Goal: Information Seeking & Learning: Check status

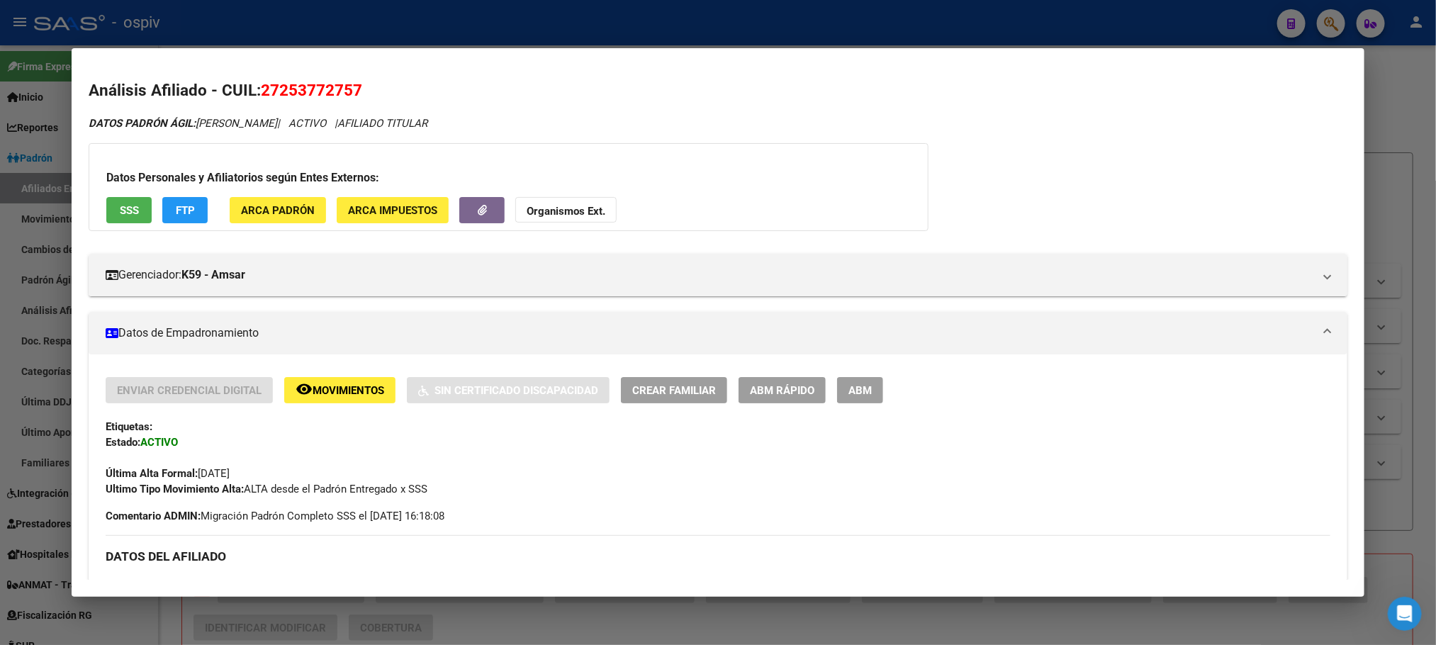
click at [328, 24] on div at bounding box center [718, 322] width 1436 height 645
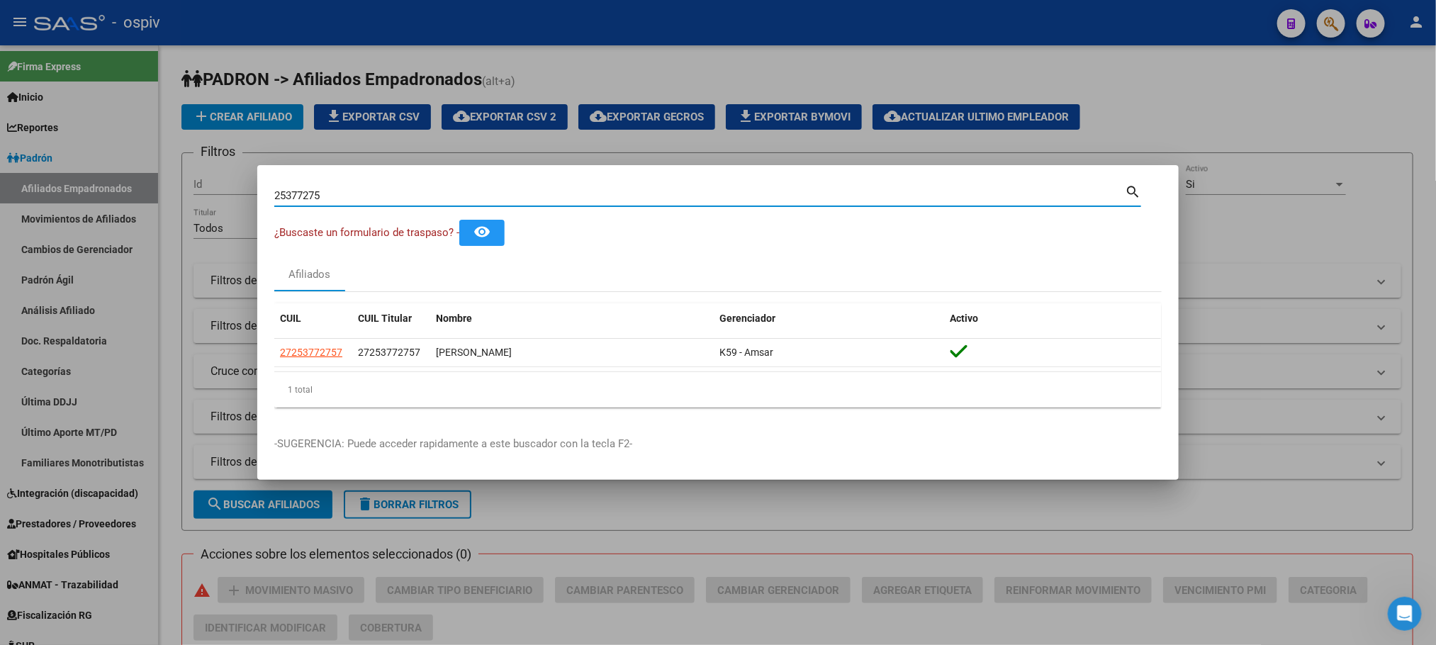
drag, startPoint x: 332, startPoint y: 194, endPoint x: 208, endPoint y: 196, distance: 123.4
click at [208, 198] on div "25377275 Buscar (apellido, dni, cuil, nro traspaso, cuit, obra social) search ¿…" at bounding box center [718, 322] width 1436 height 645
paste input "54525584"
type input "54525584"
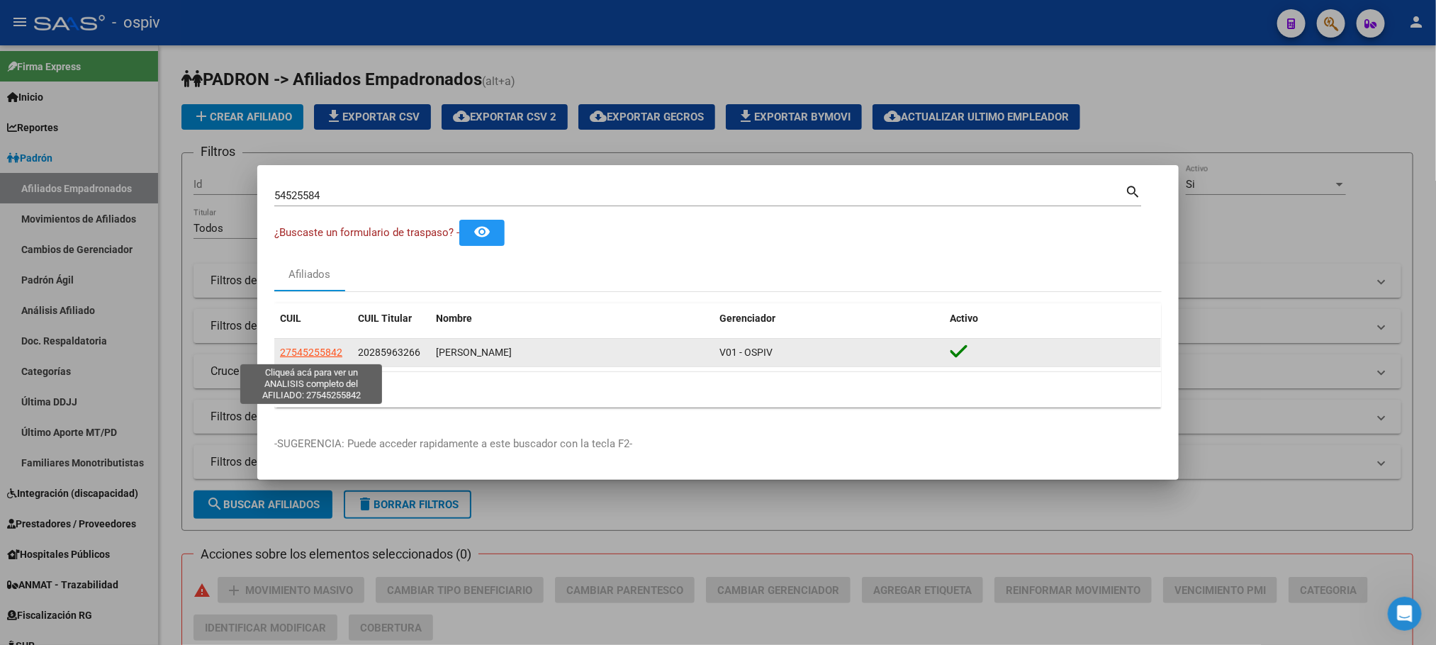
click at [302, 352] on span "27545255842" at bounding box center [311, 352] width 62 height 11
type textarea "27545255842"
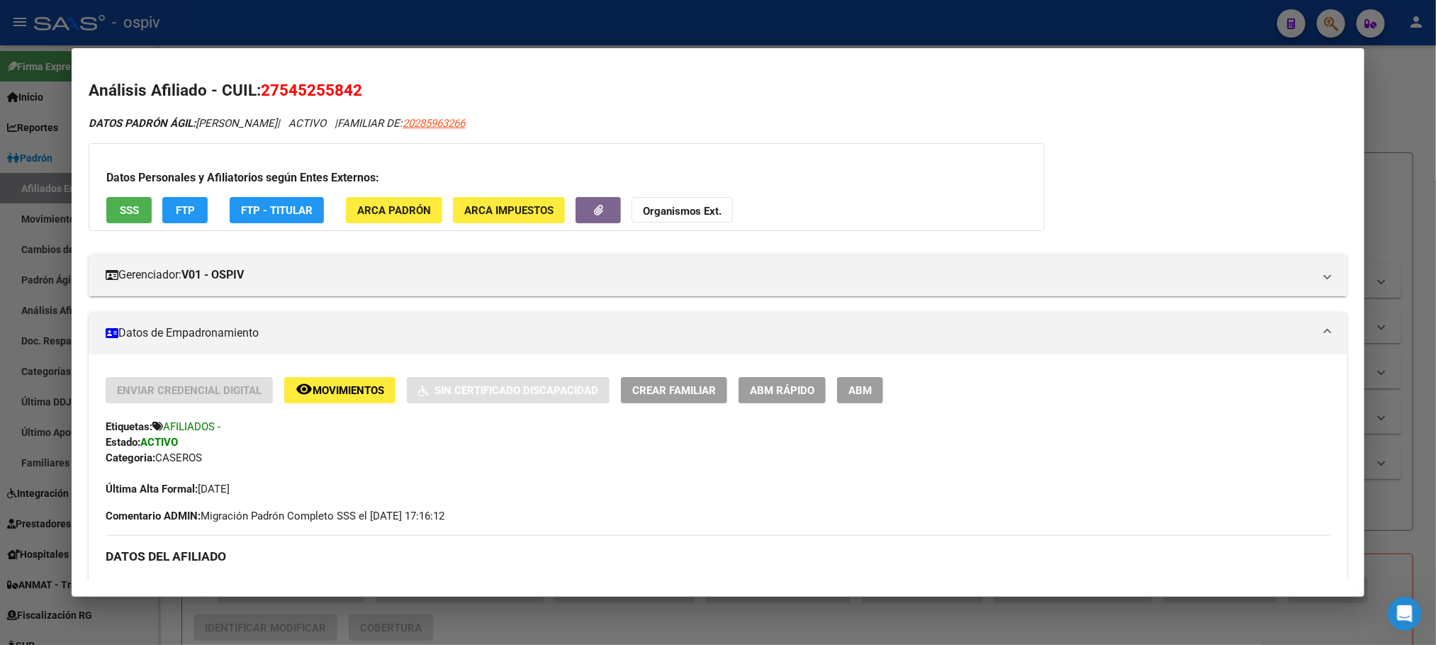
click at [111, 208] on button "SSS" at bounding box center [128, 210] width 45 height 26
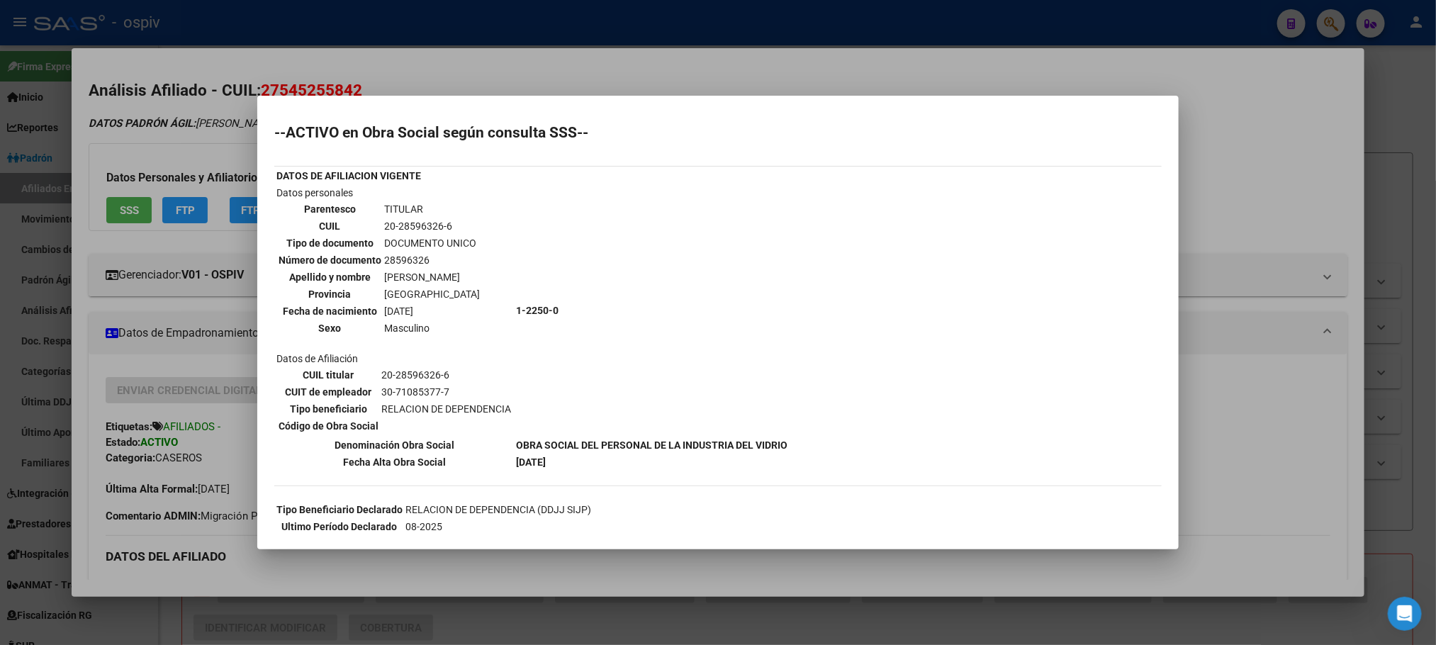
click at [683, 26] on div at bounding box center [718, 322] width 1436 height 645
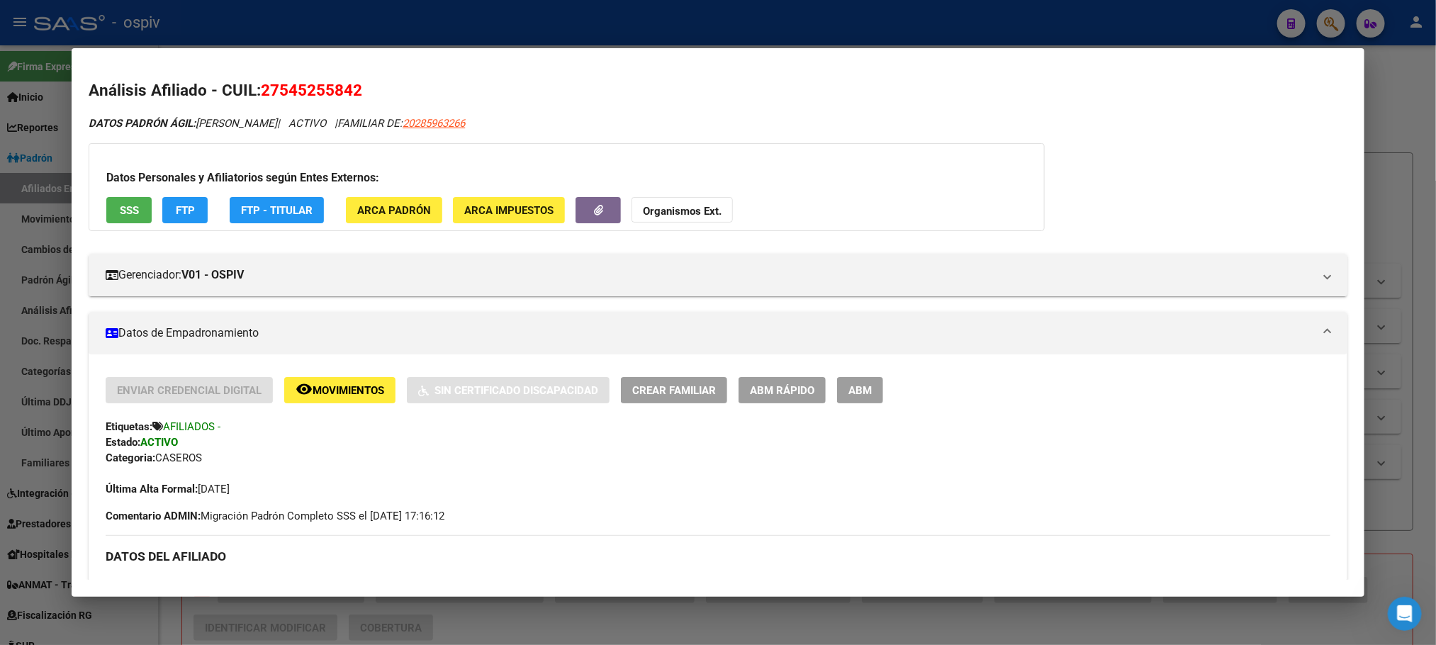
click at [328, 20] on div at bounding box center [718, 322] width 1436 height 645
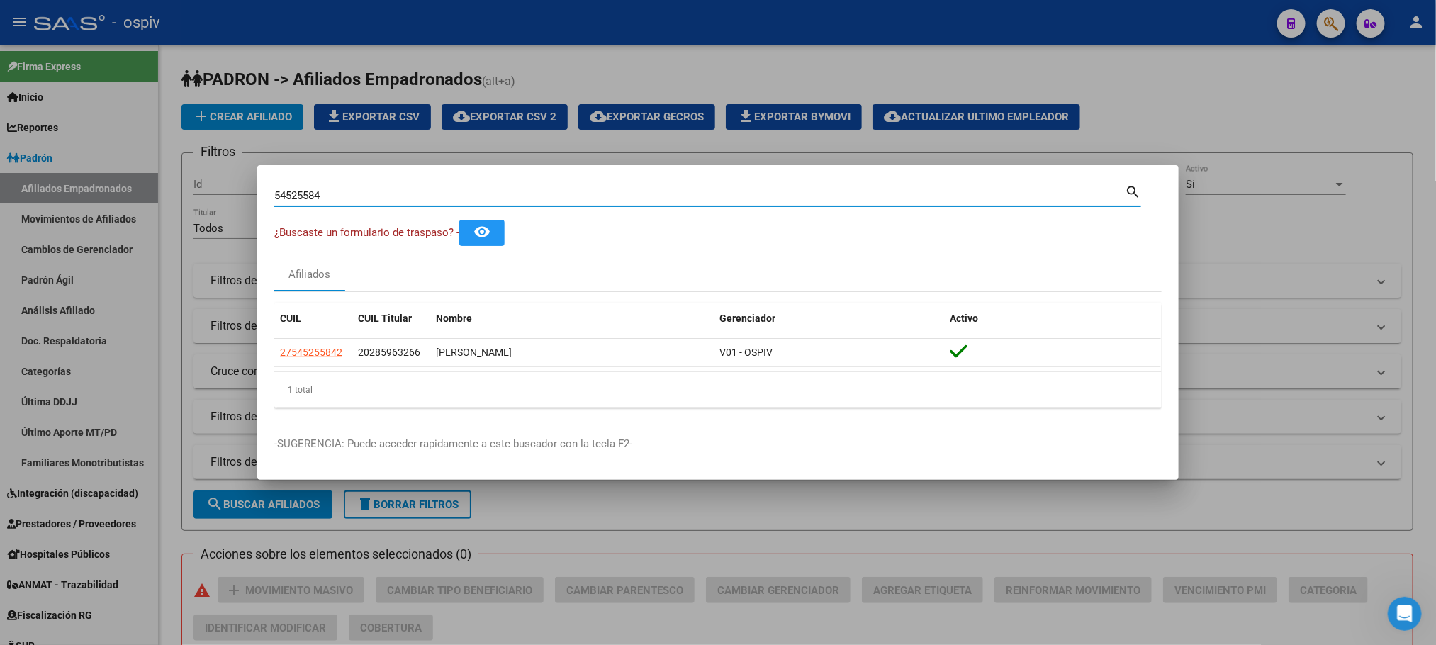
drag, startPoint x: 330, startPoint y: 196, endPoint x: 181, endPoint y: 169, distance: 151.3
click at [179, 170] on div "54525584 Buscar (apellido, dni, cuil, nro traspaso, cuit, obra social) search ¿…" at bounding box center [718, 322] width 1436 height 645
paste input "36227650"
type input "36227650"
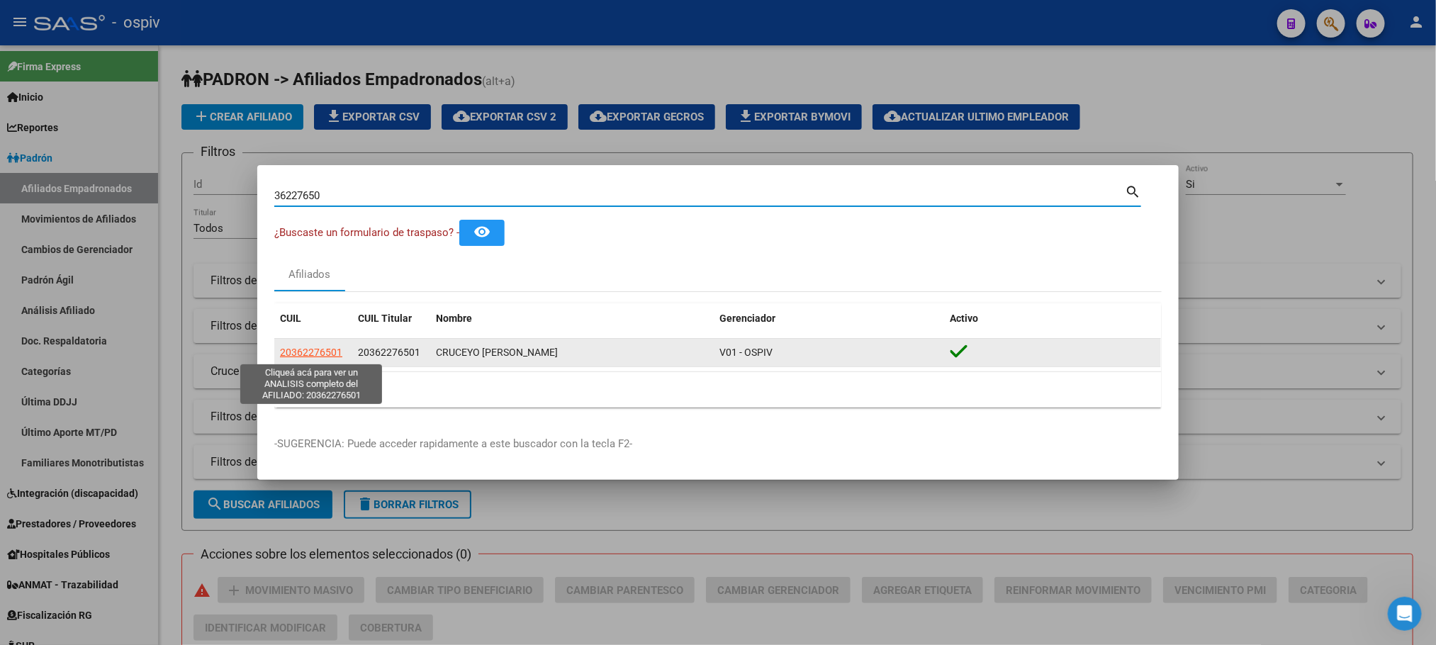
click at [301, 353] on span "20362276501" at bounding box center [311, 352] width 62 height 11
type textarea "20362276501"
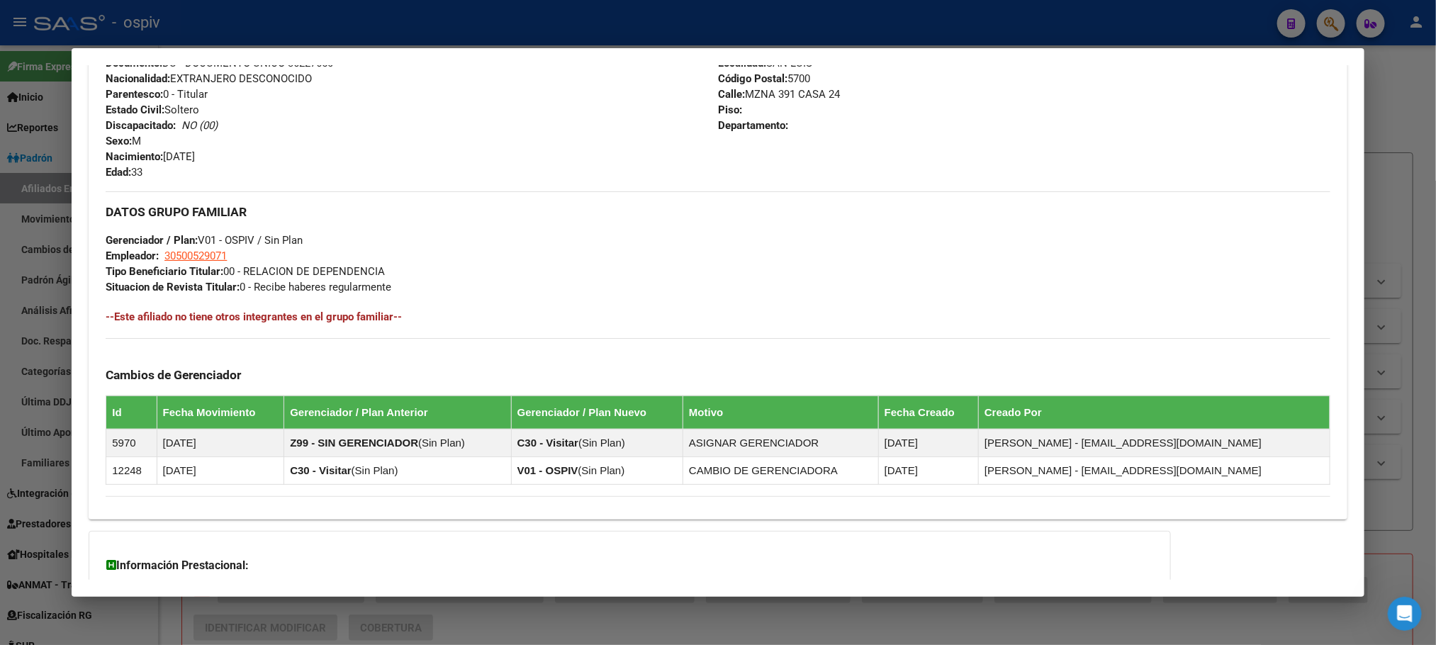
scroll to position [681, 0]
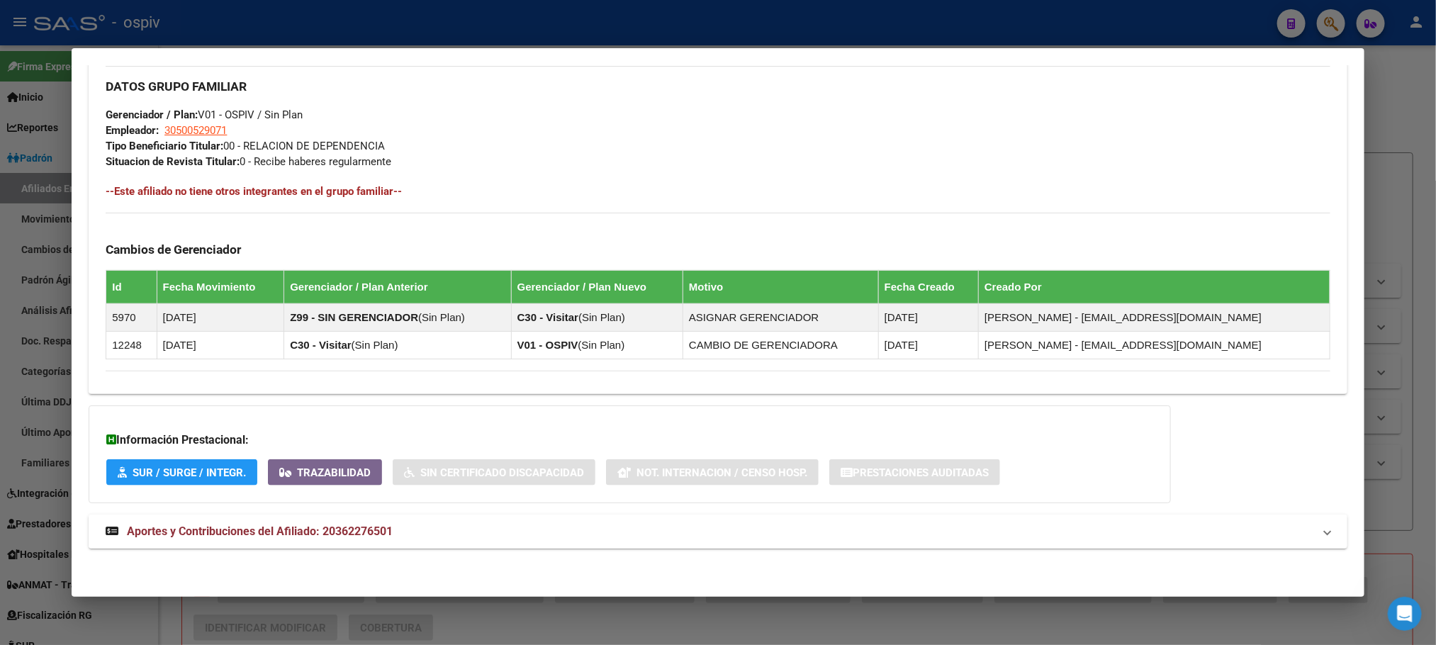
drag, startPoint x: 341, startPoint y: 527, endPoint x: 500, endPoint y: 525, distance: 159.5
click at [342, 526] on span "Aportes y Contribuciones del Afiliado: 20362276501" at bounding box center [260, 531] width 266 height 13
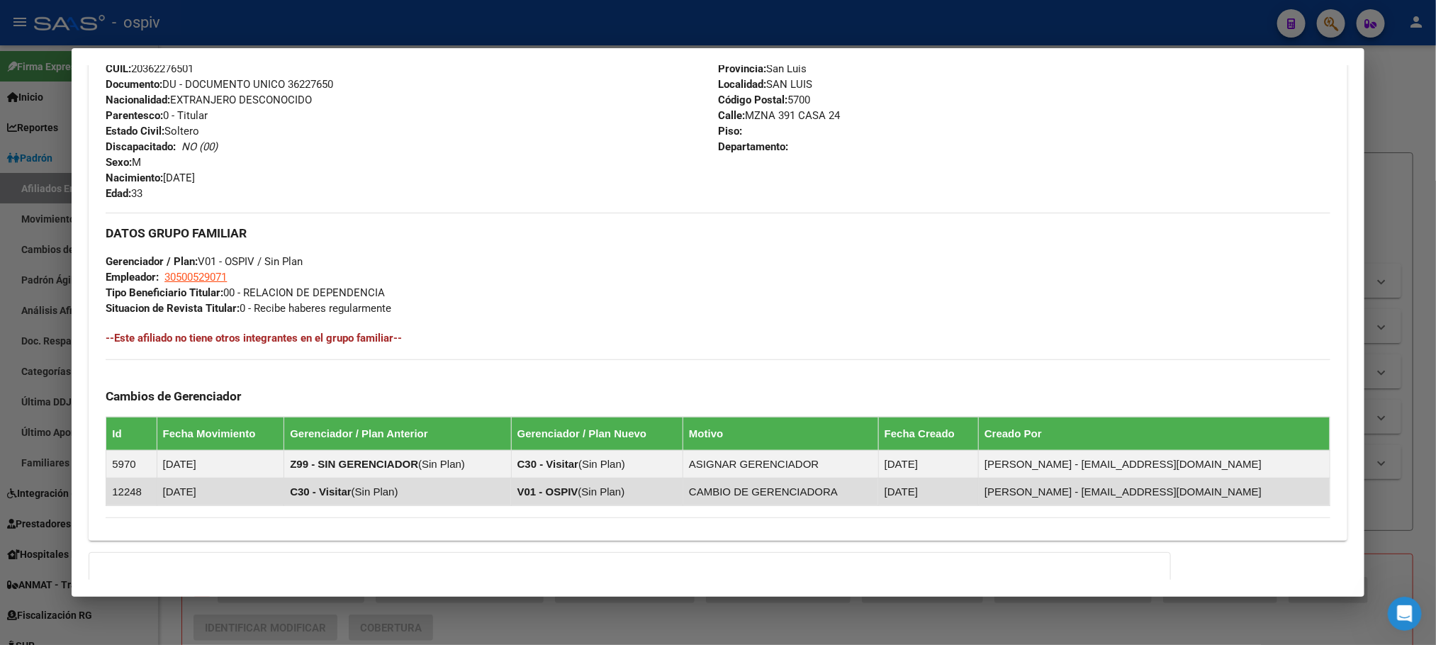
scroll to position [425, 0]
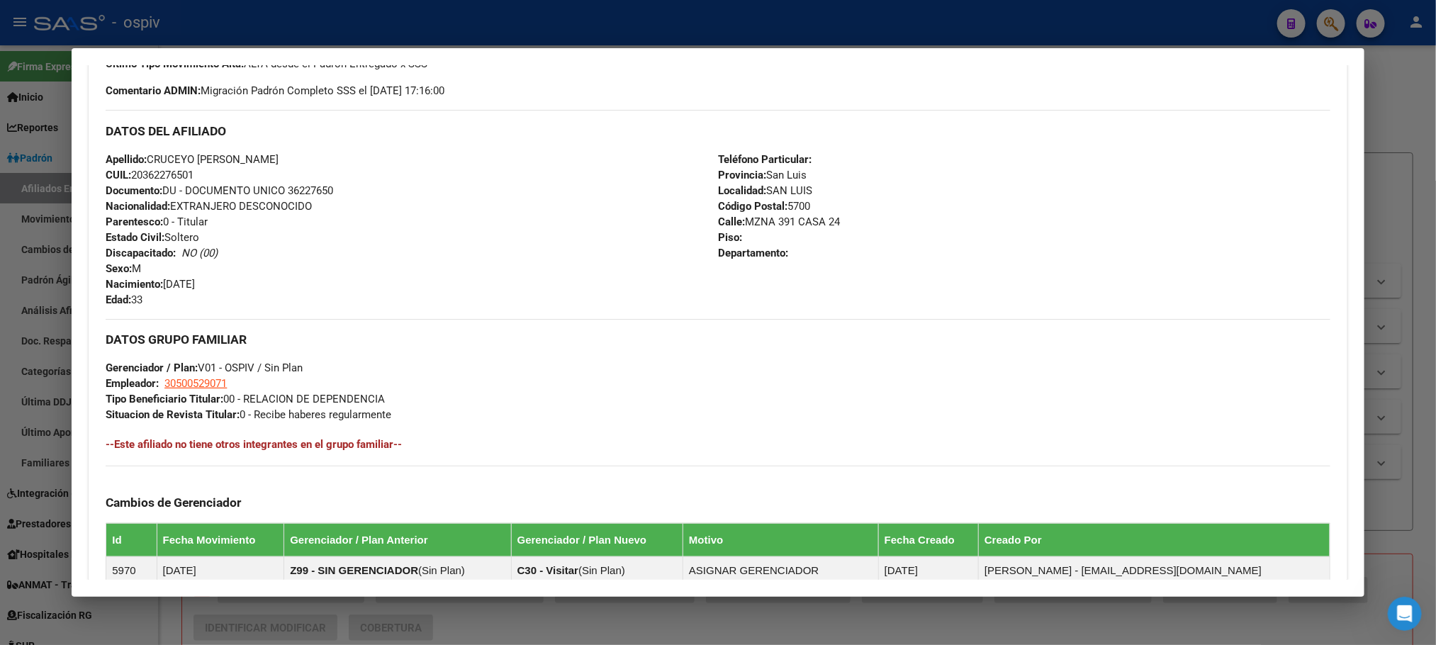
click at [447, 26] on div at bounding box center [718, 322] width 1436 height 645
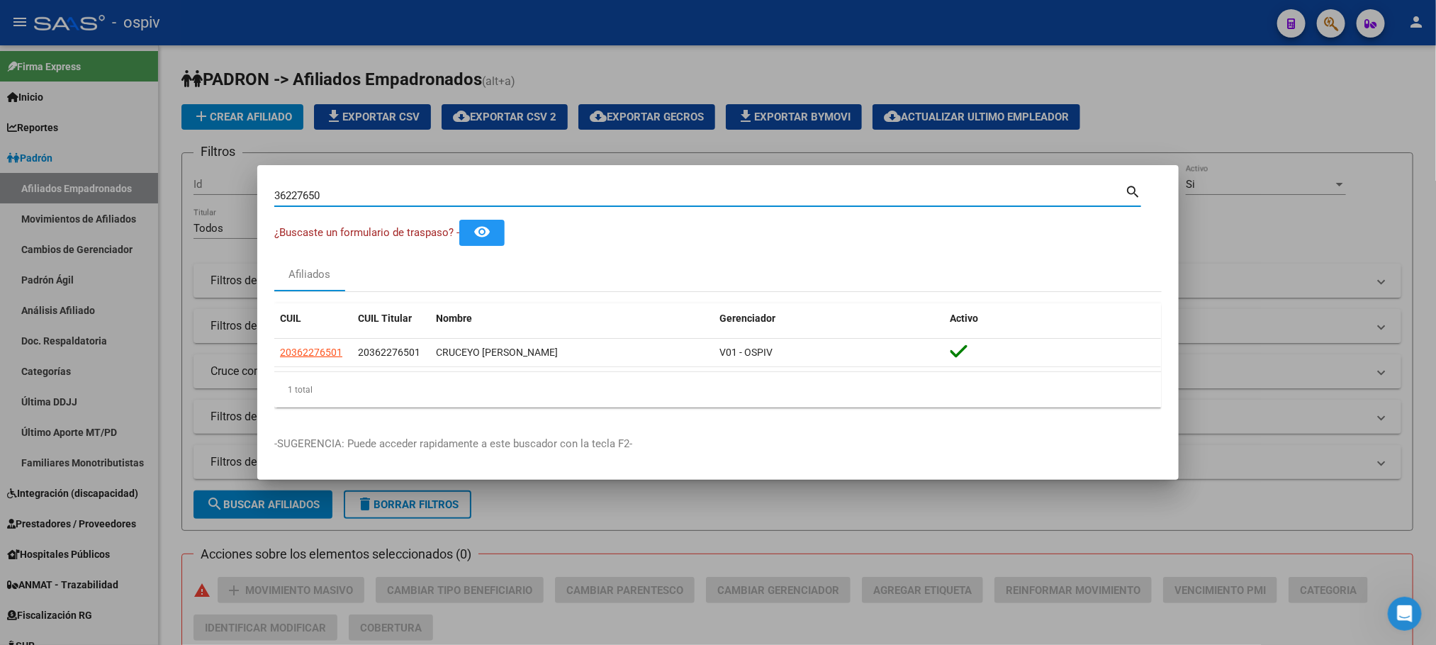
drag, startPoint x: 368, startPoint y: 200, endPoint x: 196, endPoint y: 200, distance: 171.5
click at [196, 200] on div "36227650 Buscar (apellido, dni, cuil, nro traspaso, cuit, obra social) search ¿…" at bounding box center [718, 322] width 1436 height 645
paste input "28534903"
type input "28534903"
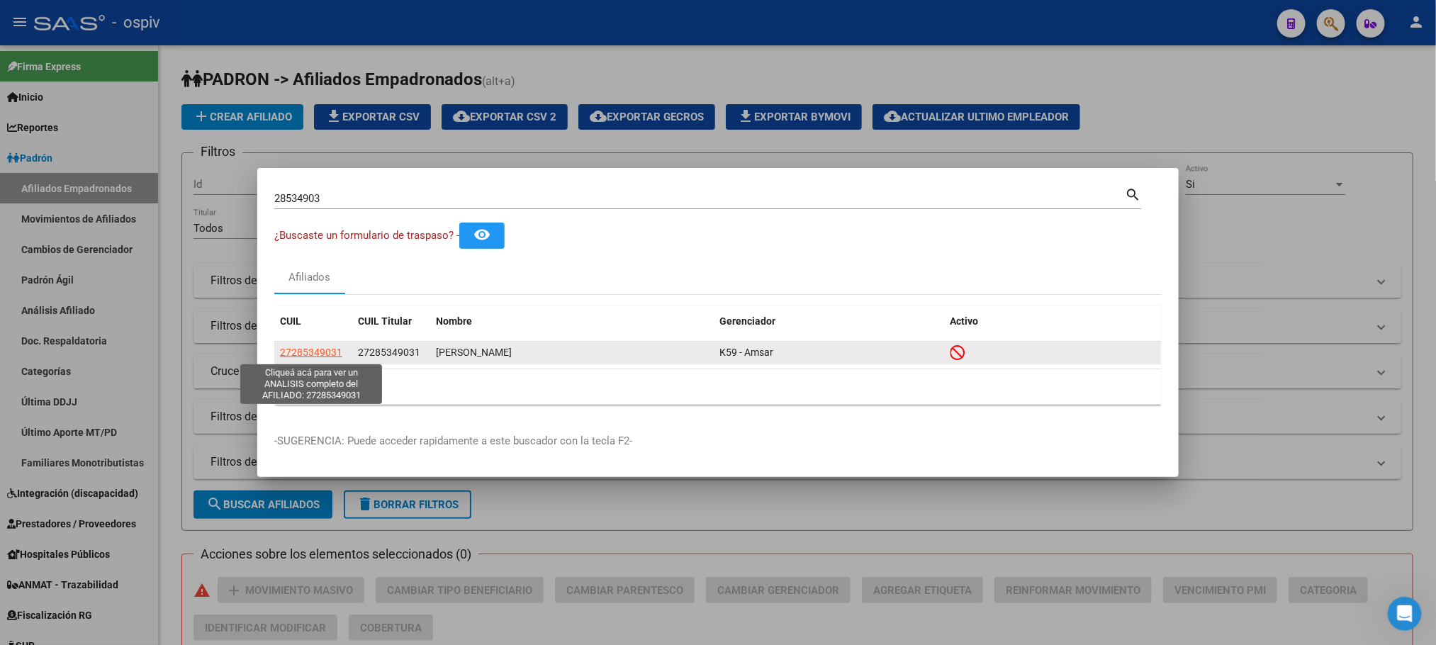
click at [330, 353] on span "27285349031" at bounding box center [311, 352] width 62 height 11
type textarea "27285349031"
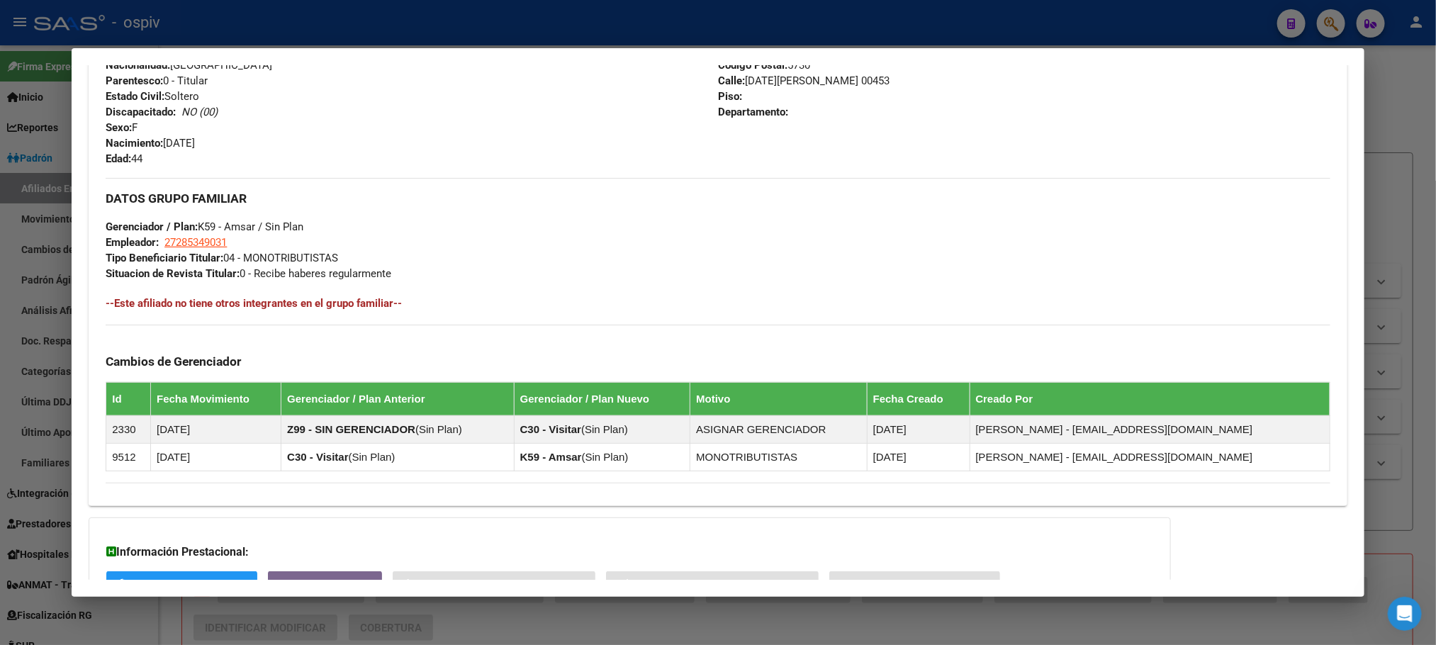
scroll to position [712, 0]
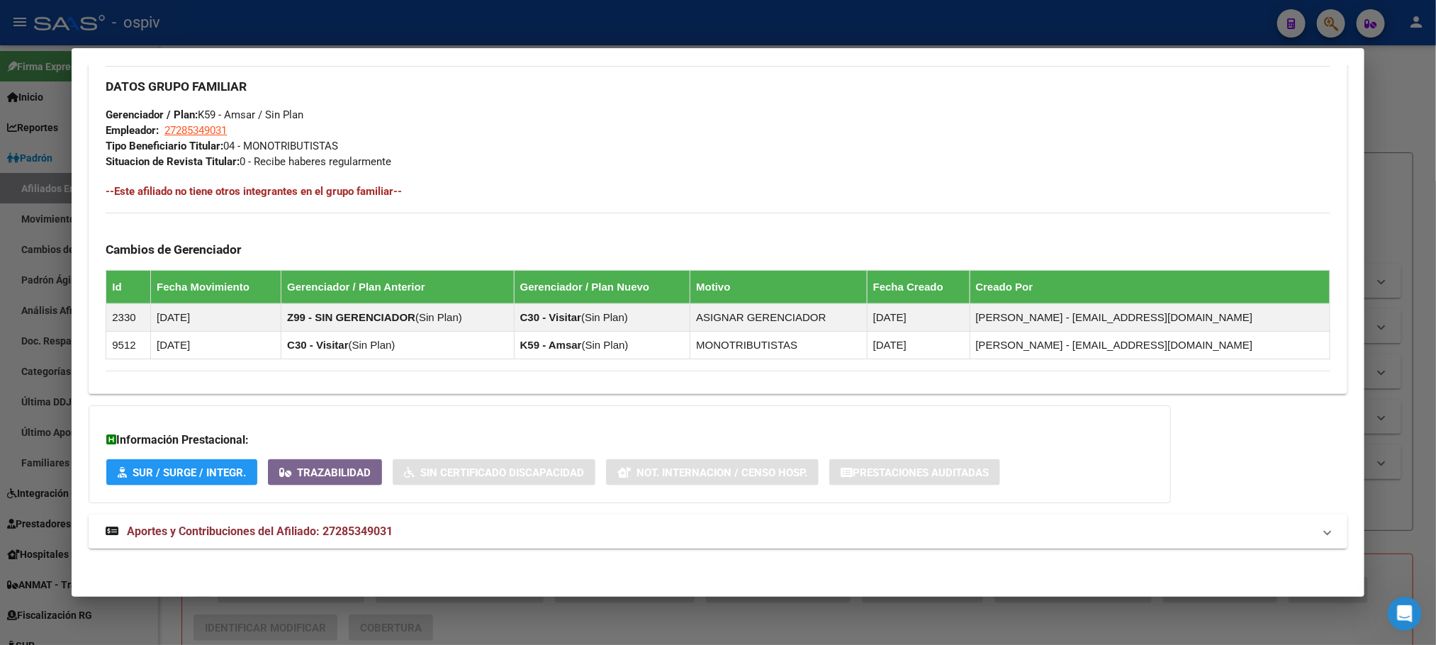
click at [366, 532] on span "Aportes y Contribuciones del Afiliado: 27285349031" at bounding box center [260, 531] width 266 height 13
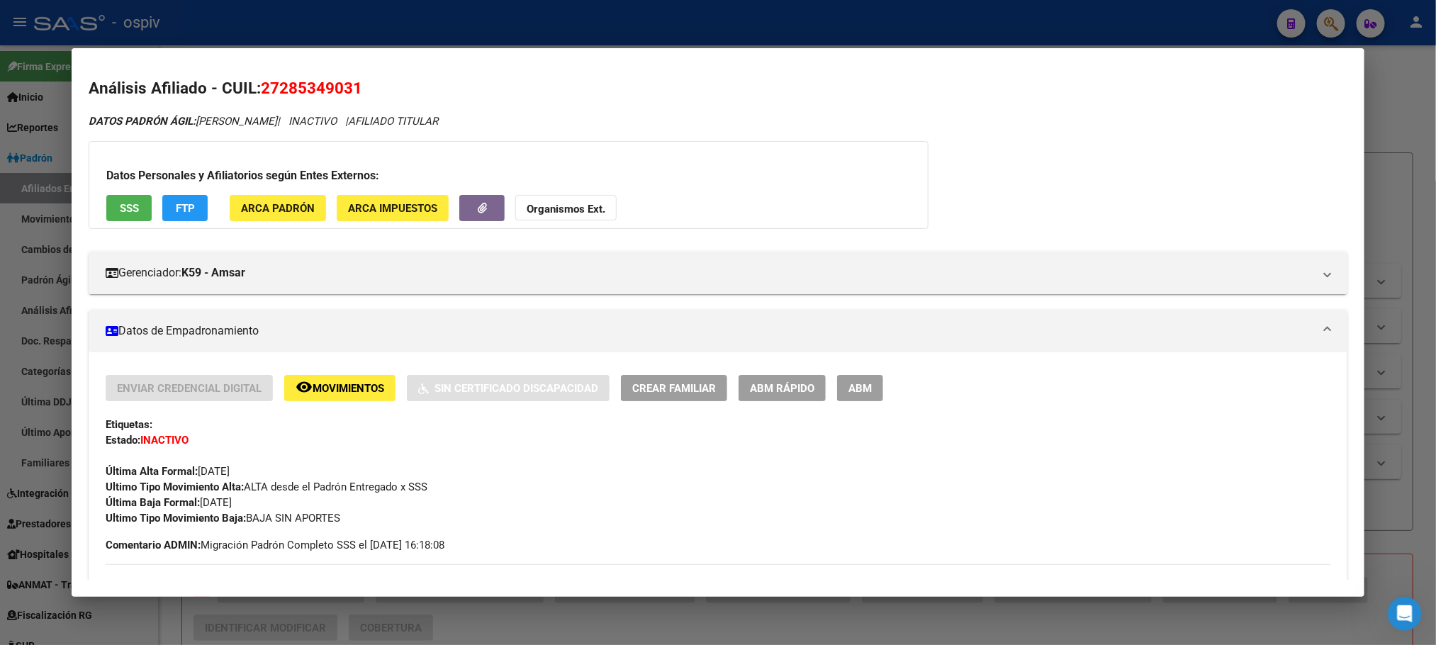
scroll to position [0, 0]
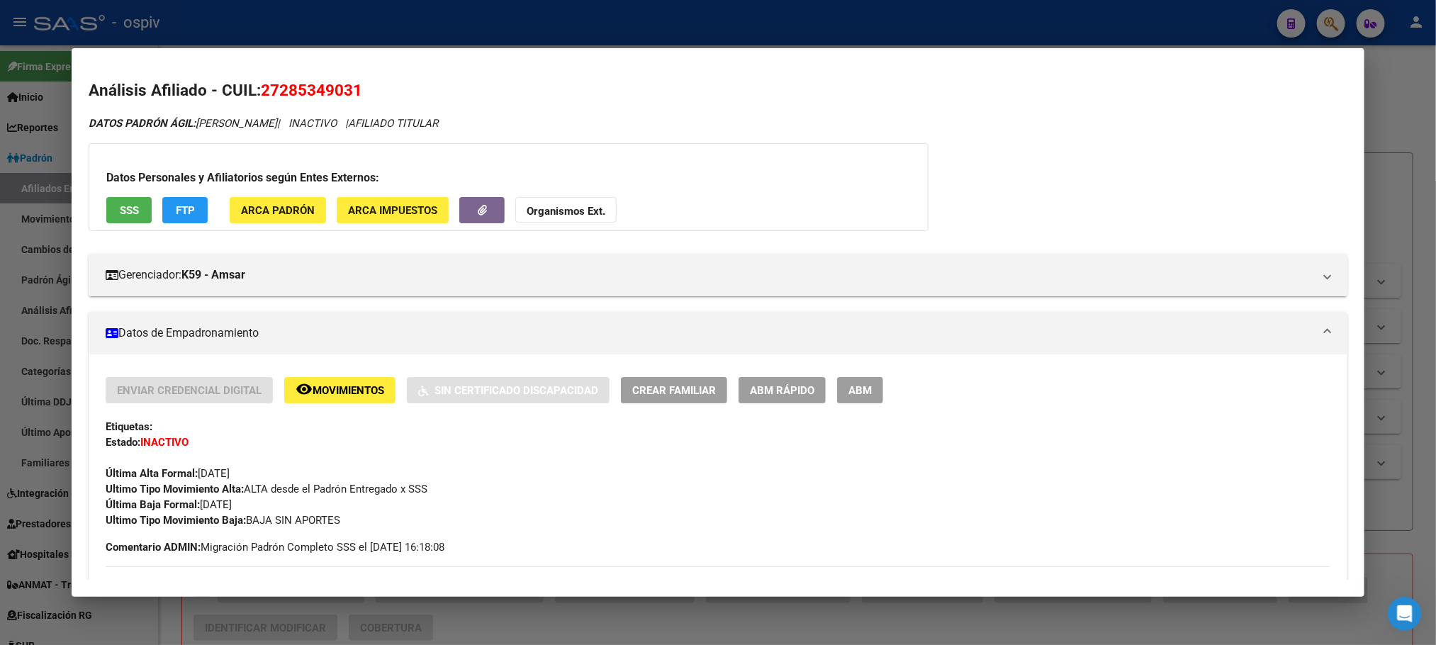
click at [108, 205] on button "SSS" at bounding box center [128, 210] width 45 height 26
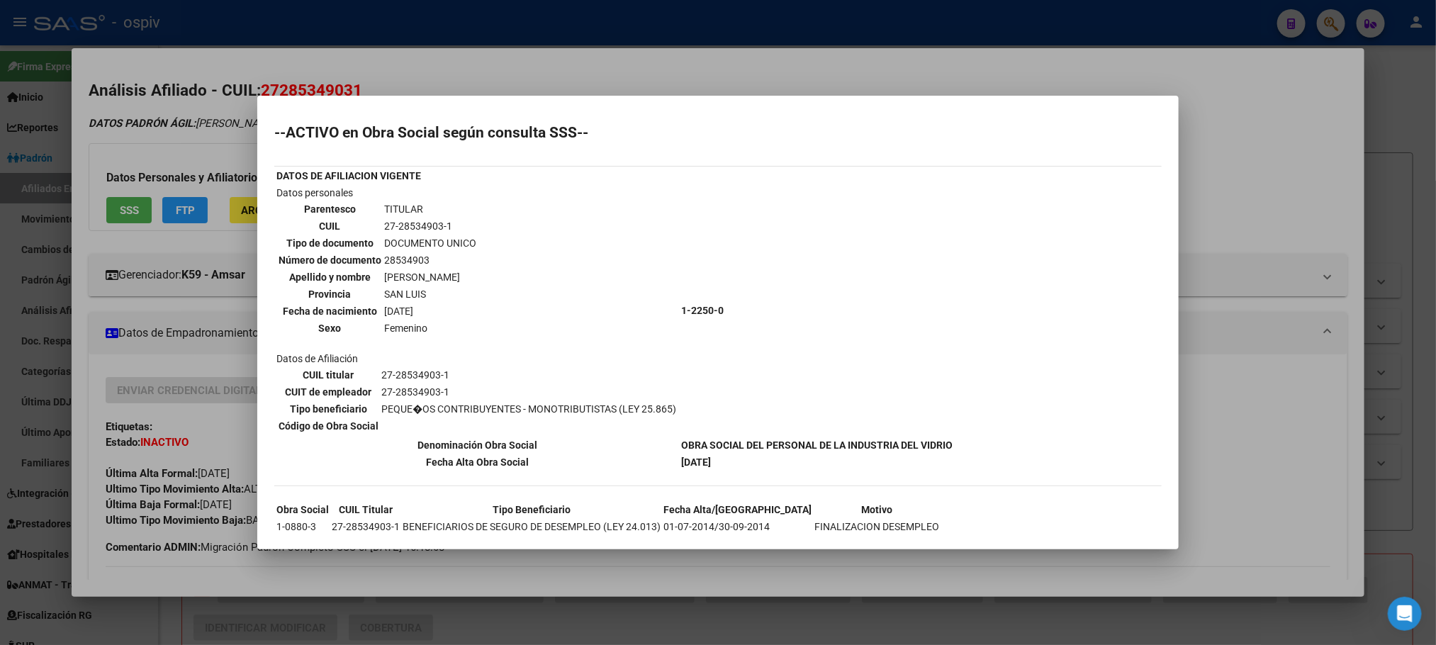
click at [523, 26] on div at bounding box center [718, 322] width 1436 height 645
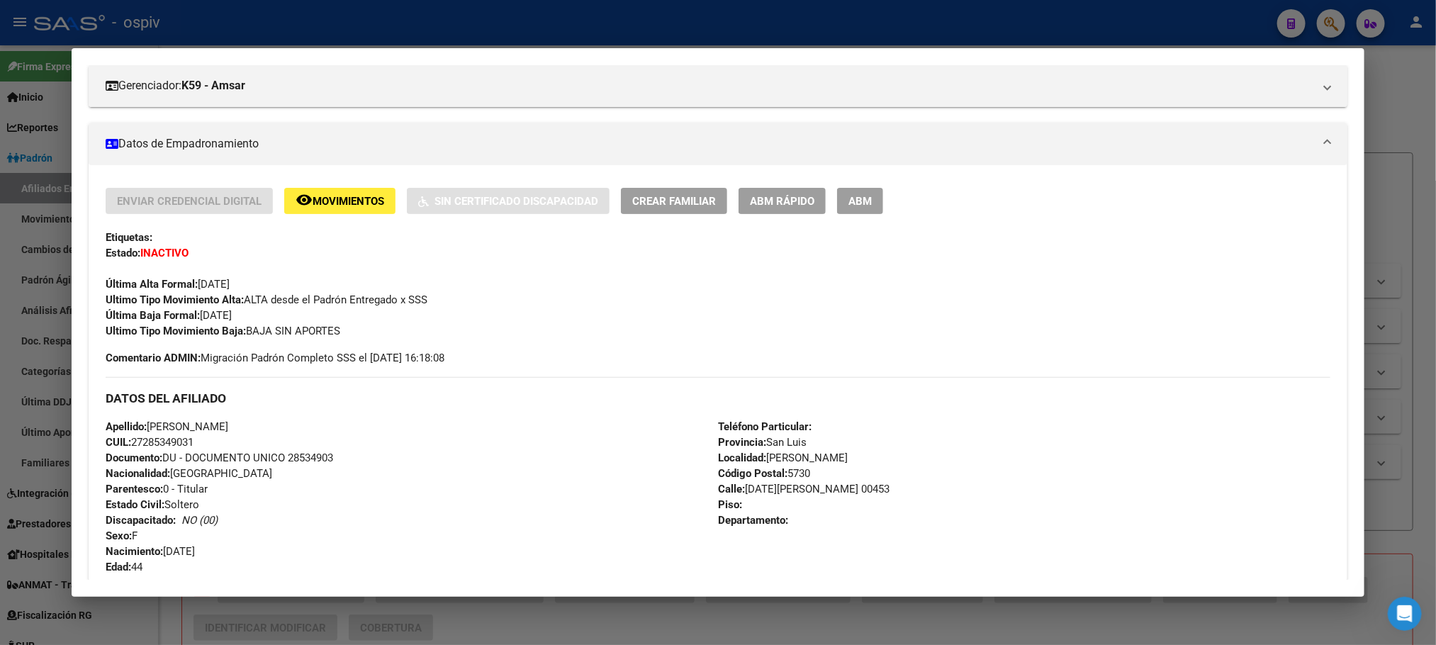
scroll to position [176, 0]
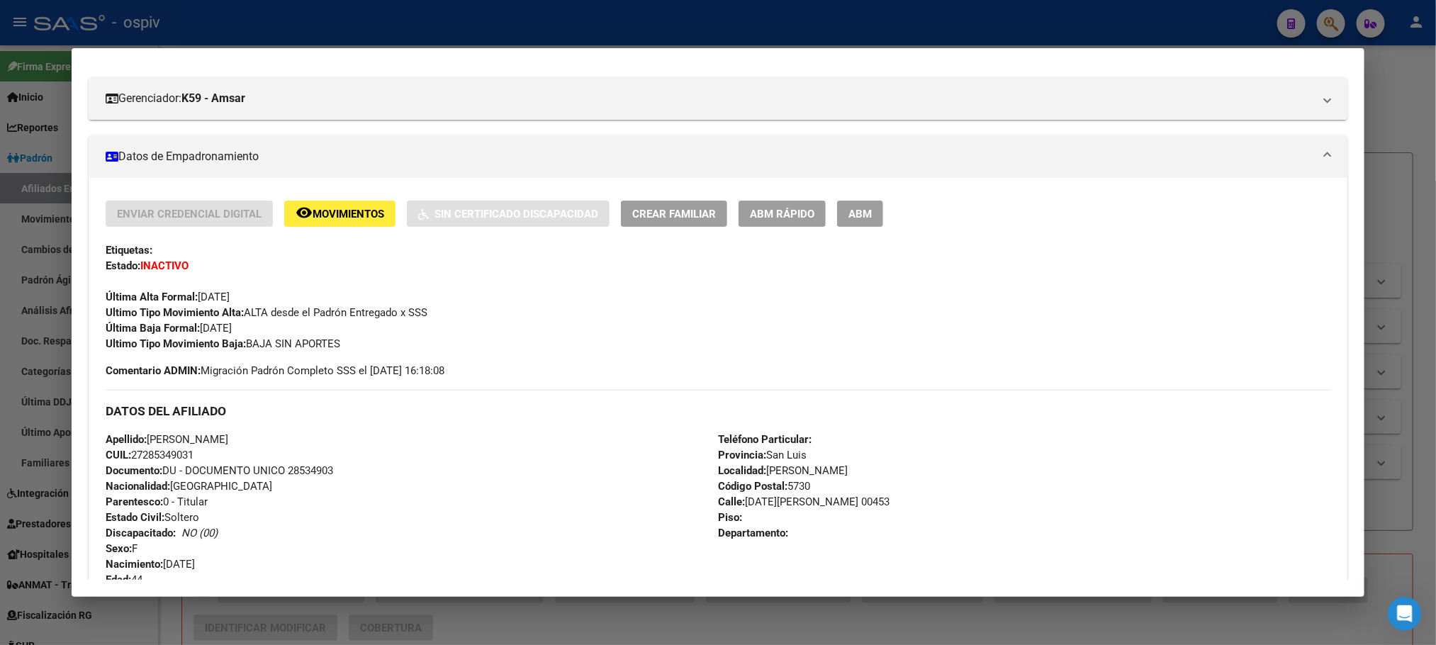
click at [162, 453] on span "CUIL: 27285349031" at bounding box center [150, 455] width 88 height 13
copy span "27285349031"
click at [307, 30] on div at bounding box center [718, 322] width 1436 height 645
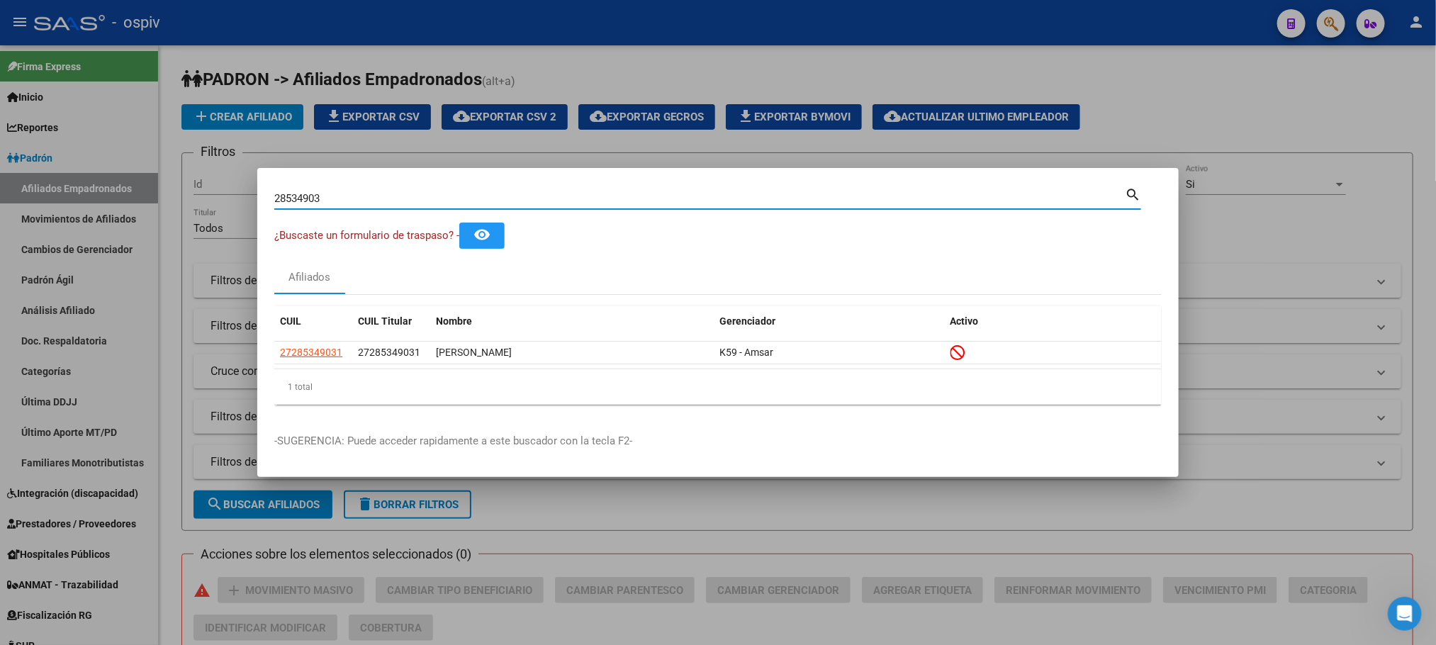
drag, startPoint x: 347, startPoint y: 198, endPoint x: 105, endPoint y: 198, distance: 242.4
click at [105, 198] on div "28534903 Buscar (apellido, dni, cuil, nro traspaso, cuit, obra social) search ¿…" at bounding box center [718, 322] width 1436 height 645
paste input "34267741"
type input "34267741"
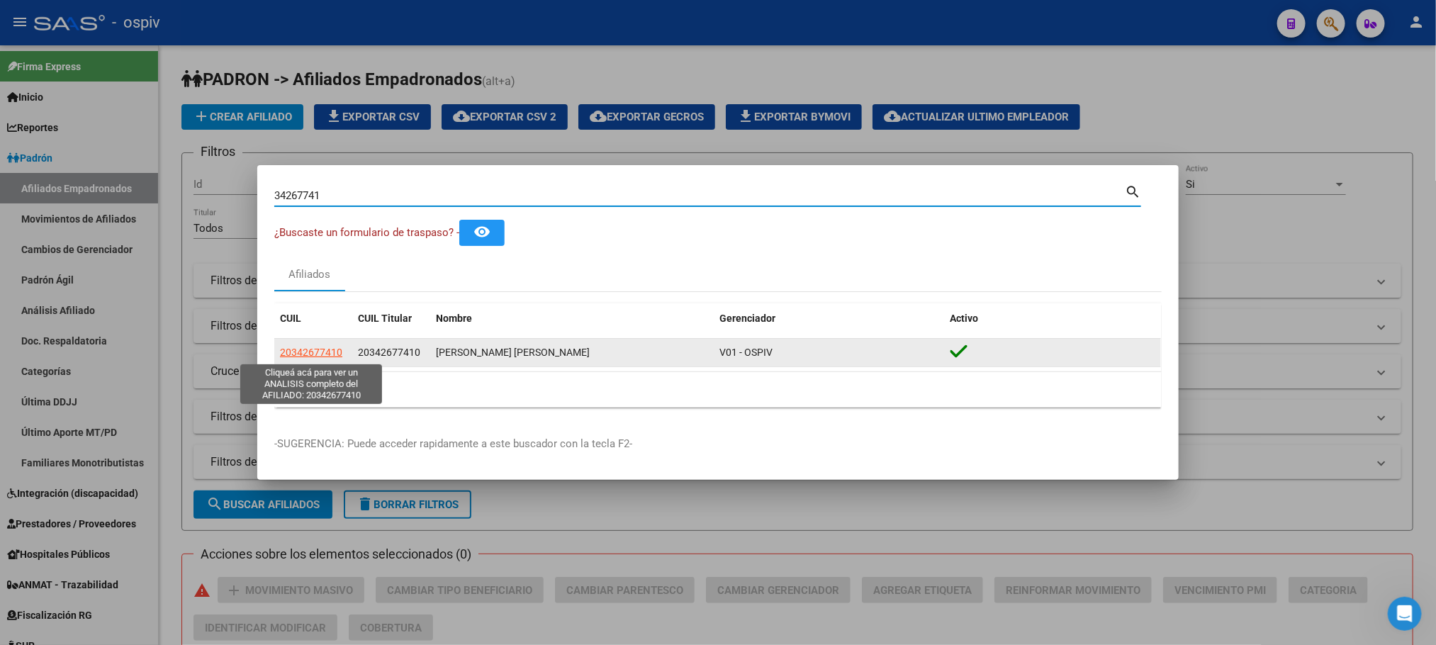
click at [326, 353] on span "20342677410" at bounding box center [311, 352] width 62 height 11
type textarea "20342677410"
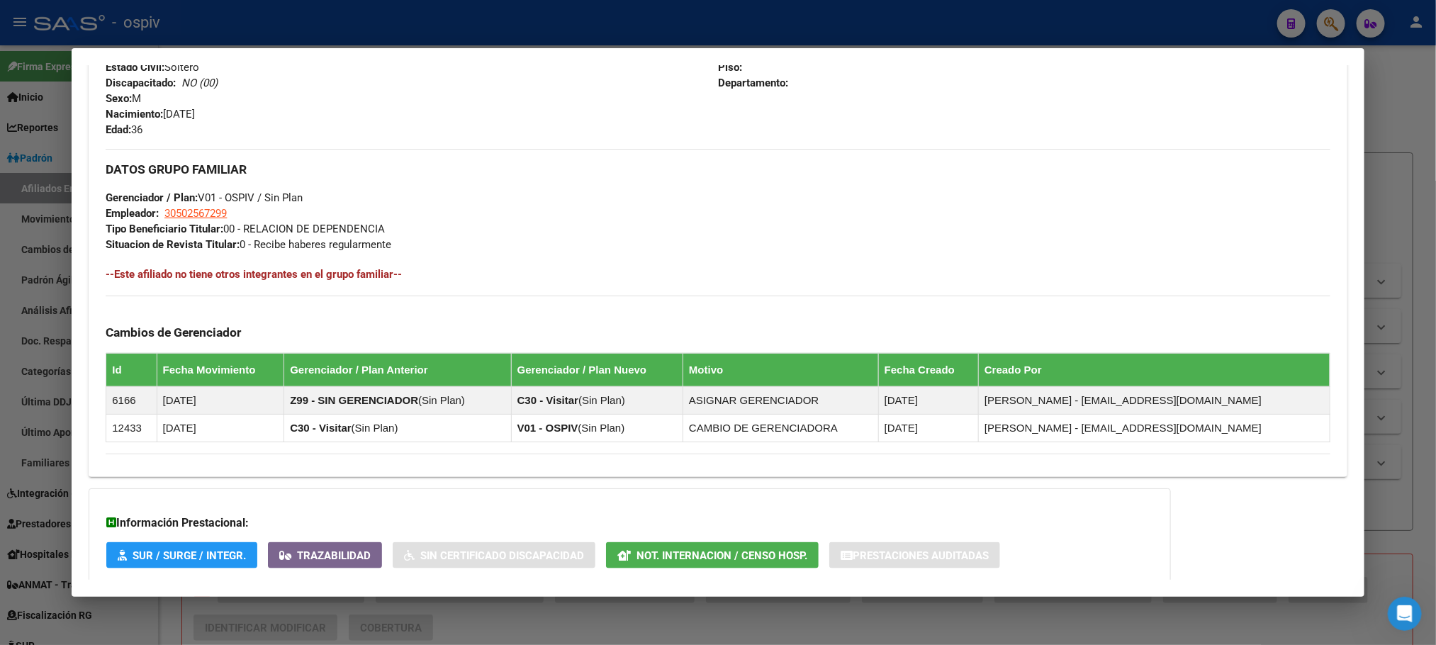
scroll to position [697, 0]
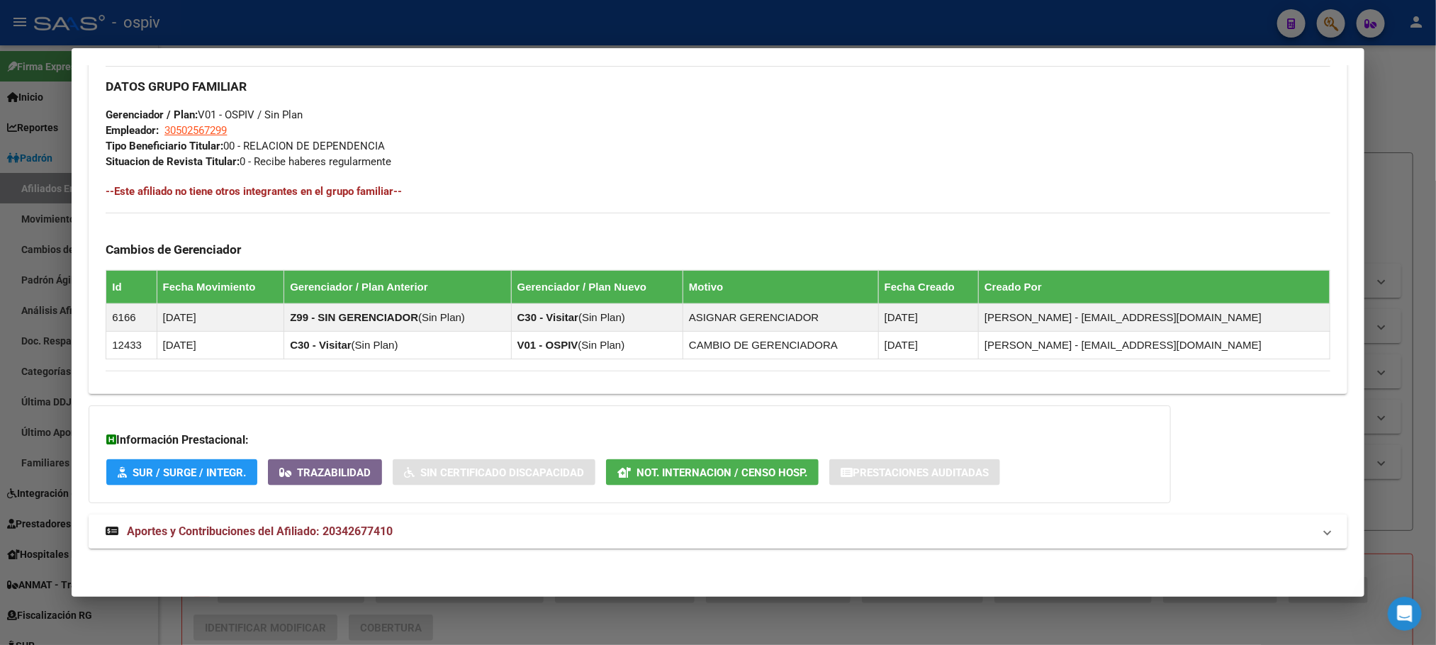
click at [317, 525] on span "Aportes y Contribuciones del Afiliado: 20342677410" at bounding box center [260, 531] width 266 height 13
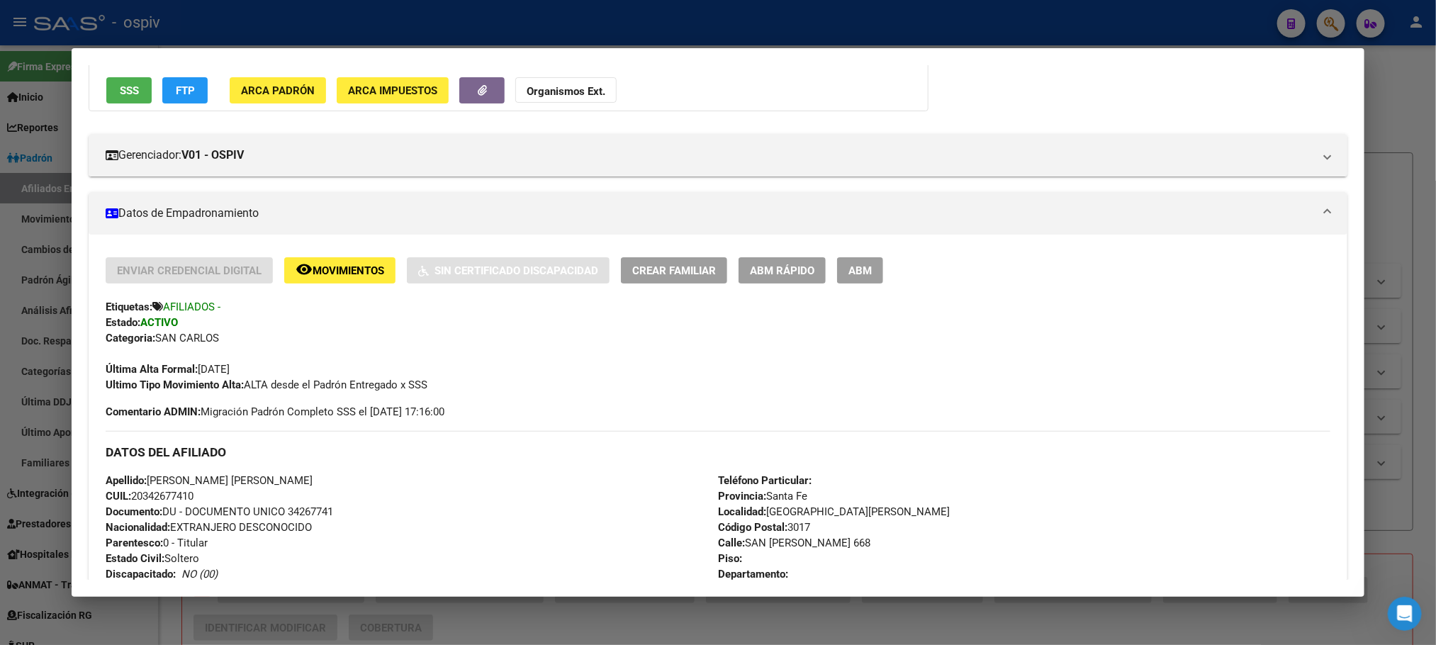
scroll to position [96, 0]
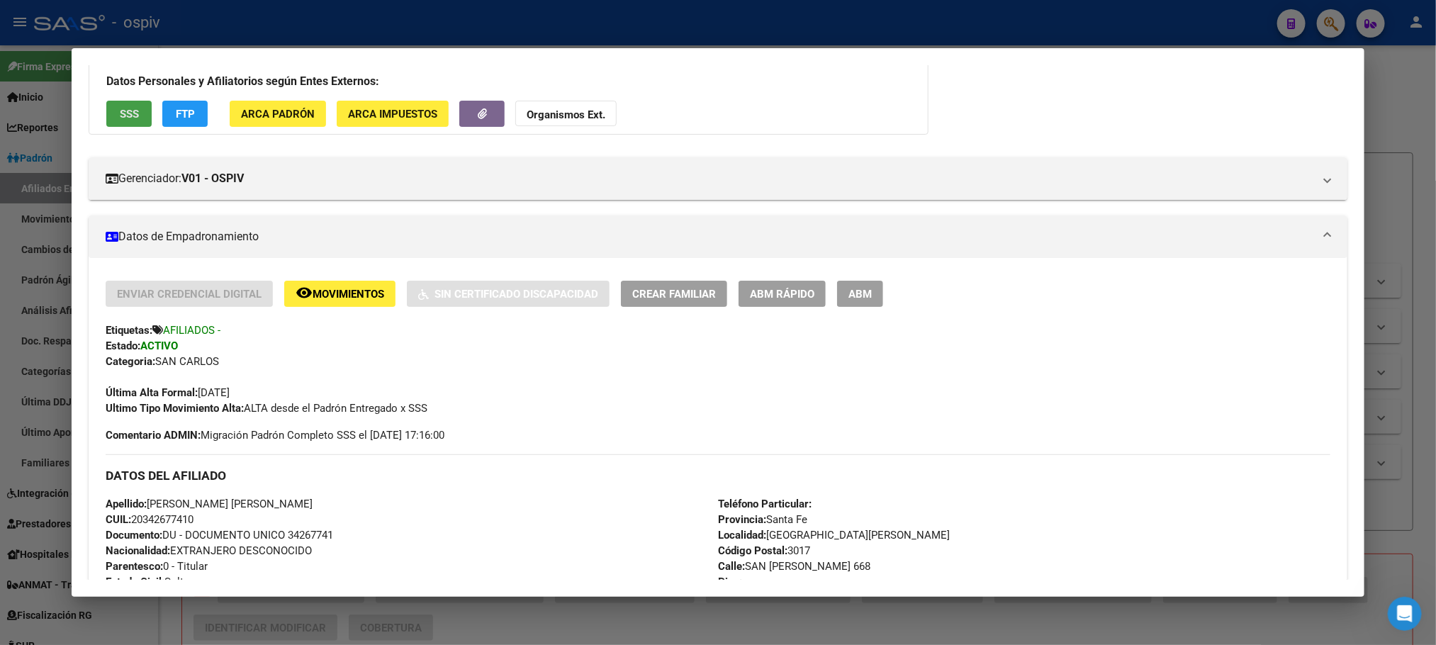
click at [120, 115] on span "SSS" at bounding box center [129, 114] width 19 height 13
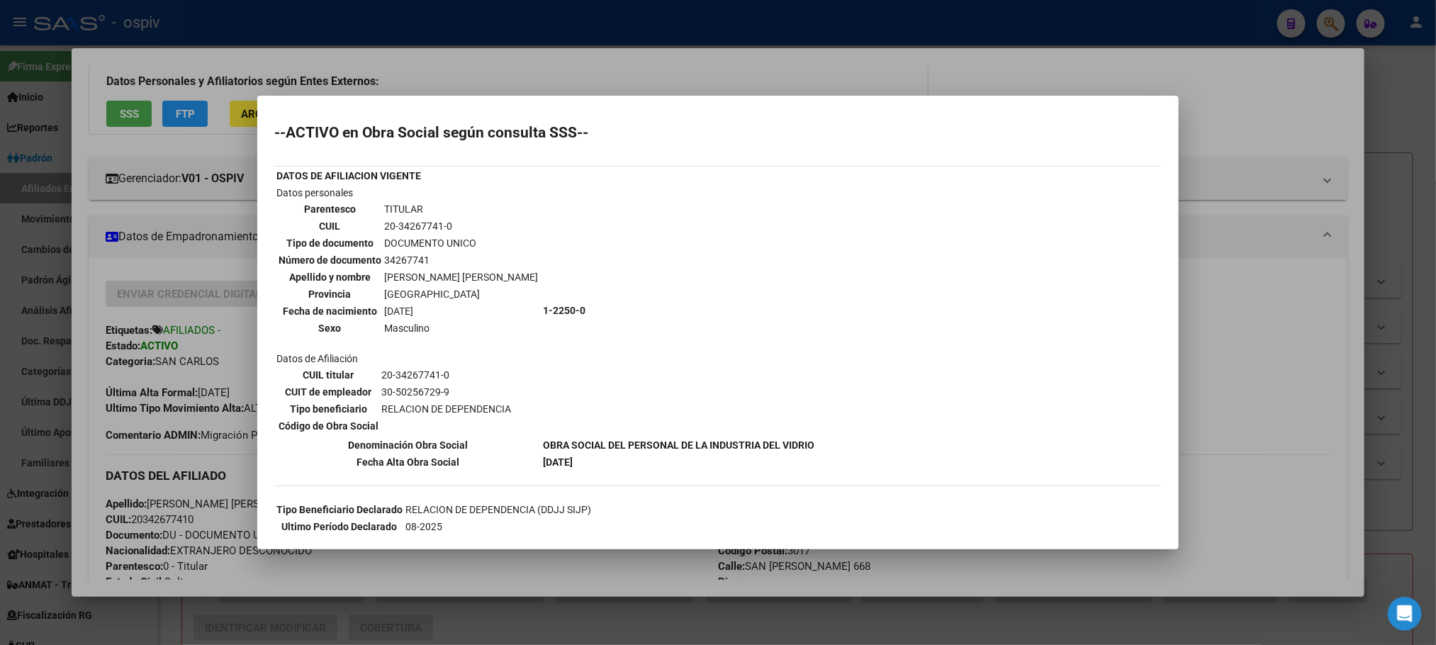
drag, startPoint x: 676, startPoint y: 20, endPoint x: 656, endPoint y: 65, distance: 49.2
click at [676, 21] on div at bounding box center [718, 322] width 1436 height 645
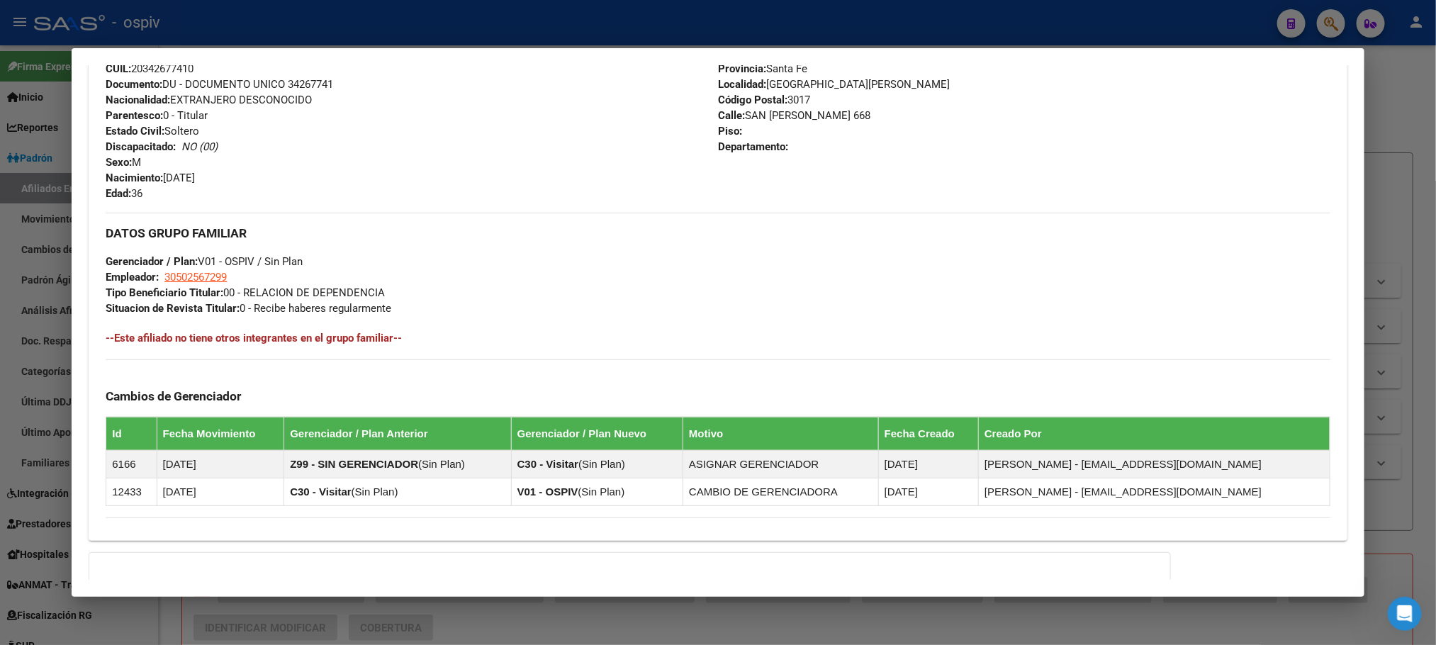
scroll to position [16, 0]
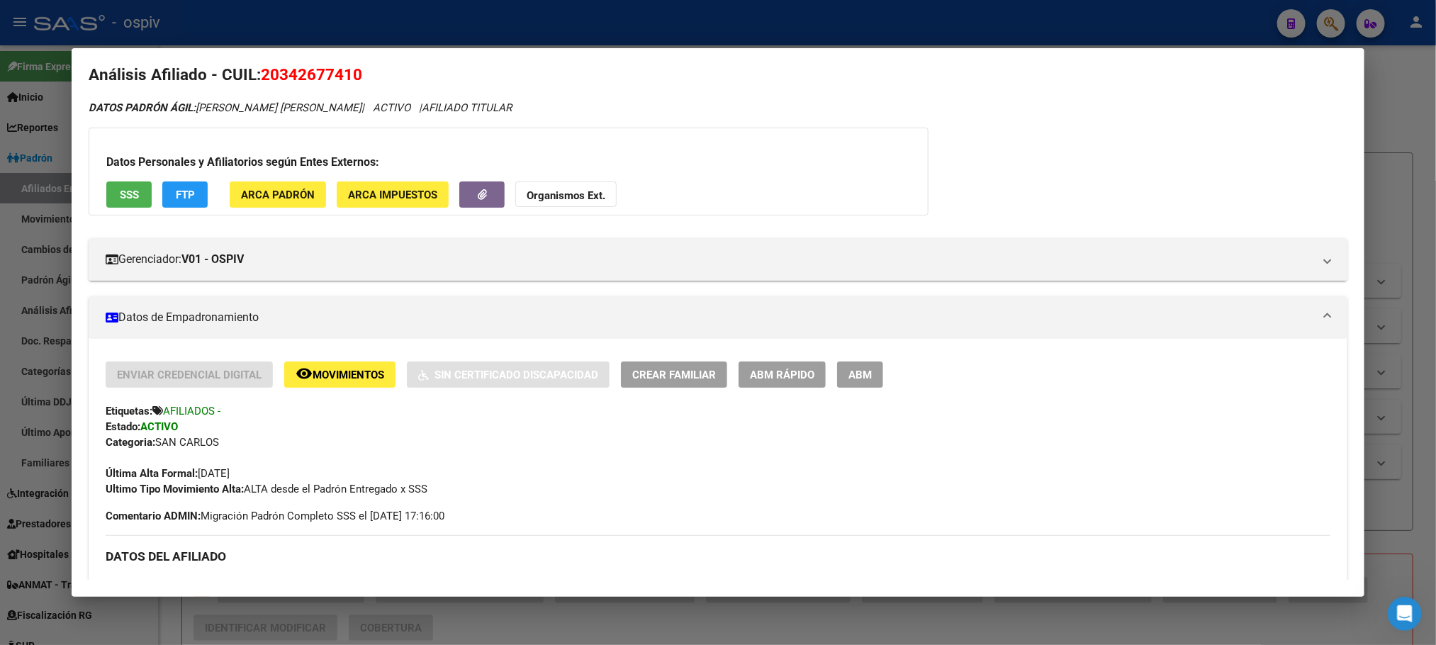
click at [284, 70] on span "20342677410" at bounding box center [311, 74] width 101 height 18
copy span "20342677410"
click at [375, 20] on div at bounding box center [718, 322] width 1436 height 645
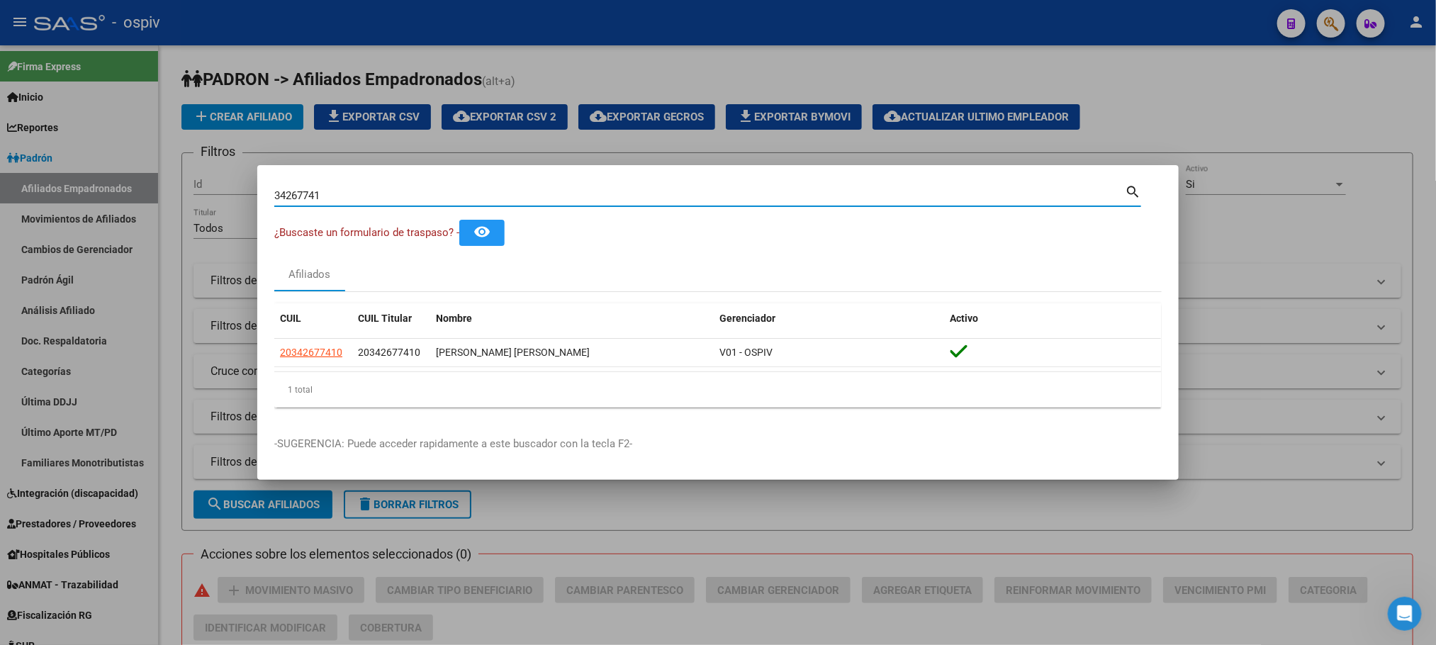
drag, startPoint x: 327, startPoint y: 194, endPoint x: 122, endPoint y: 169, distance: 207.1
click at [120, 172] on div "34267741 Buscar (apellido, dni, cuil, nro traspaso, cuit, obra social) search ¿…" at bounding box center [718, 322] width 1436 height 645
paste input "888666"
type input "34888666"
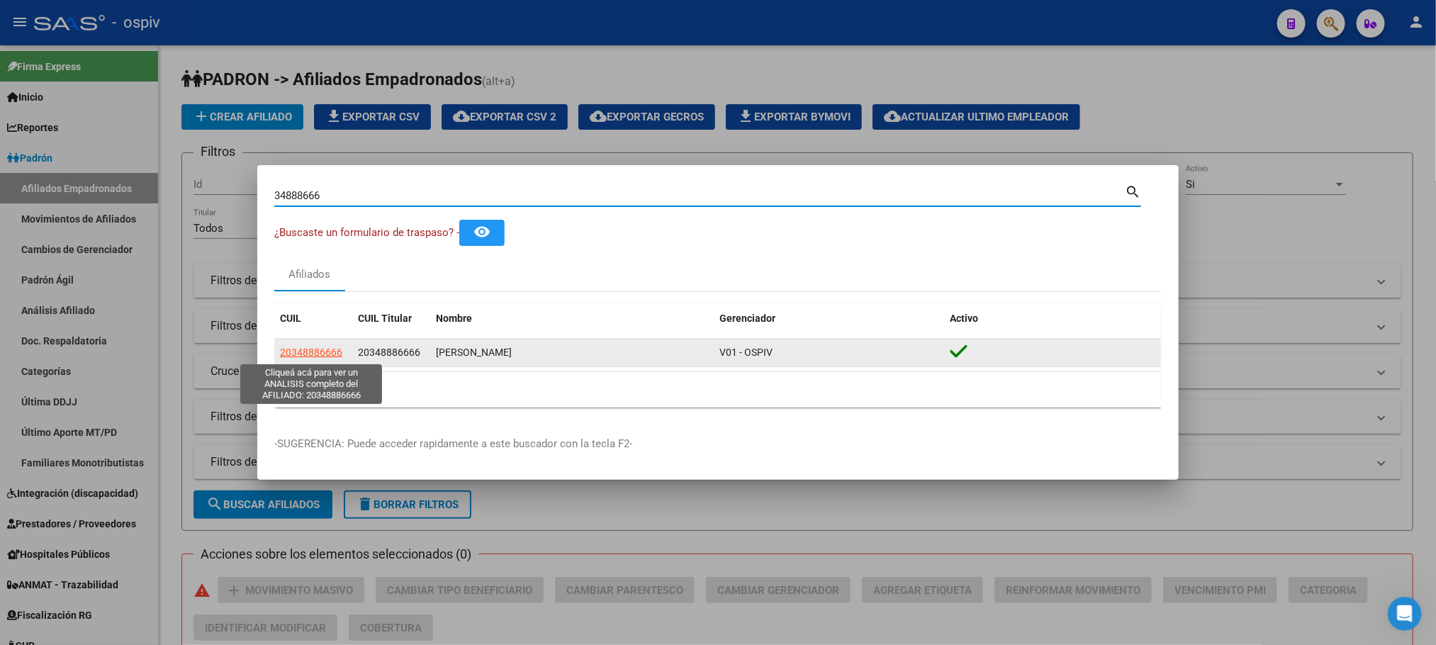
click at [301, 349] on span "20348886666" at bounding box center [311, 352] width 62 height 11
type textarea "20348886666"
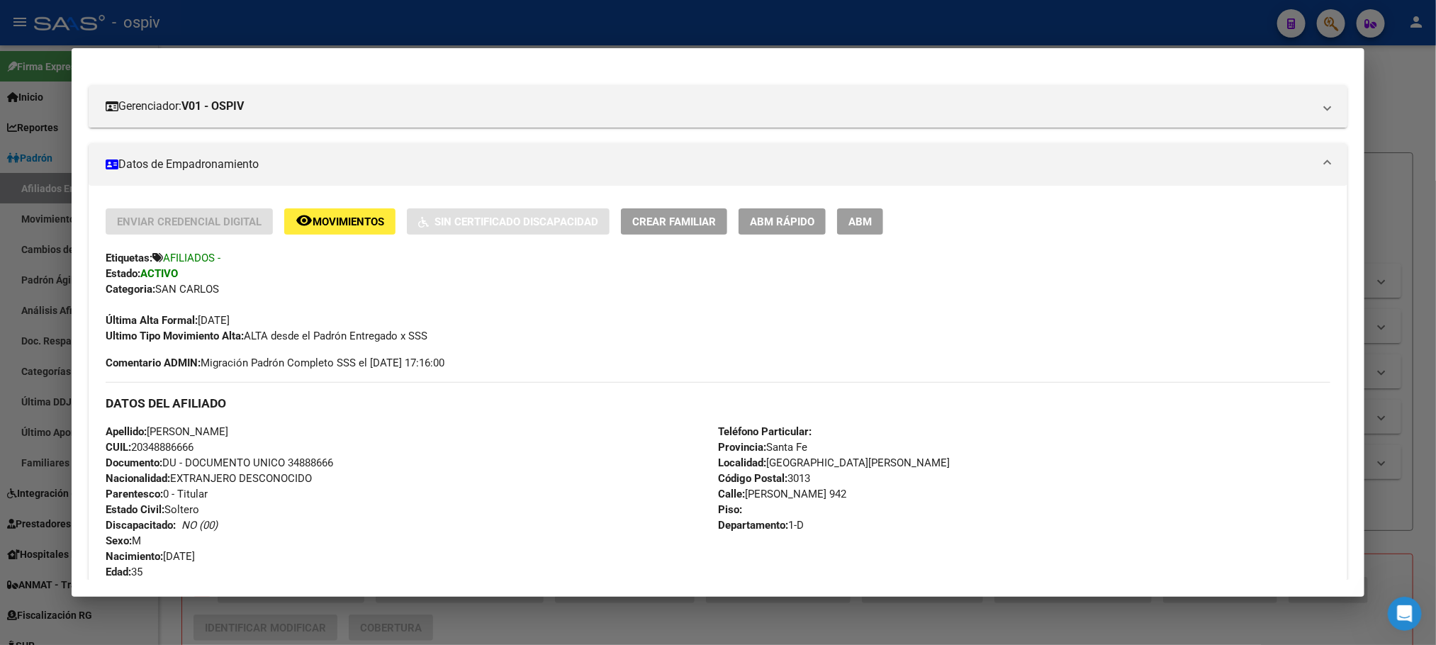
scroll to position [425, 0]
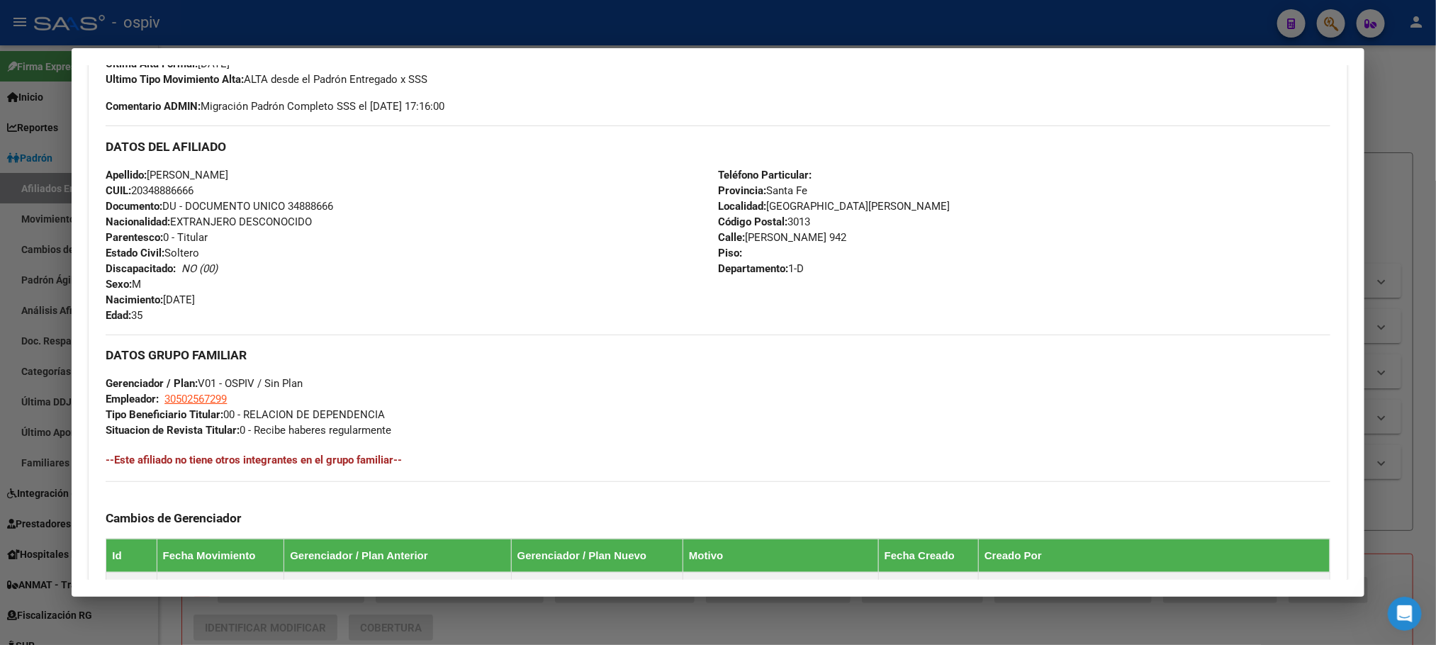
click at [298, 35] on div at bounding box center [718, 322] width 1436 height 645
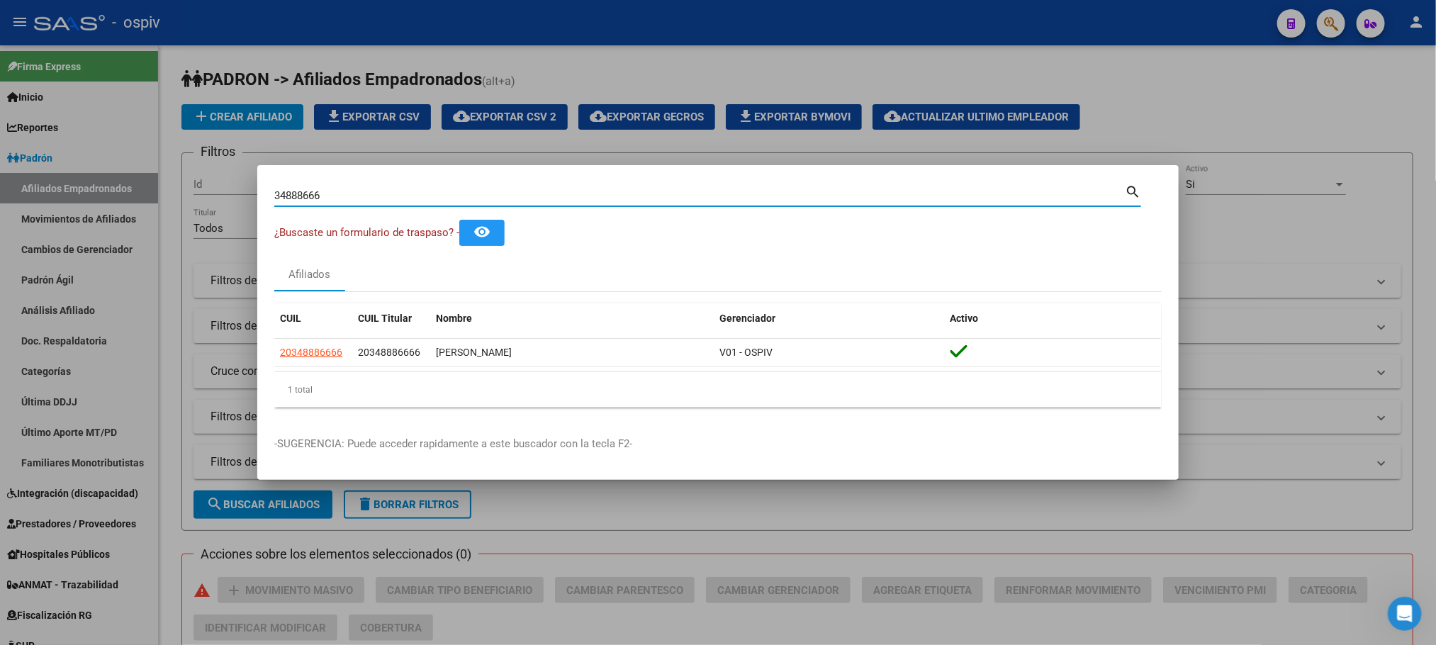
drag, startPoint x: 335, startPoint y: 200, endPoint x: 190, endPoint y: 196, distance: 144.6
click at [190, 196] on div "34888666 Buscar (apellido, dni, cuil, nro traspaso, cuit, obra social) search ¿…" at bounding box center [718, 322] width 1436 height 645
paste input "17849988"
type input "17849988"
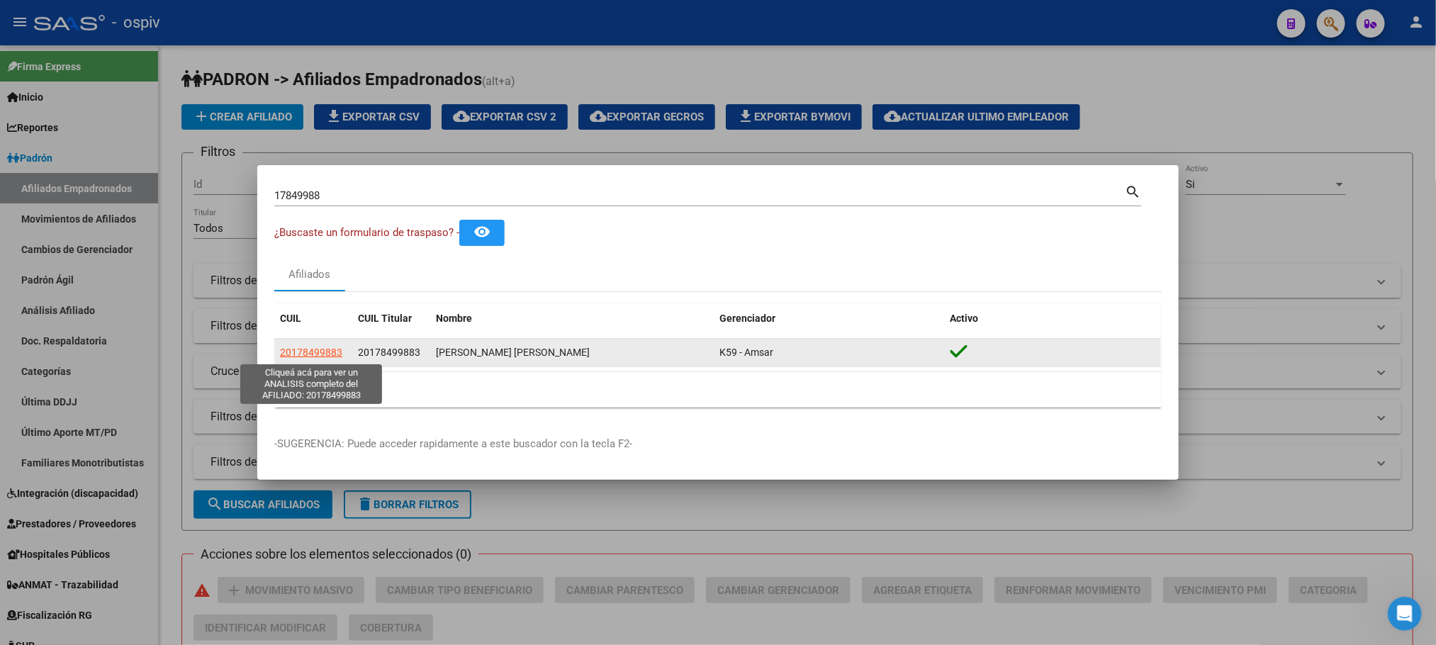
click at [317, 347] on span "20178499883" at bounding box center [311, 352] width 62 height 11
type textarea "20178499883"
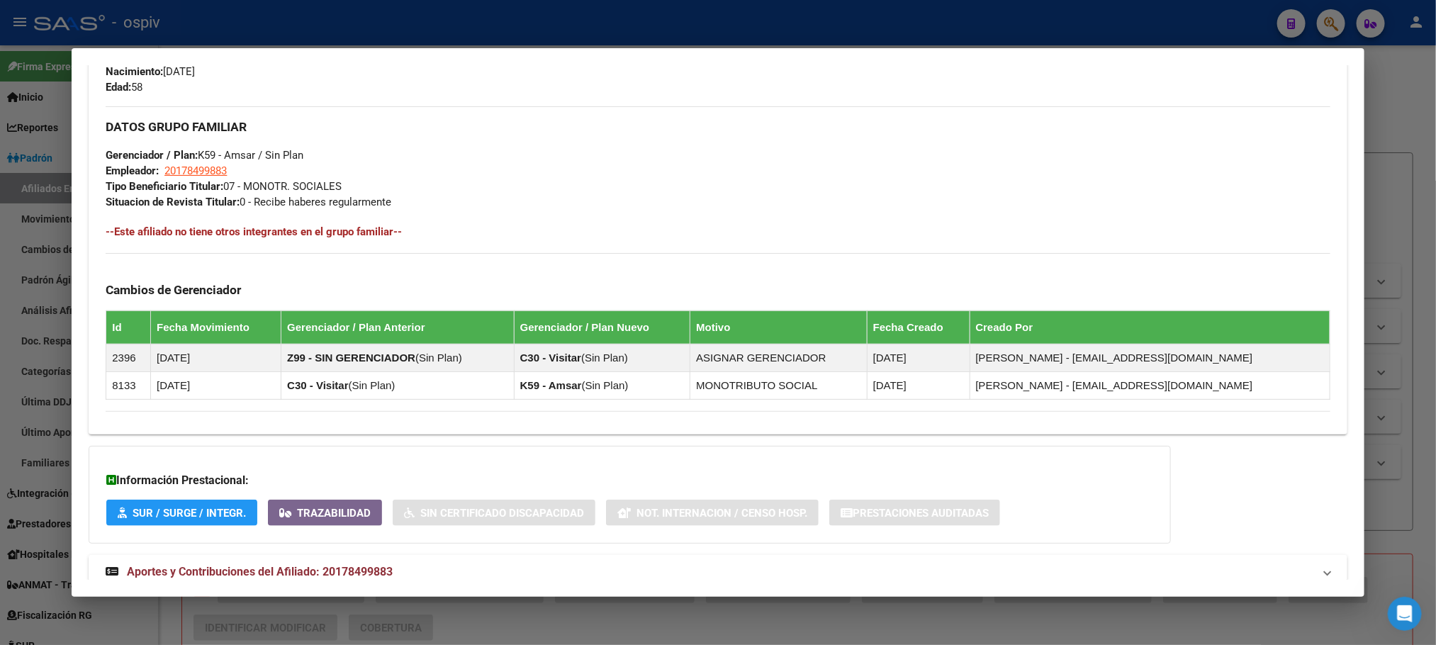
scroll to position [681, 0]
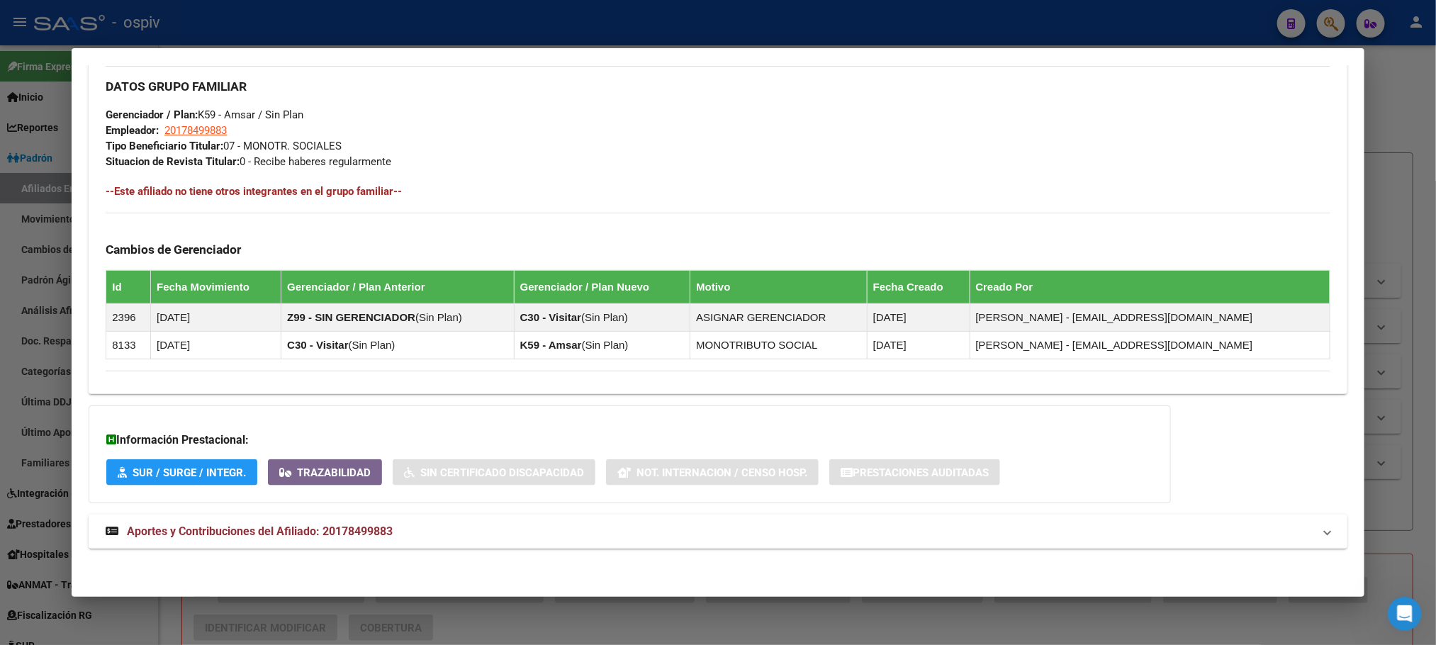
click at [294, 528] on span "Aportes y Contribuciones del Afiliado: 20178499883" at bounding box center [260, 531] width 266 height 13
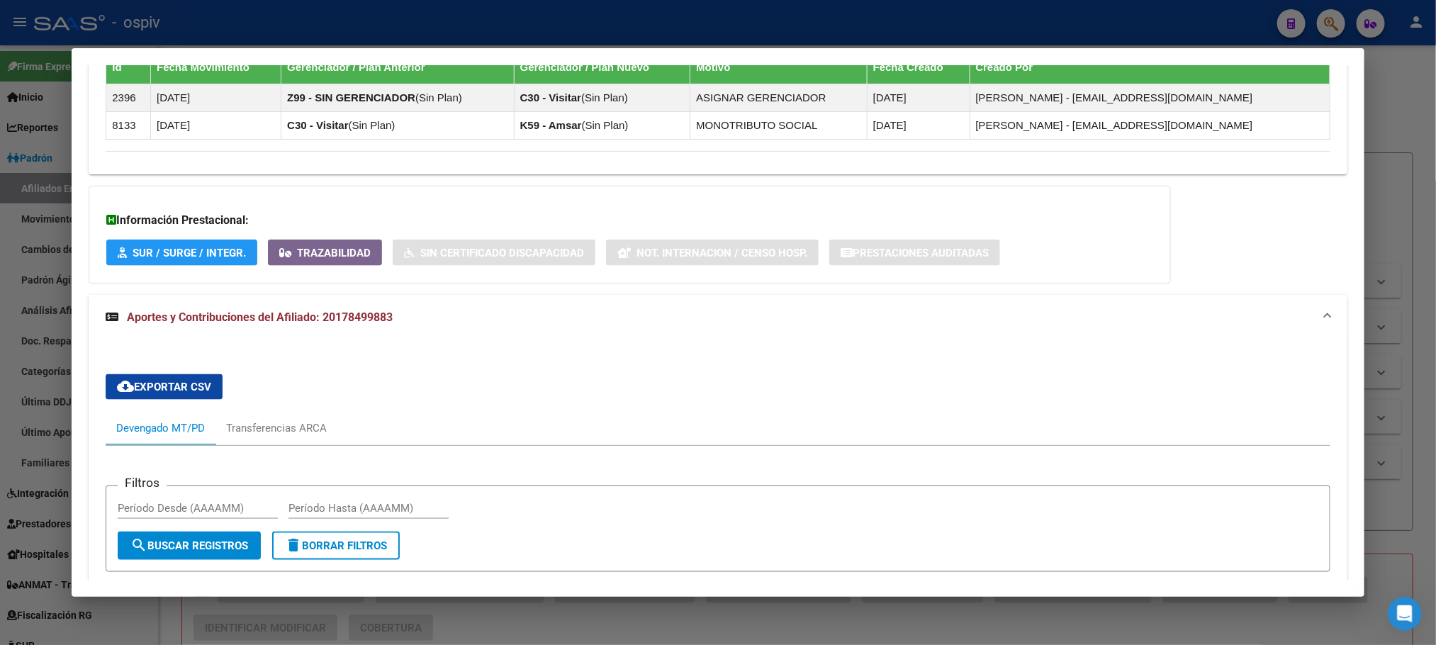
scroll to position [1231, 0]
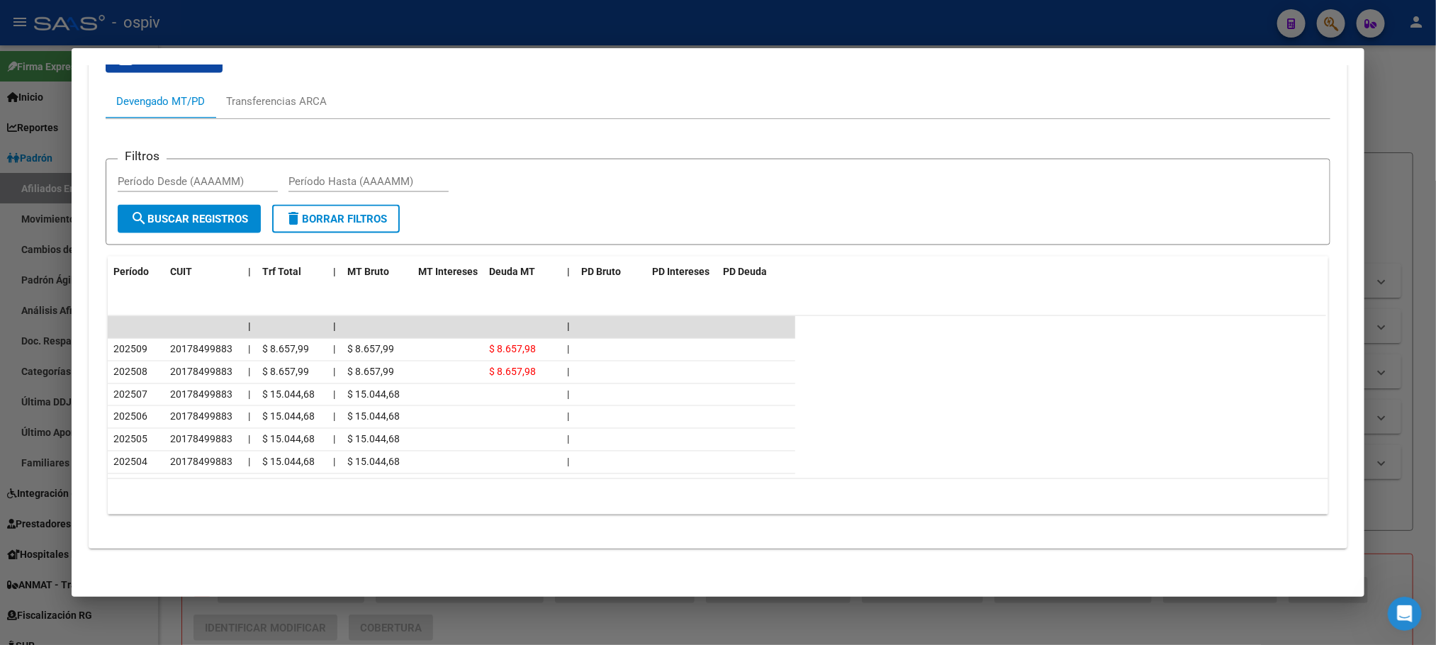
click at [258, 28] on div at bounding box center [718, 322] width 1436 height 645
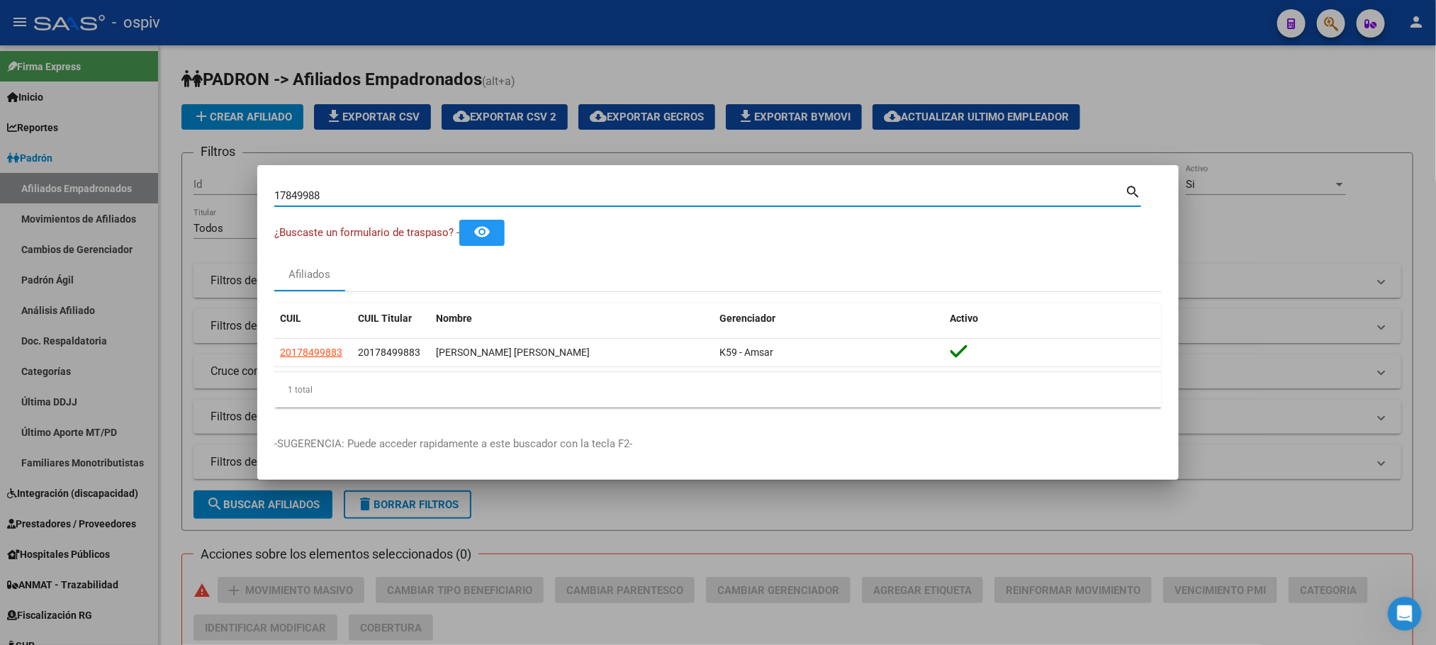
drag, startPoint x: 352, startPoint y: 194, endPoint x: 245, endPoint y: 155, distance: 113.7
click at [222, 190] on div "17849988 Buscar (apellido, dni, cuil, nro traspaso, cuit, obra social) search ¿…" at bounding box center [718, 322] width 1436 height 645
paste input "34745640"
type input "34745640"
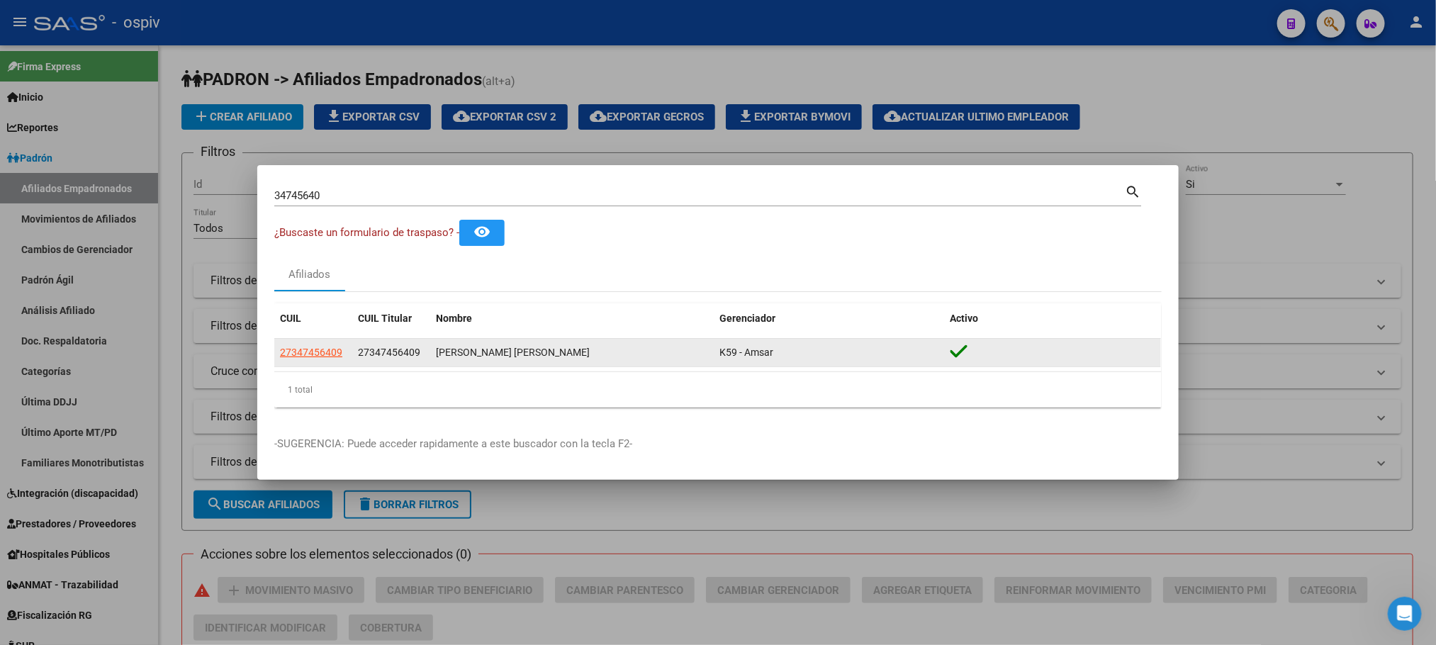
click at [296, 344] on app-link-go-to "27347456409" at bounding box center [311, 352] width 62 height 16
click at [322, 349] on span "27347456409" at bounding box center [311, 352] width 62 height 11
type textarea "27347456409"
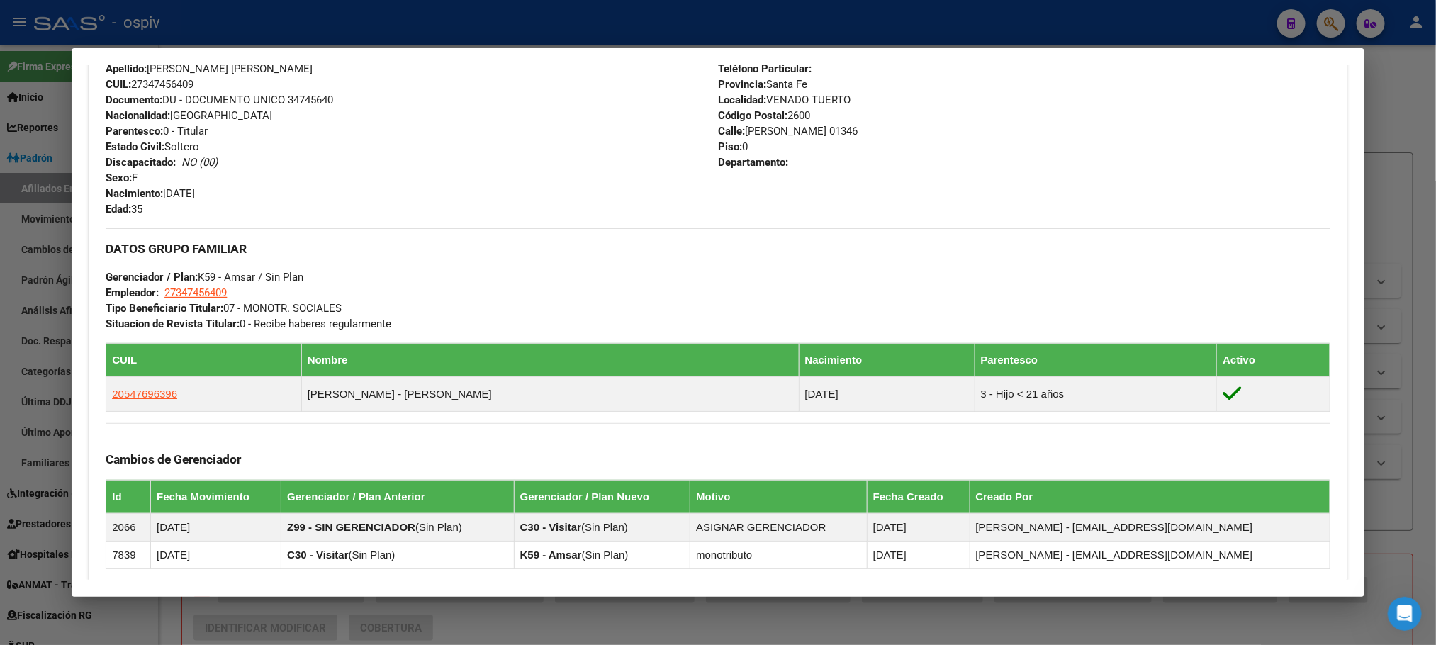
scroll to position [746, 0]
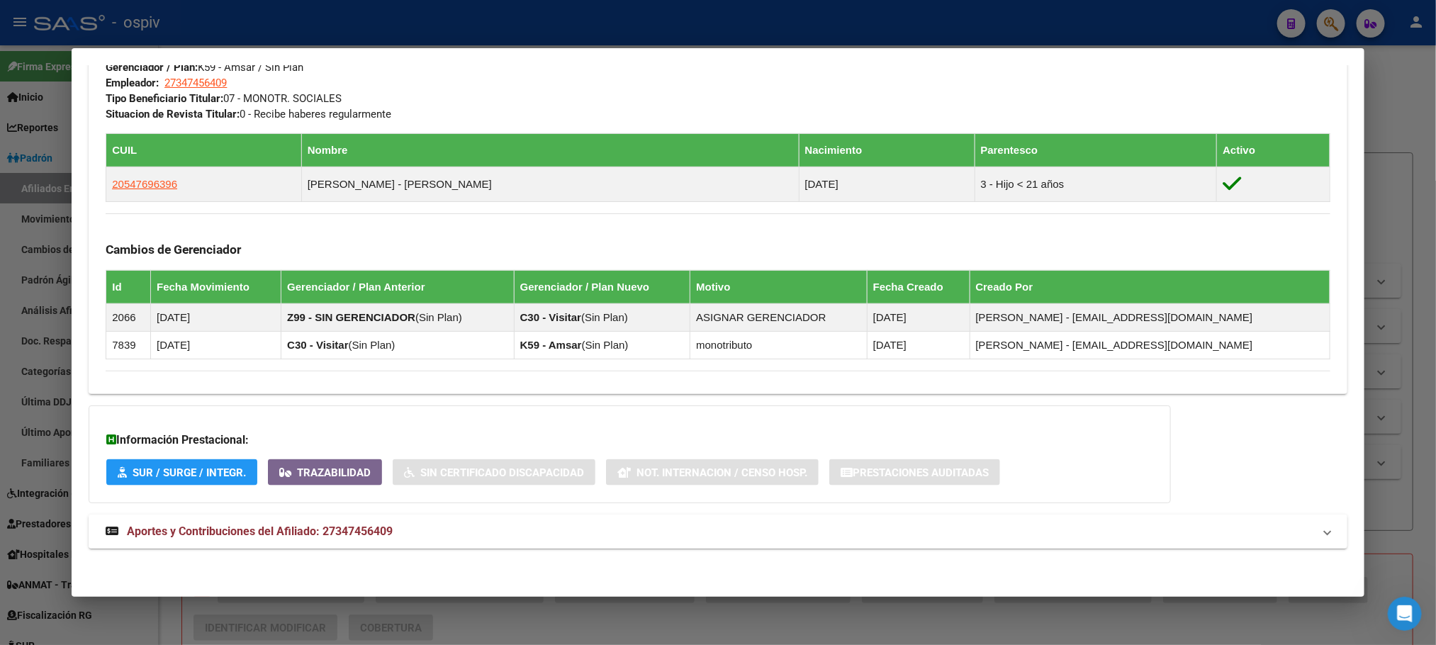
click at [349, 534] on span "Aportes y Contribuciones del Afiliado: 27347456409" at bounding box center [260, 531] width 266 height 13
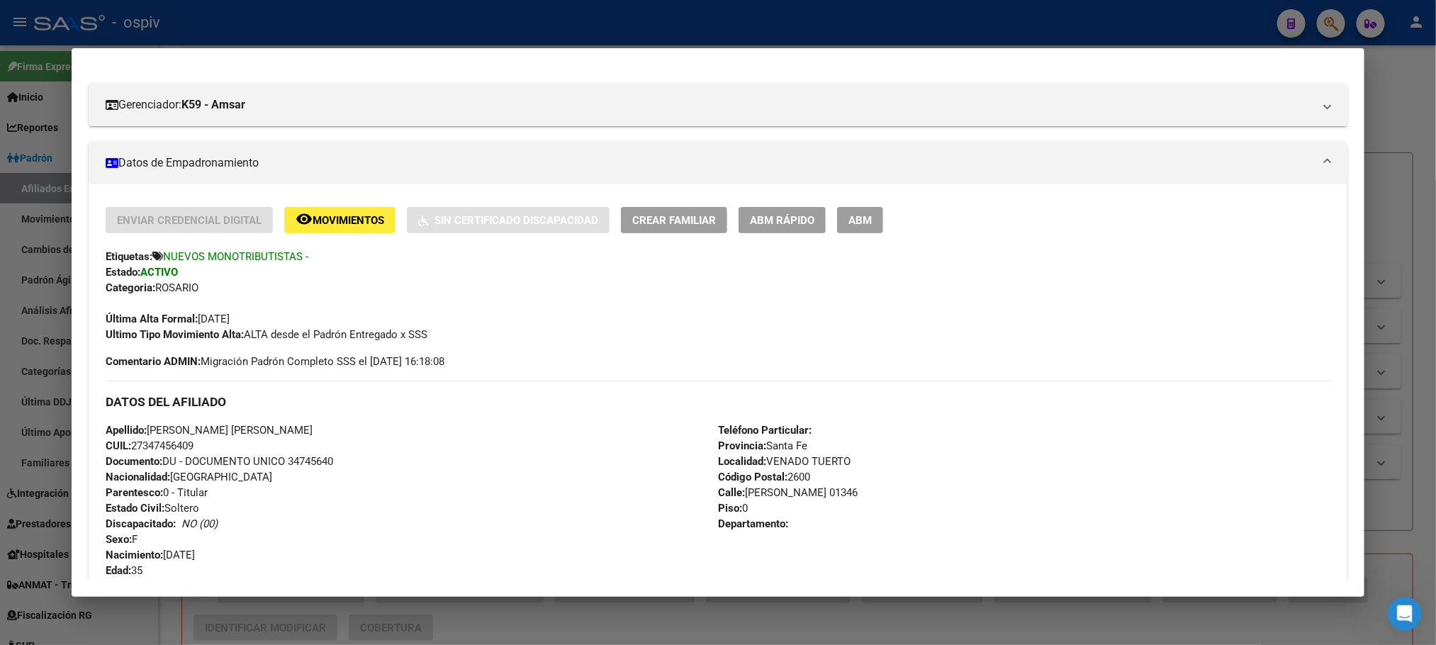
scroll to position [0, 0]
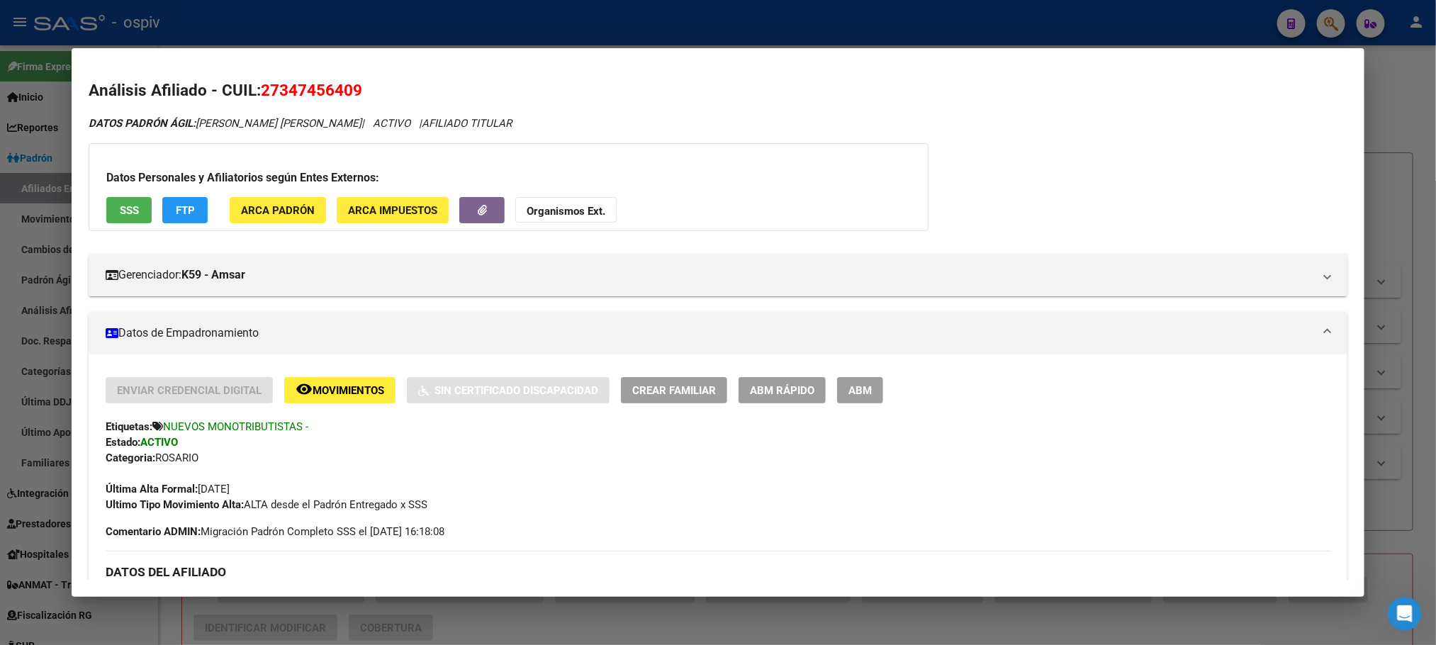
drag, startPoint x: 432, startPoint y: 18, endPoint x: 436, endPoint y: 28, distance: 10.5
click at [432, 19] on div at bounding box center [718, 322] width 1436 height 645
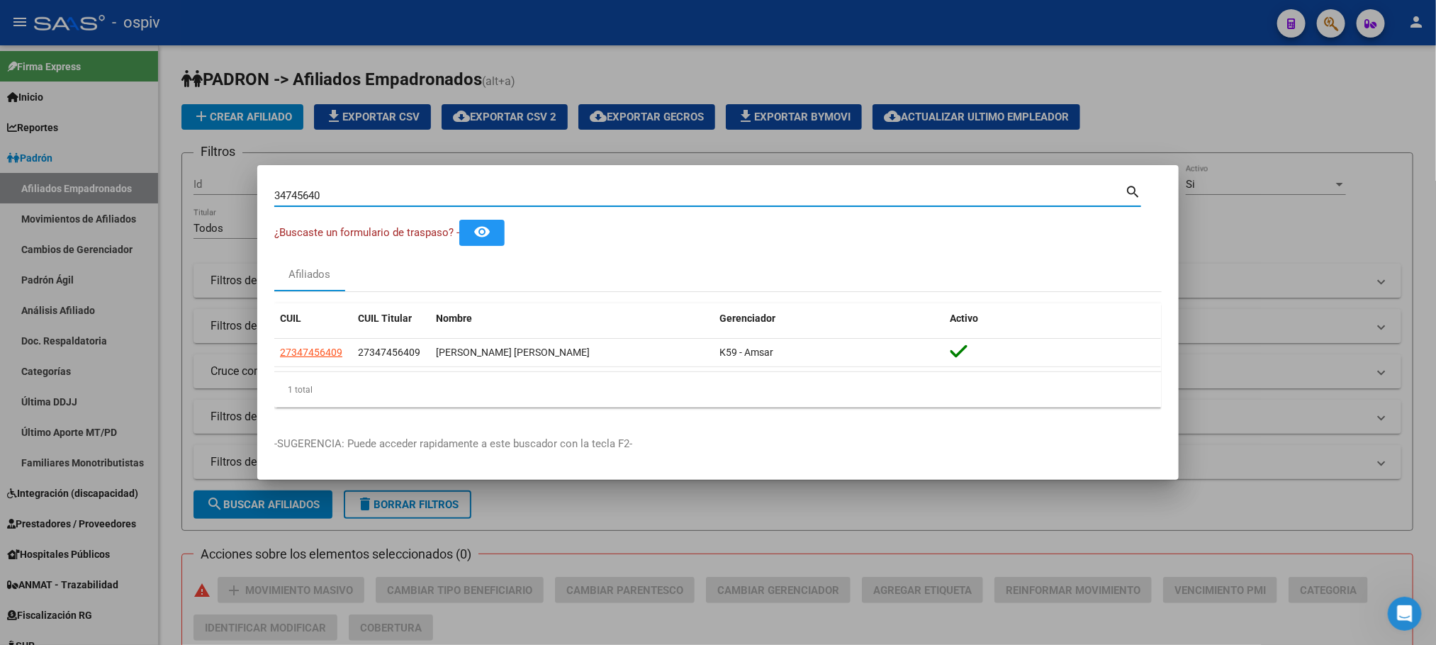
drag, startPoint x: 324, startPoint y: 194, endPoint x: 108, endPoint y: 188, distance: 215.6
click at [108, 188] on div "34745640 Buscar (apellido, dni, cuil, nro traspaso, cuit, obra social) search ¿…" at bounding box center [718, 322] width 1436 height 645
paste input "56623404"
type input "56623404"
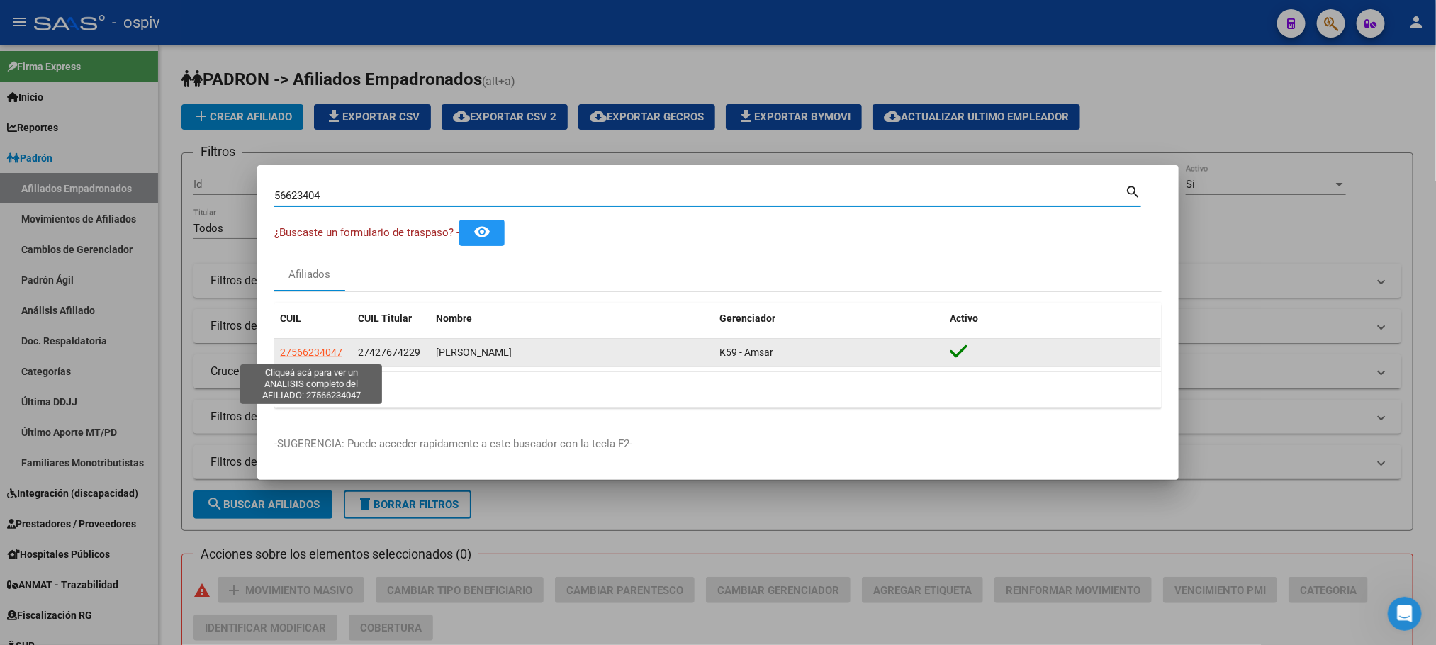
click at [324, 349] on span "27566234047" at bounding box center [311, 352] width 62 height 11
type textarea "27566234047"
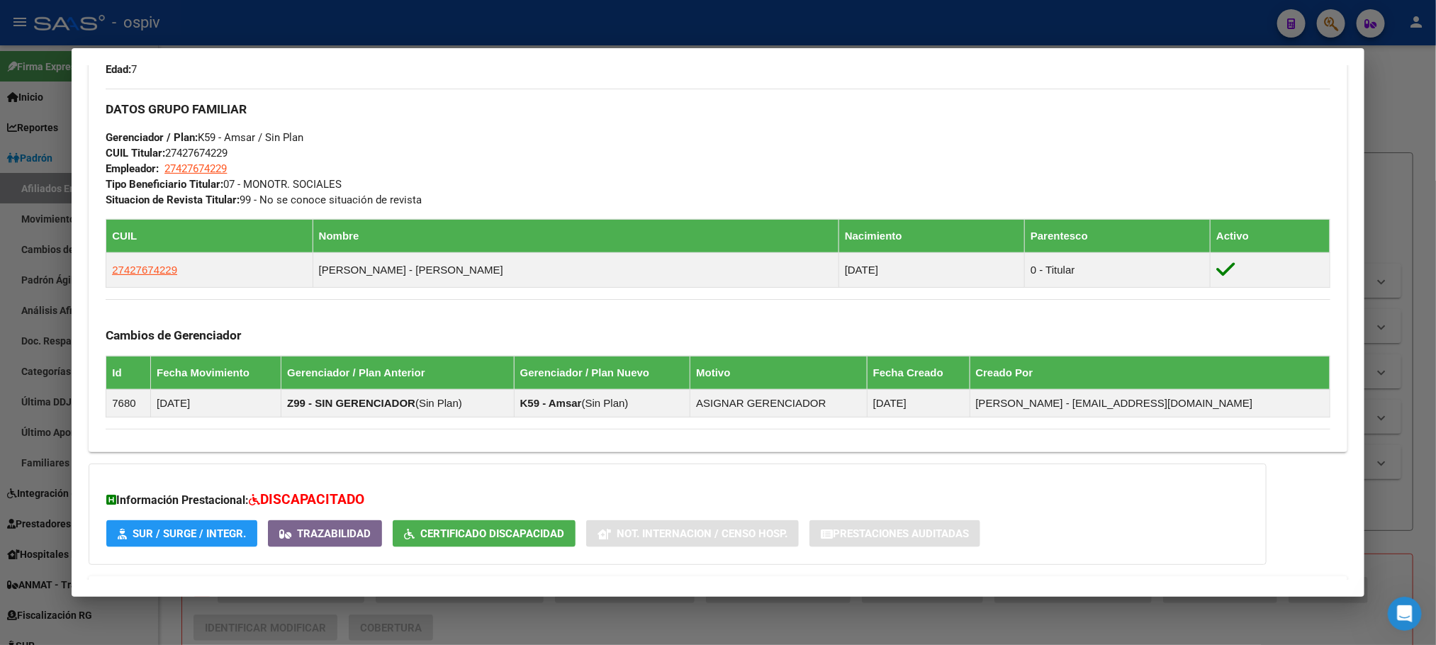
scroll to position [744, 0]
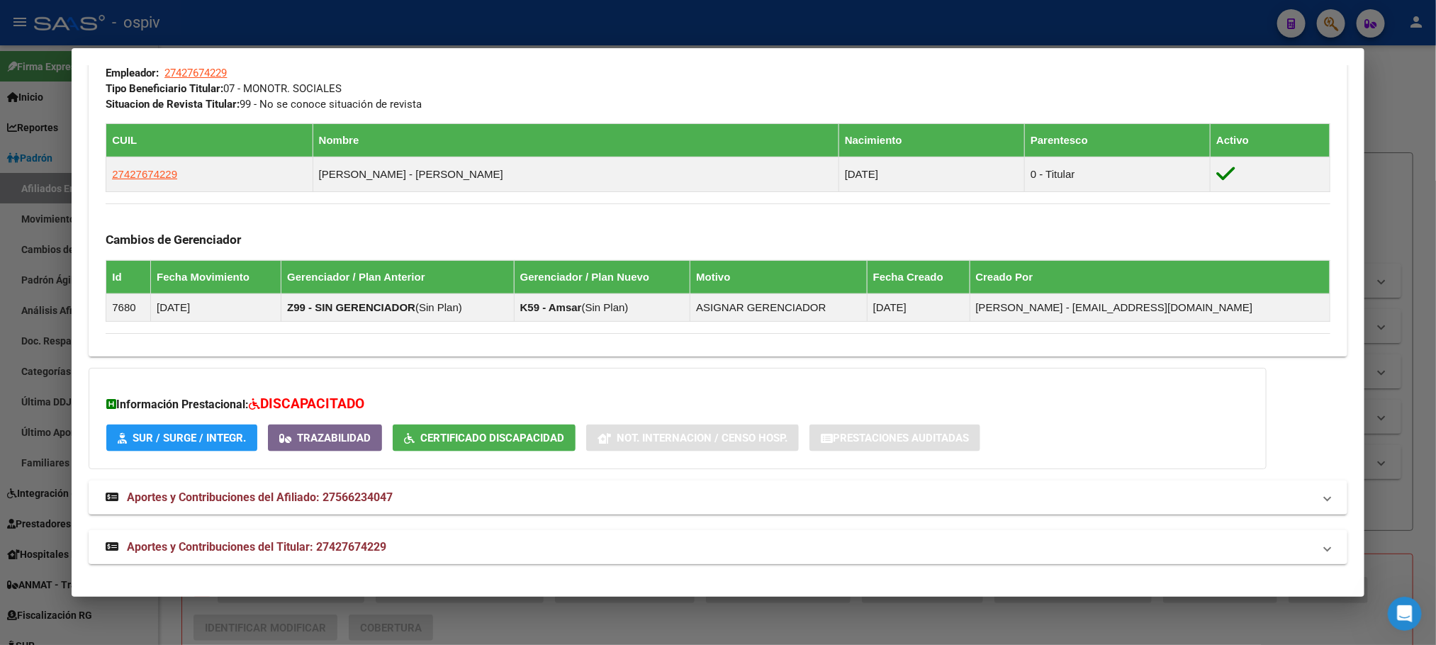
click at [322, 543] on span "Aportes y Contribuciones del Titular: 27427674229" at bounding box center [256, 546] width 259 height 13
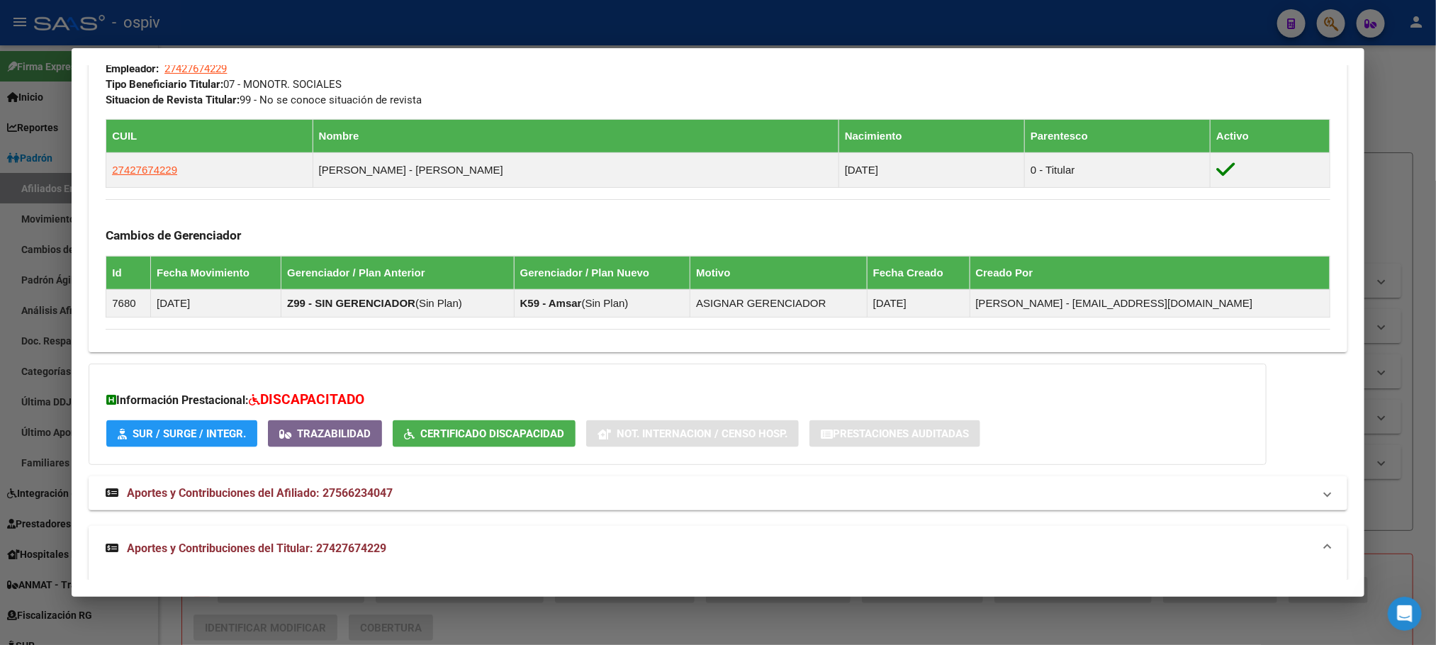
scroll to position [1317, 0]
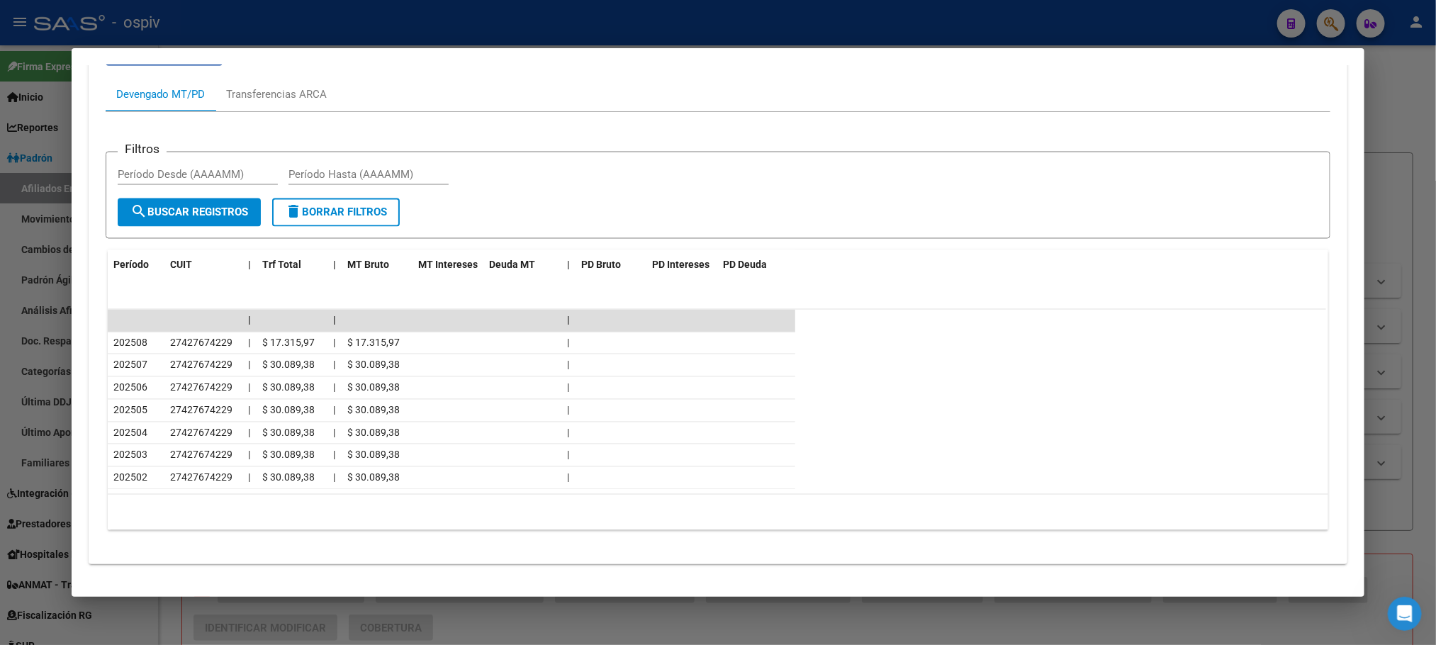
click at [352, 21] on div at bounding box center [718, 322] width 1436 height 645
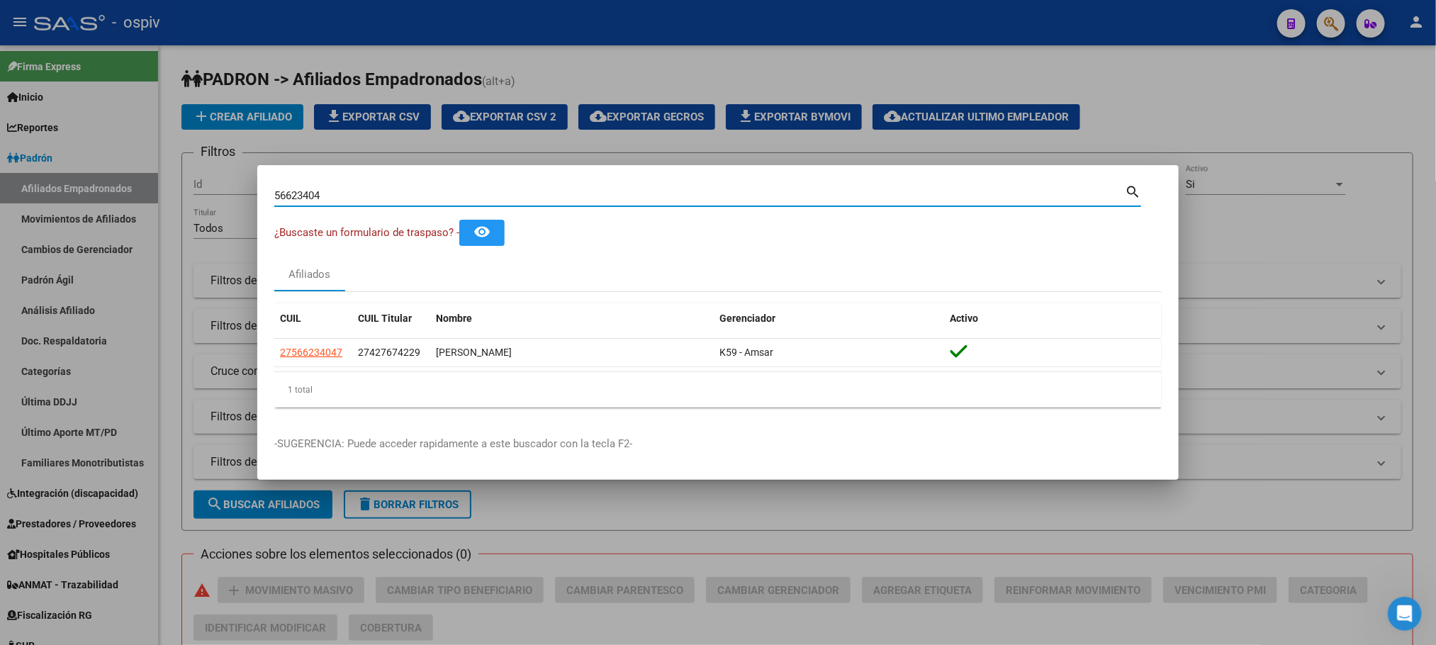
drag, startPoint x: 286, startPoint y: 194, endPoint x: 137, endPoint y: 189, distance: 148.9
click at [137, 189] on div "56623404 Buscar (apellido, dni, cuil, nro traspaso, cuit, obra social) search ¿…" at bounding box center [718, 322] width 1436 height 645
paste input "7573210"
type input "57573210"
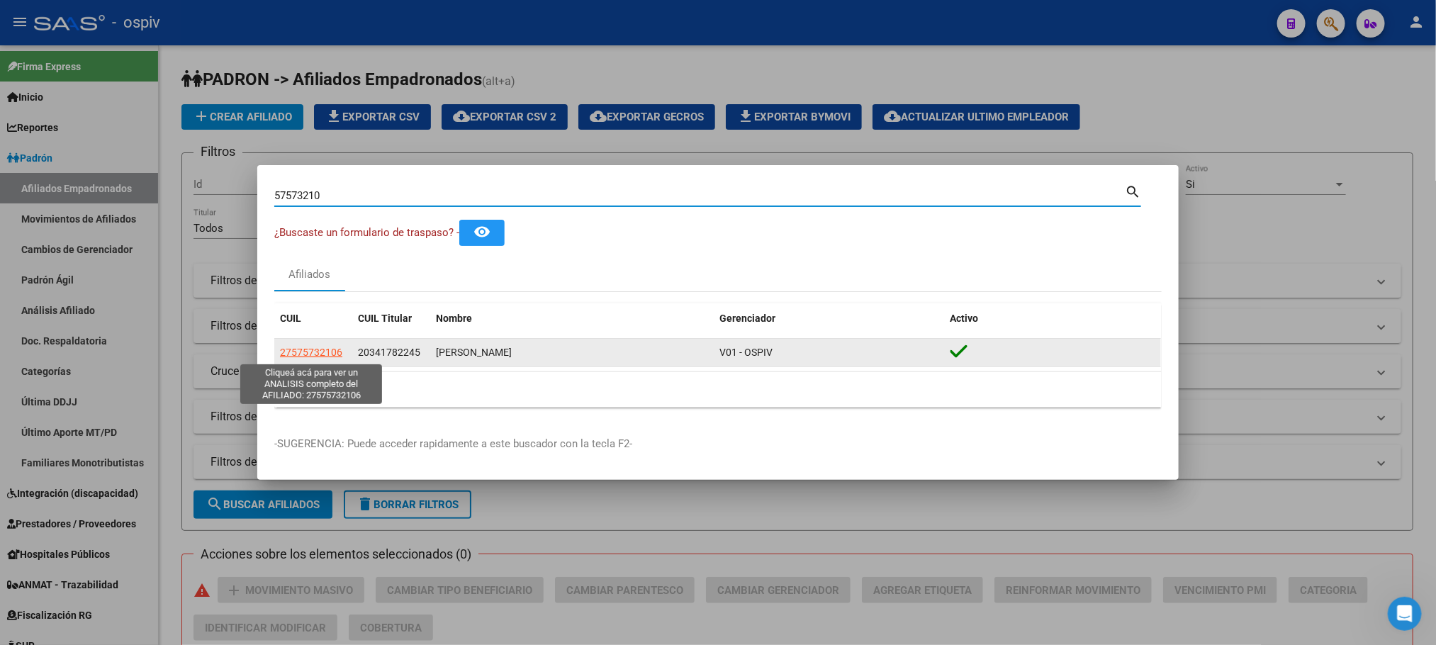
click at [321, 352] on span "27575732106" at bounding box center [311, 352] width 62 height 11
type textarea "27575732106"
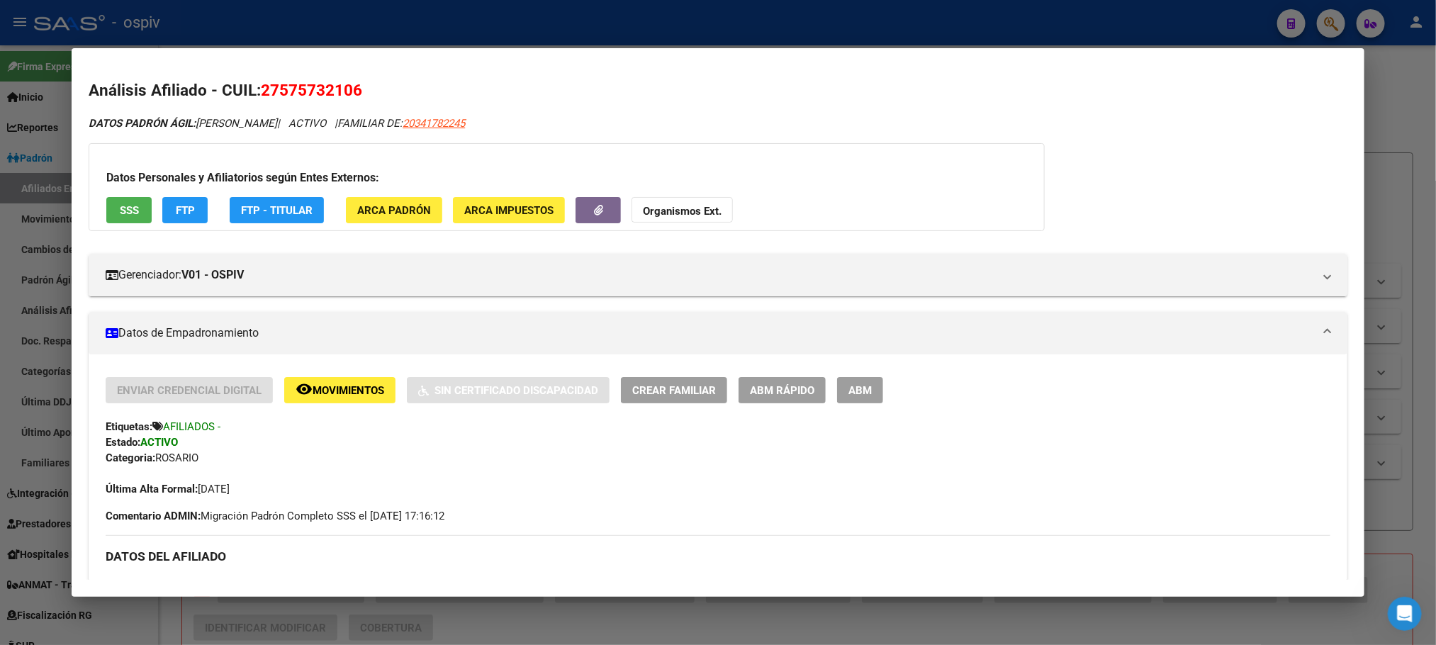
drag, startPoint x: 396, startPoint y: 35, endPoint x: 361, endPoint y: 83, distance: 59.0
click at [394, 35] on div at bounding box center [718, 322] width 1436 height 645
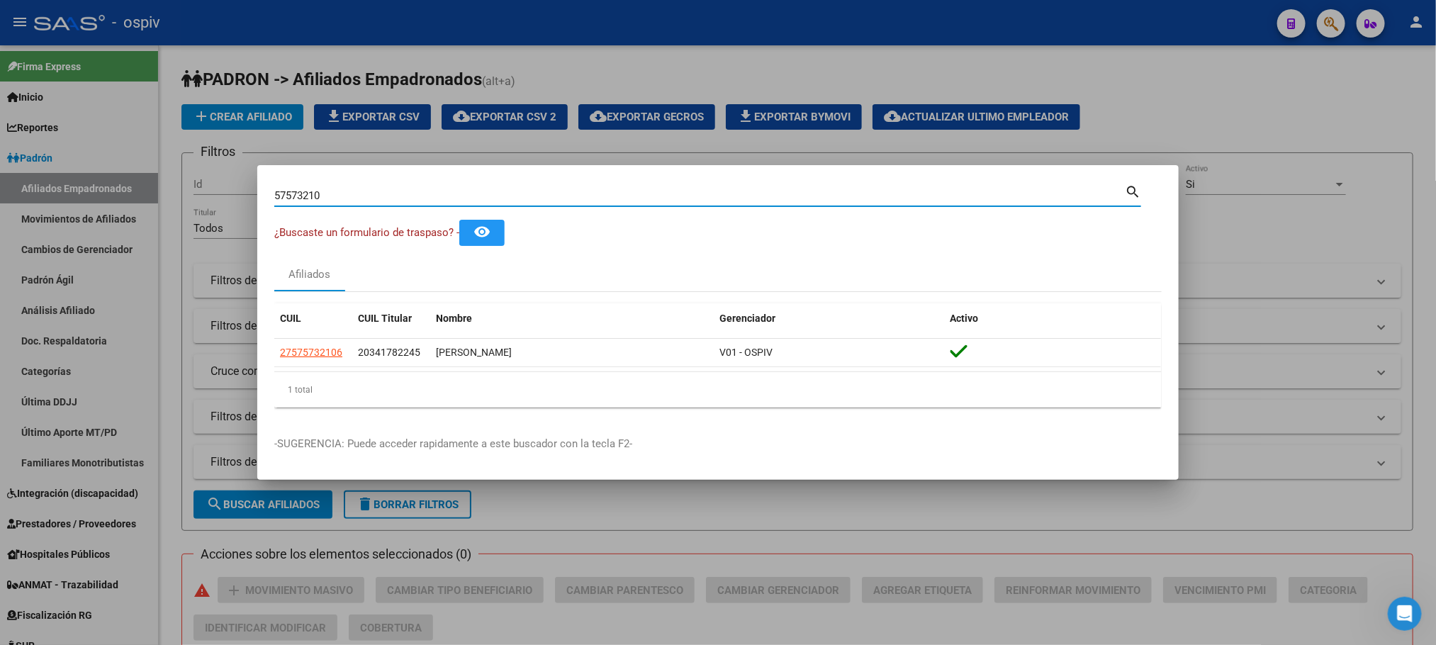
drag, startPoint x: 330, startPoint y: 198, endPoint x: 194, endPoint y: 179, distance: 138.2
click at [194, 183] on div "57573210 Buscar (apellido, dni, cuil, nro traspaso, cuit, obra social) search ¿…" at bounding box center [718, 322] width 1436 height 645
paste input "25046963"
type input "25046963"
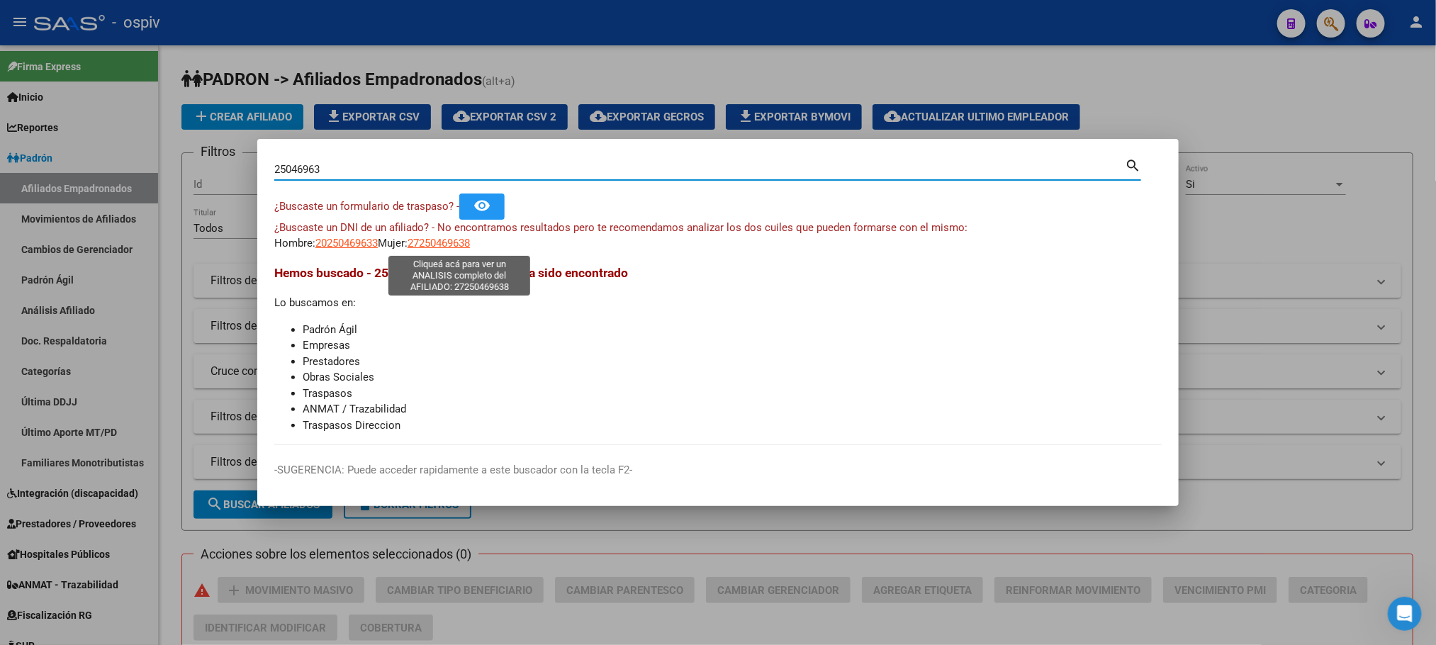
click at [441, 241] on span "27250469638" at bounding box center [439, 243] width 62 height 13
type textarea "27250469638"
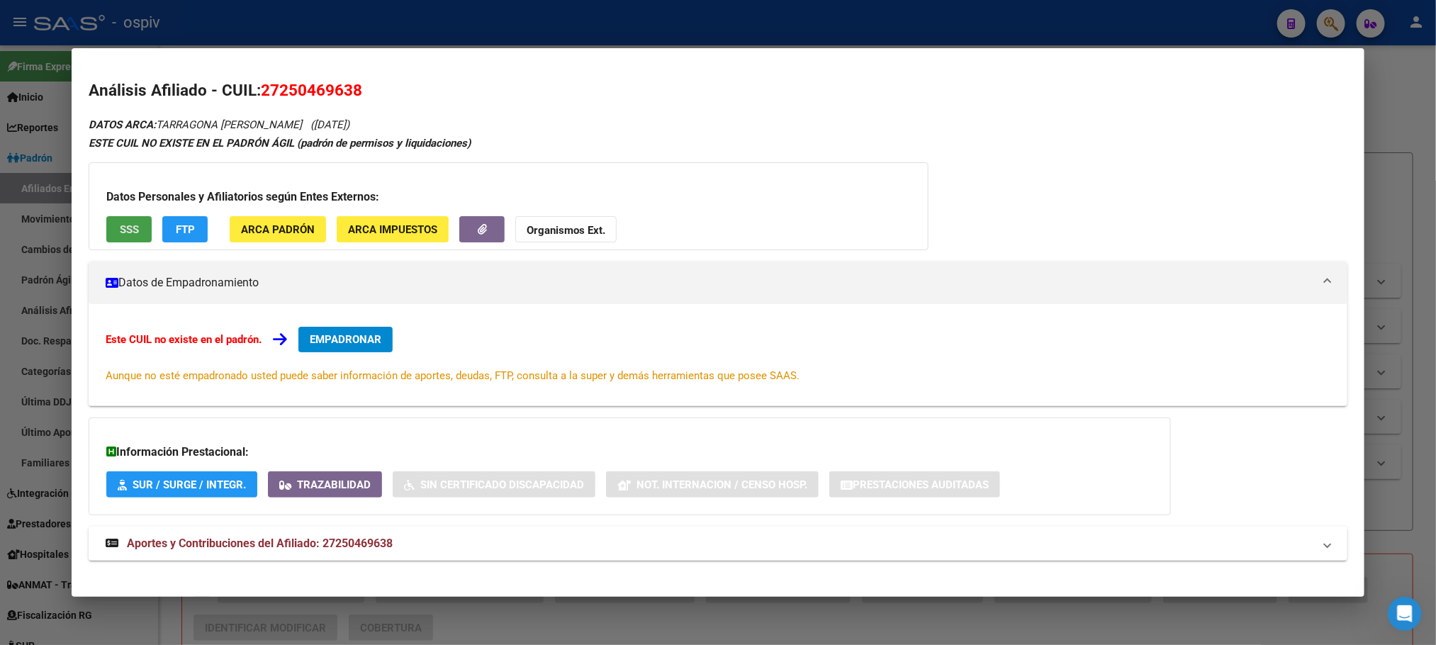
click at [120, 232] on span "SSS" at bounding box center [129, 229] width 19 height 13
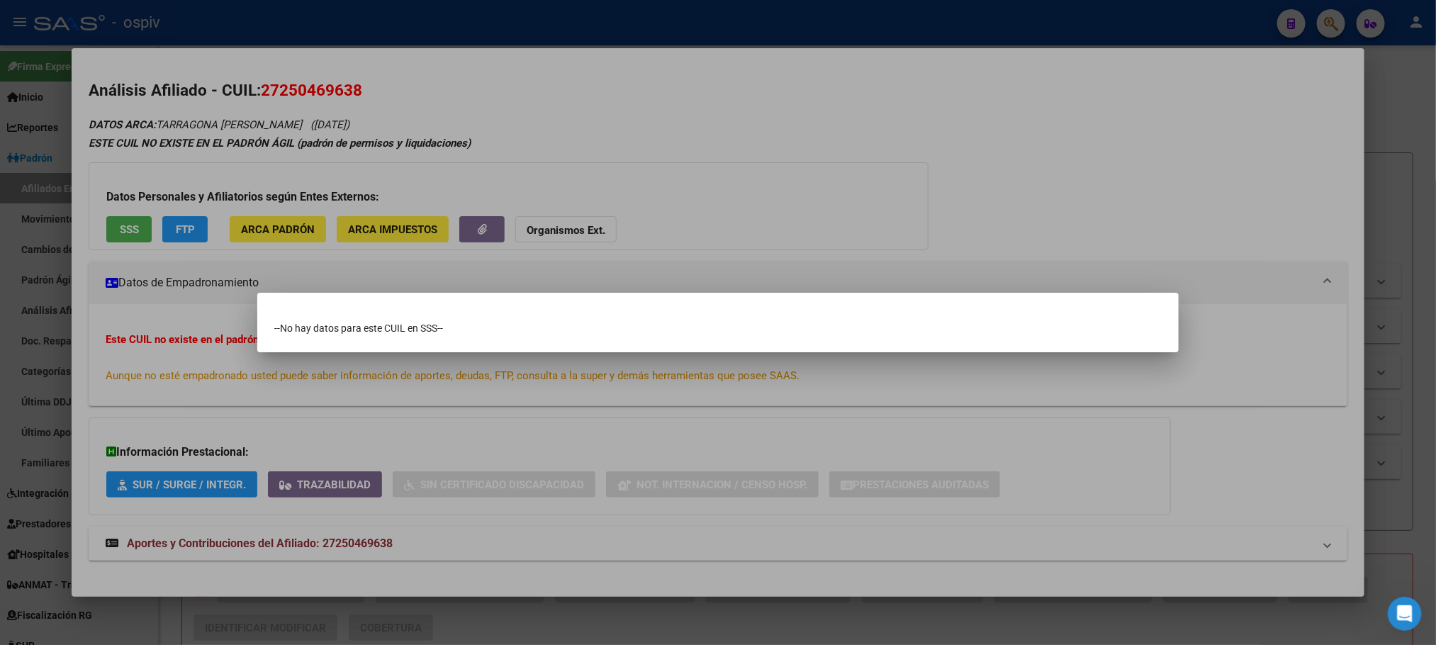
click at [455, 98] on div at bounding box center [718, 322] width 1436 height 645
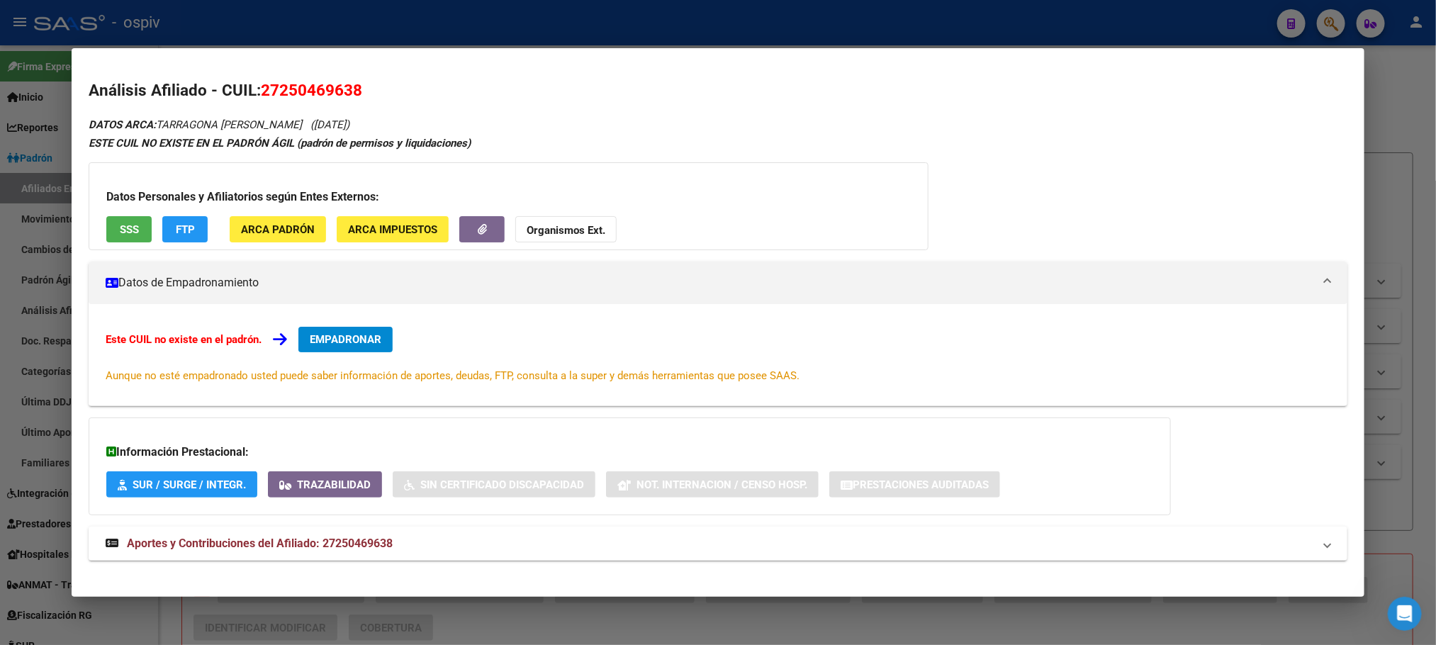
scroll to position [13, 0]
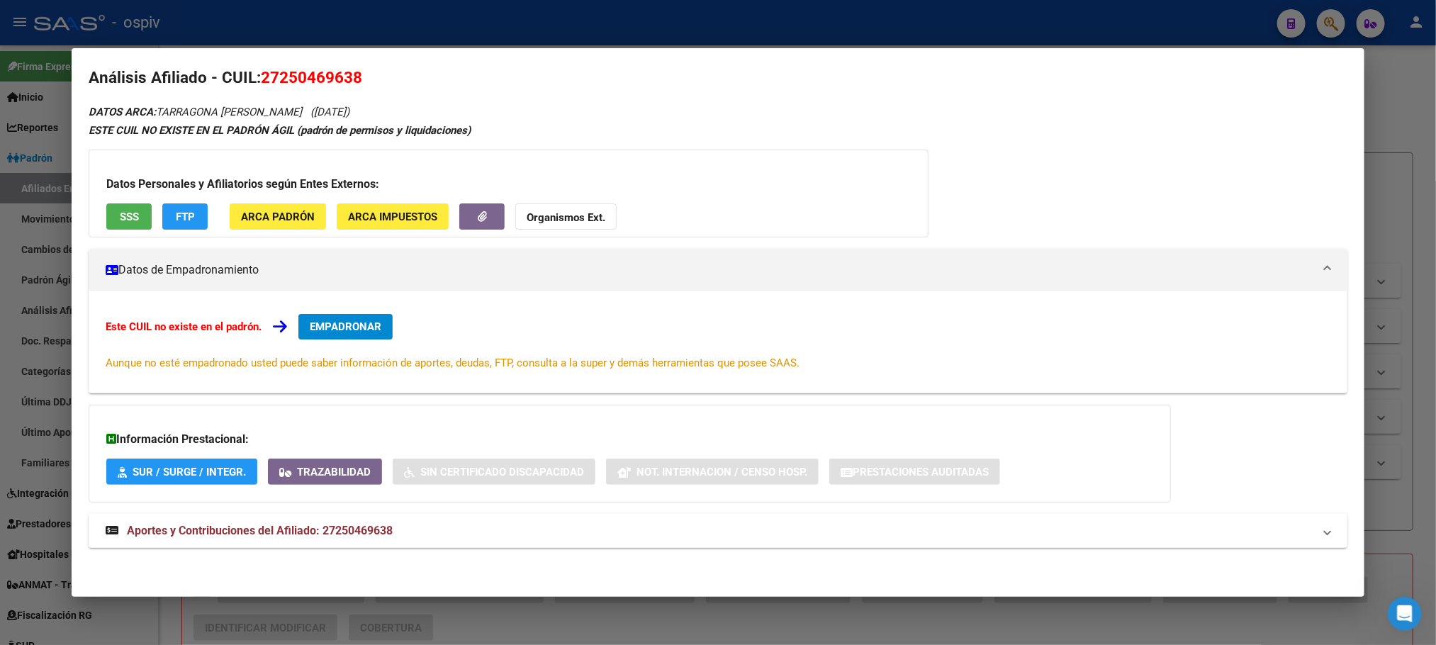
click at [309, 526] on span "Aportes y Contribuciones del Afiliado: 27250469638" at bounding box center [260, 530] width 266 height 13
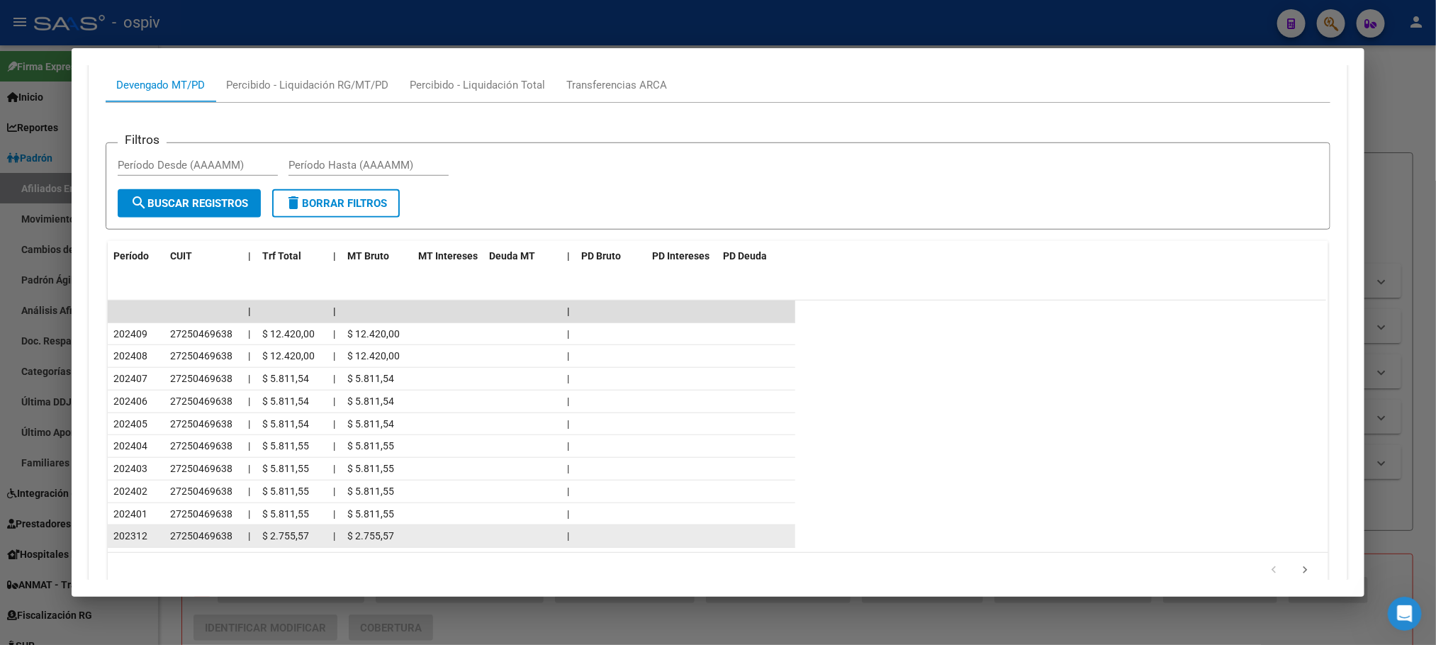
scroll to position [655, 0]
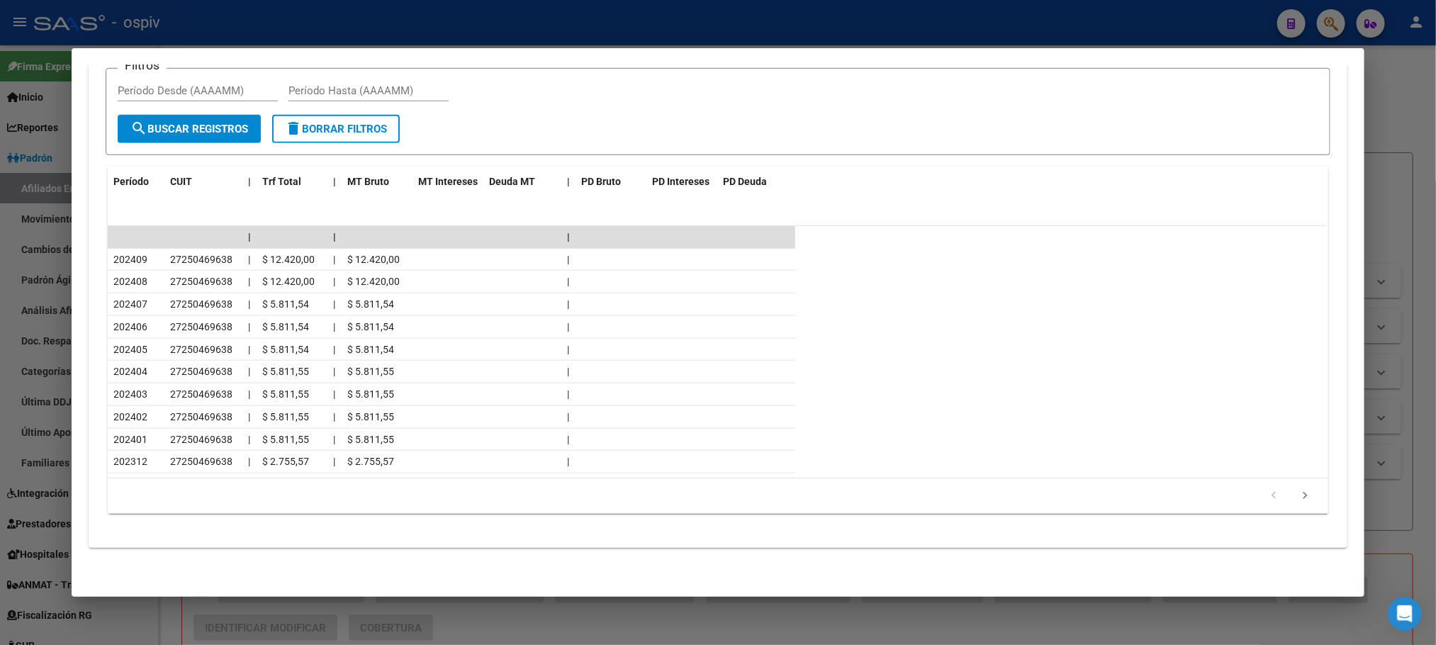
click at [286, 35] on div at bounding box center [718, 322] width 1436 height 645
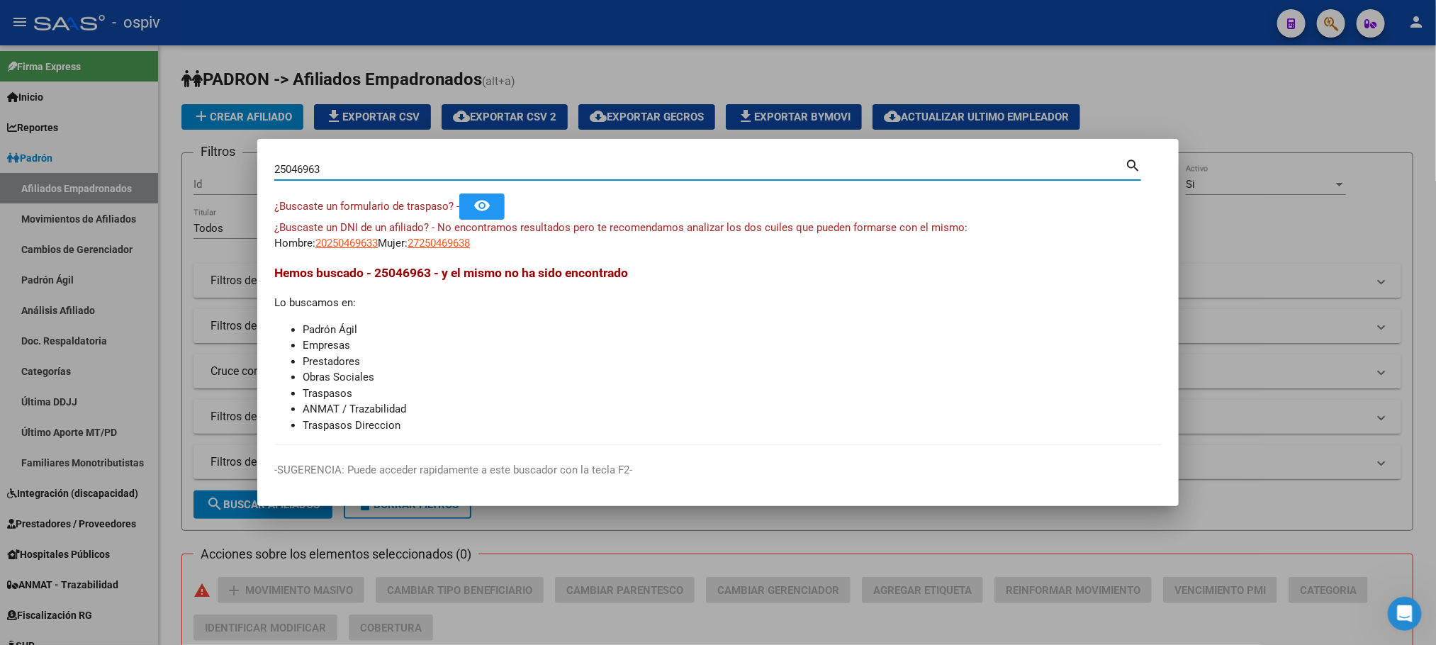
drag, startPoint x: 332, startPoint y: 175, endPoint x: 211, endPoint y: 169, distance: 120.7
click at [211, 169] on div "25046963 Buscar (apellido, dni, cuil, nro traspaso, cuit, obra social) search ¿…" at bounding box center [718, 322] width 1436 height 645
paste input "37199171"
type input "37199171"
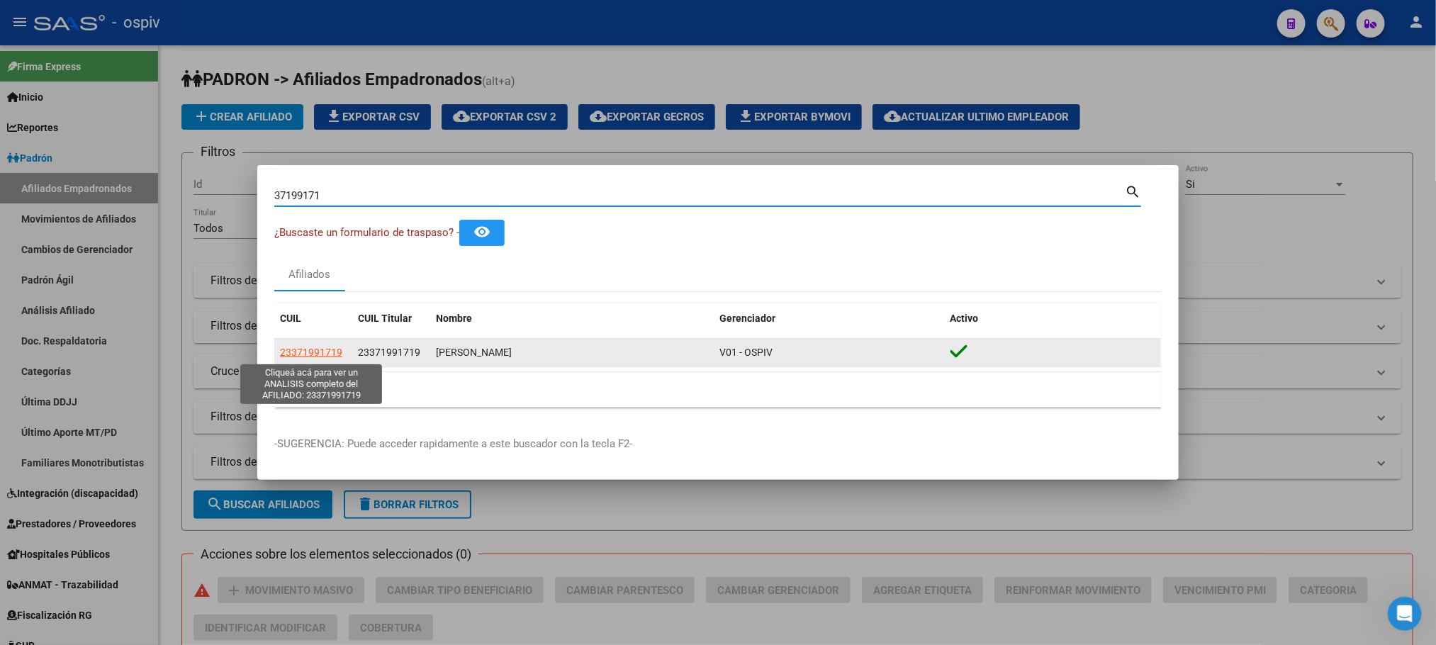
click at [309, 349] on span "23371991719" at bounding box center [311, 352] width 62 height 11
type textarea "23371991719"
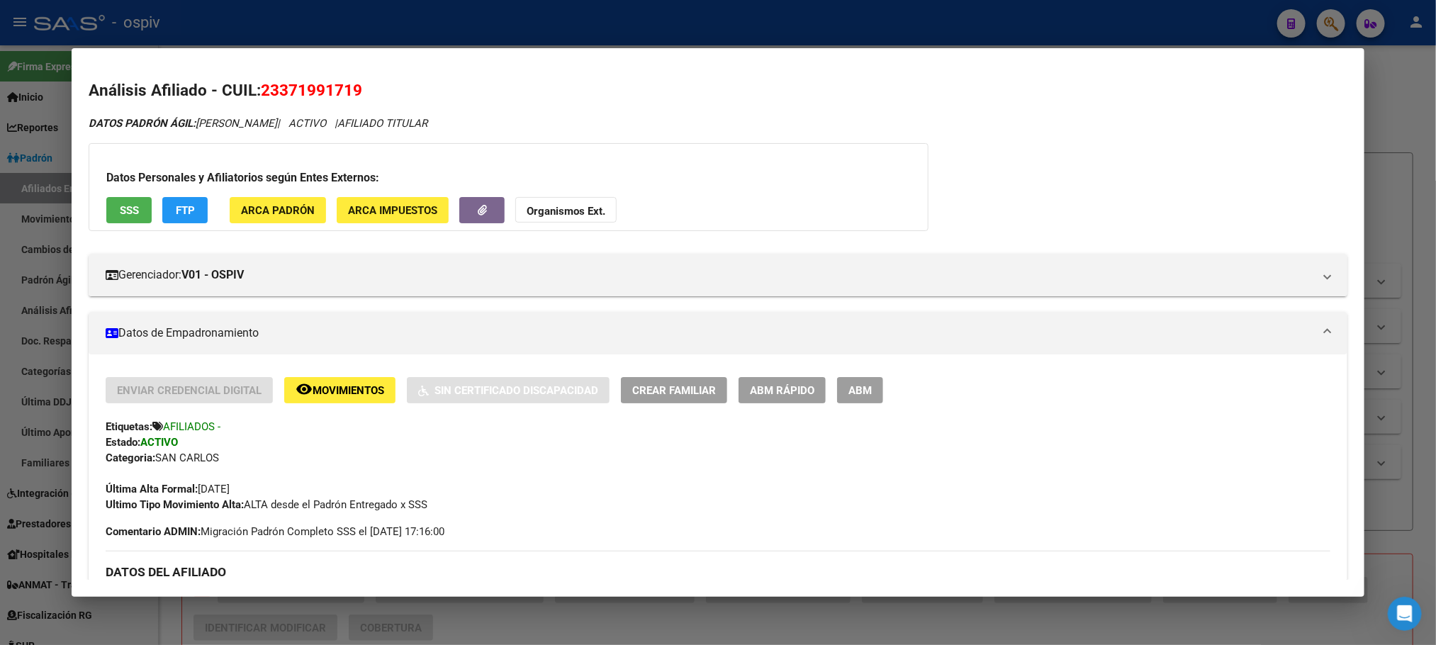
click at [274, 38] on div at bounding box center [718, 322] width 1436 height 645
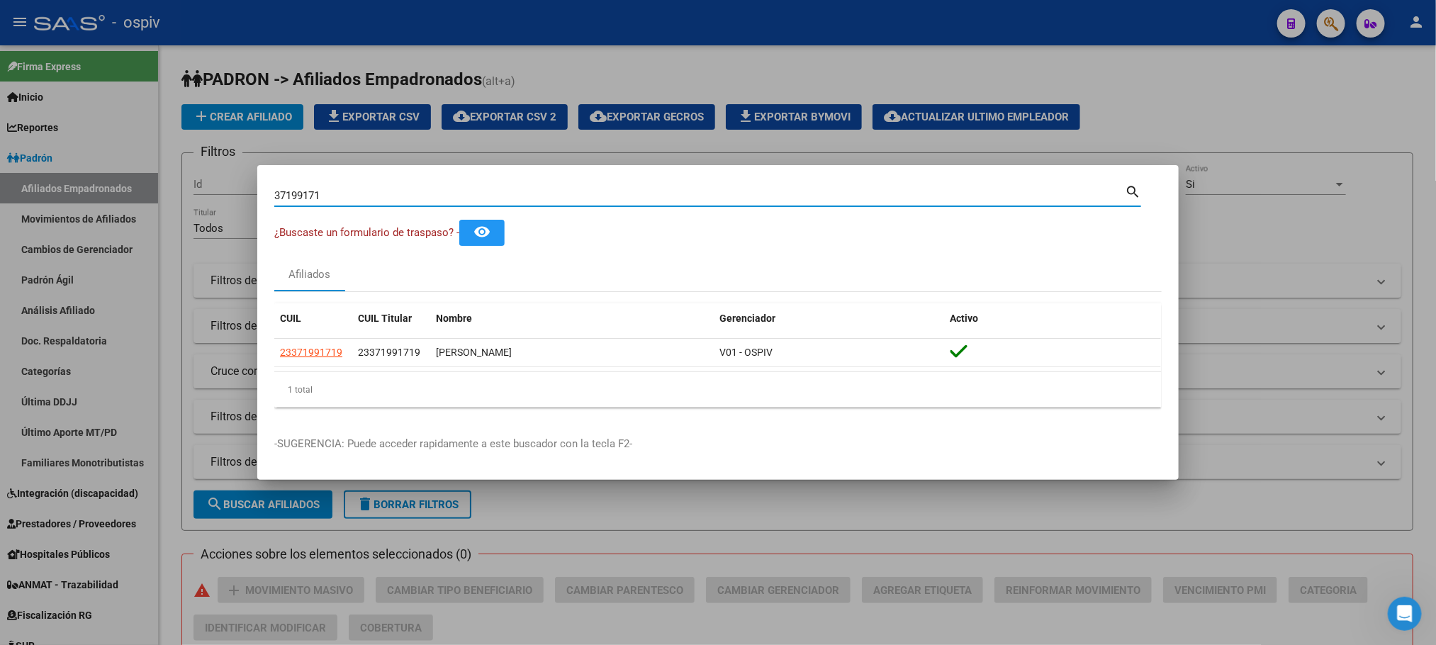
drag, startPoint x: 332, startPoint y: 194, endPoint x: 181, endPoint y: 200, distance: 150.4
click at [181, 201] on div "37199171 Buscar (apellido, dni, cuil, nro traspaso, cuit, obra social) search ¿…" at bounding box center [718, 322] width 1436 height 645
paste input "56623404"
type input "56623404"
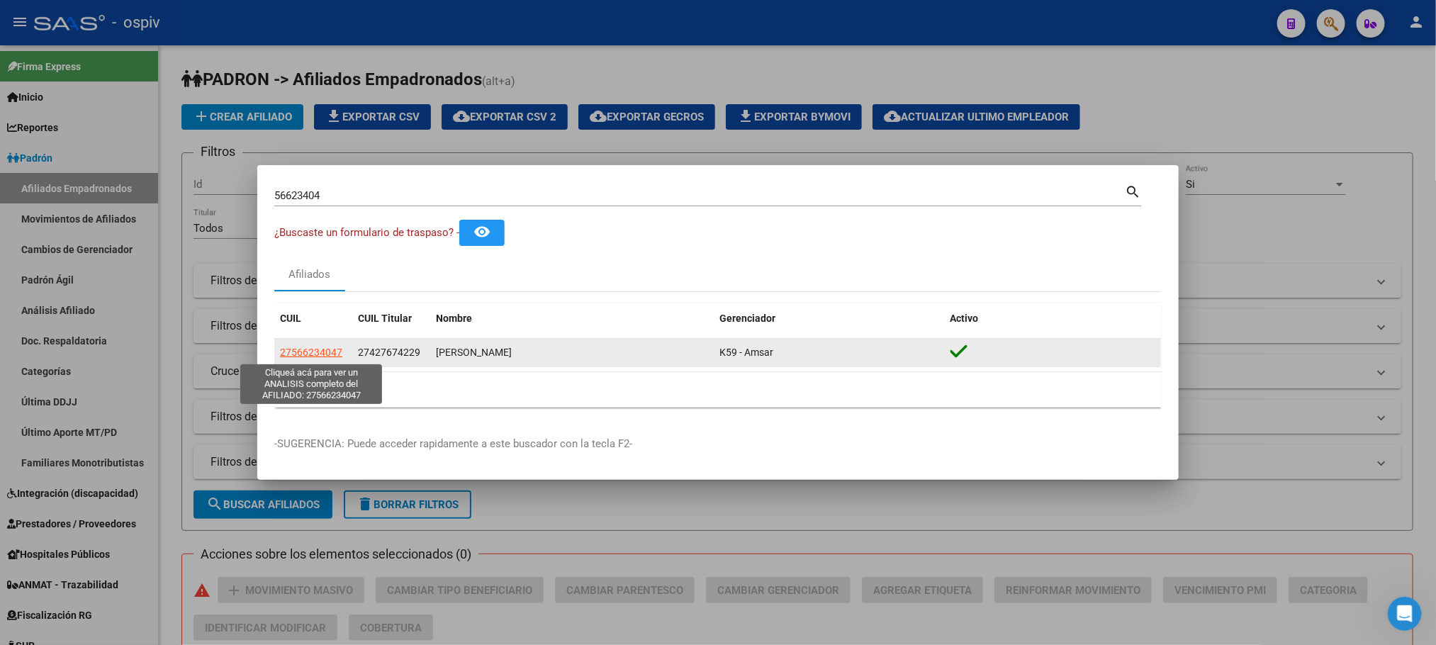
click at [325, 353] on span "27566234047" at bounding box center [311, 352] width 62 height 11
type textarea "27566234047"
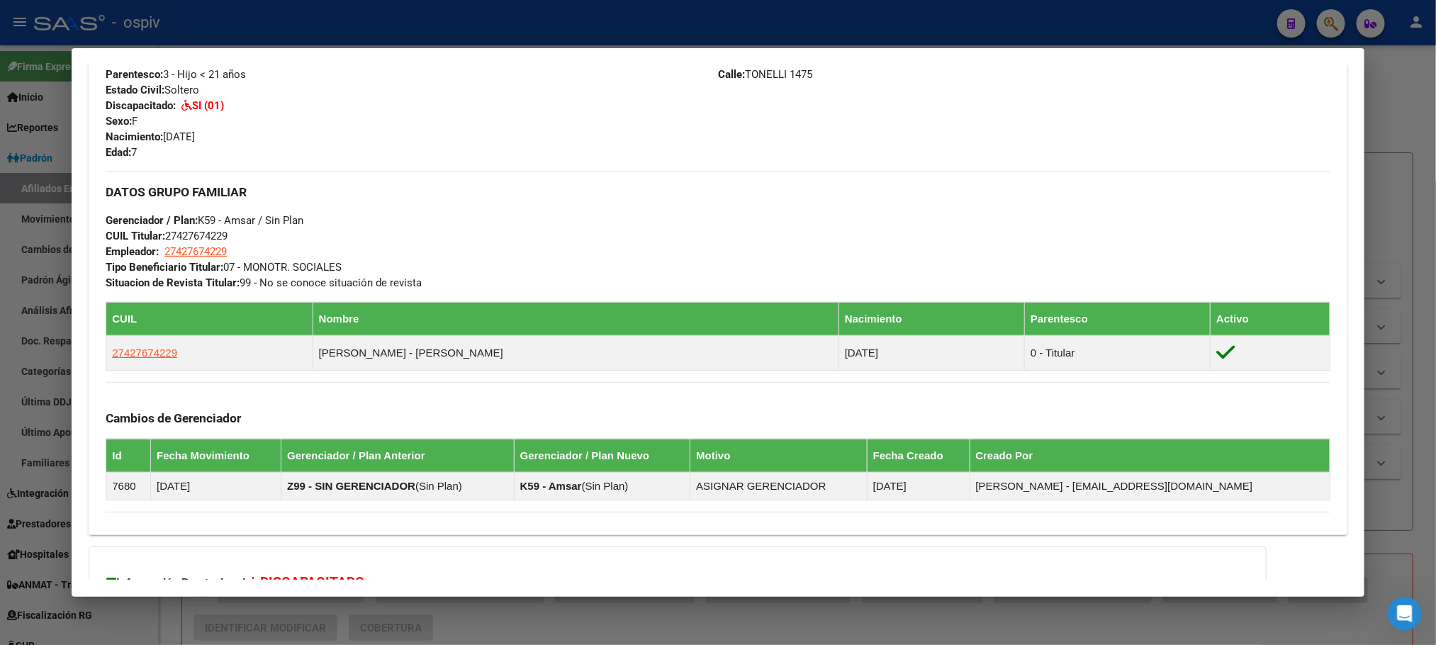
scroll to position [744, 0]
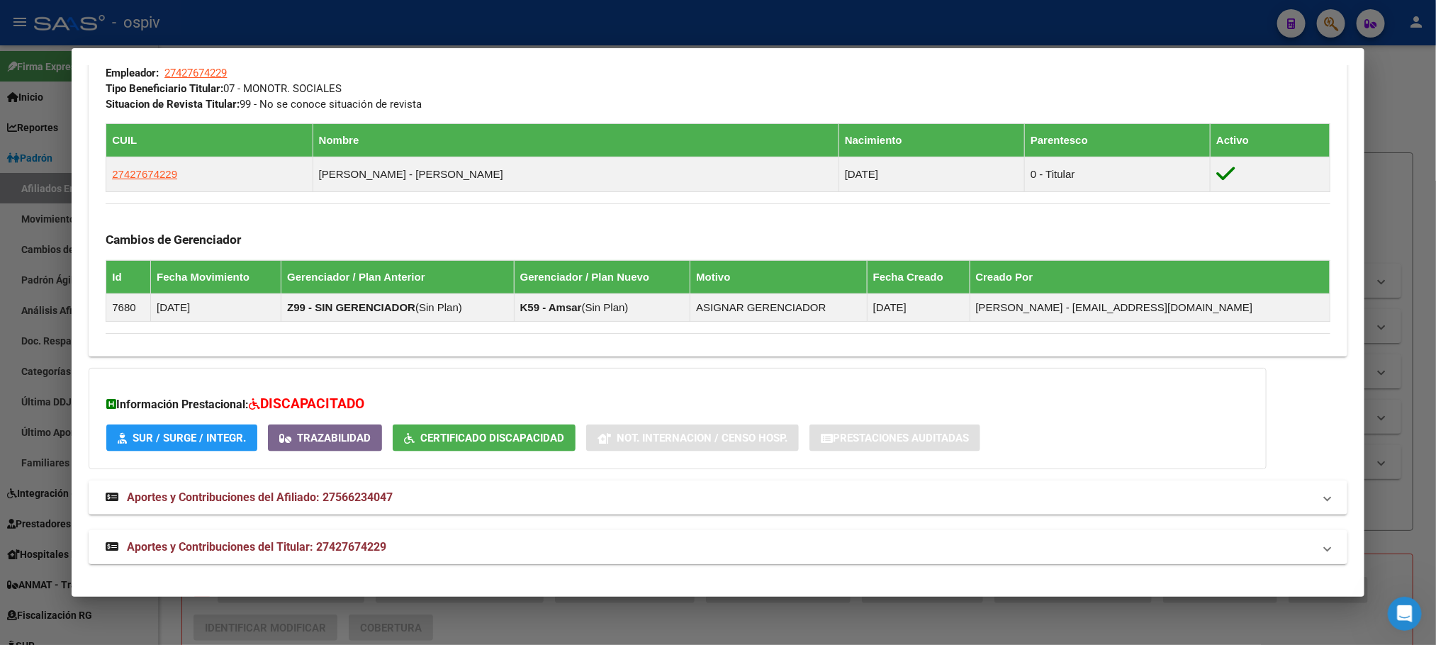
click at [349, 556] on mat-expansion-panel-header "Aportes y Contribuciones del Titular: 27427674229" at bounding box center [718, 547] width 1258 height 34
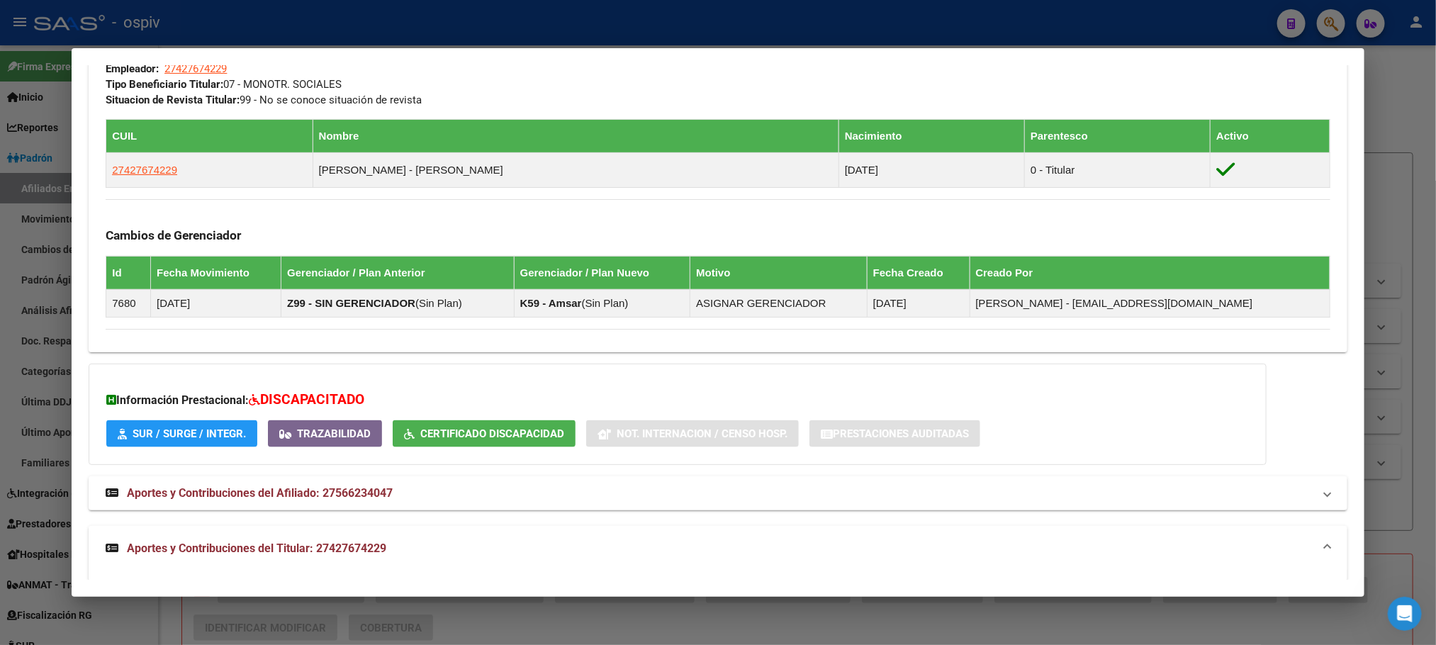
click at [339, 554] on span "Aportes y Contribuciones del Titular: 27427674229" at bounding box center [256, 548] width 259 height 13
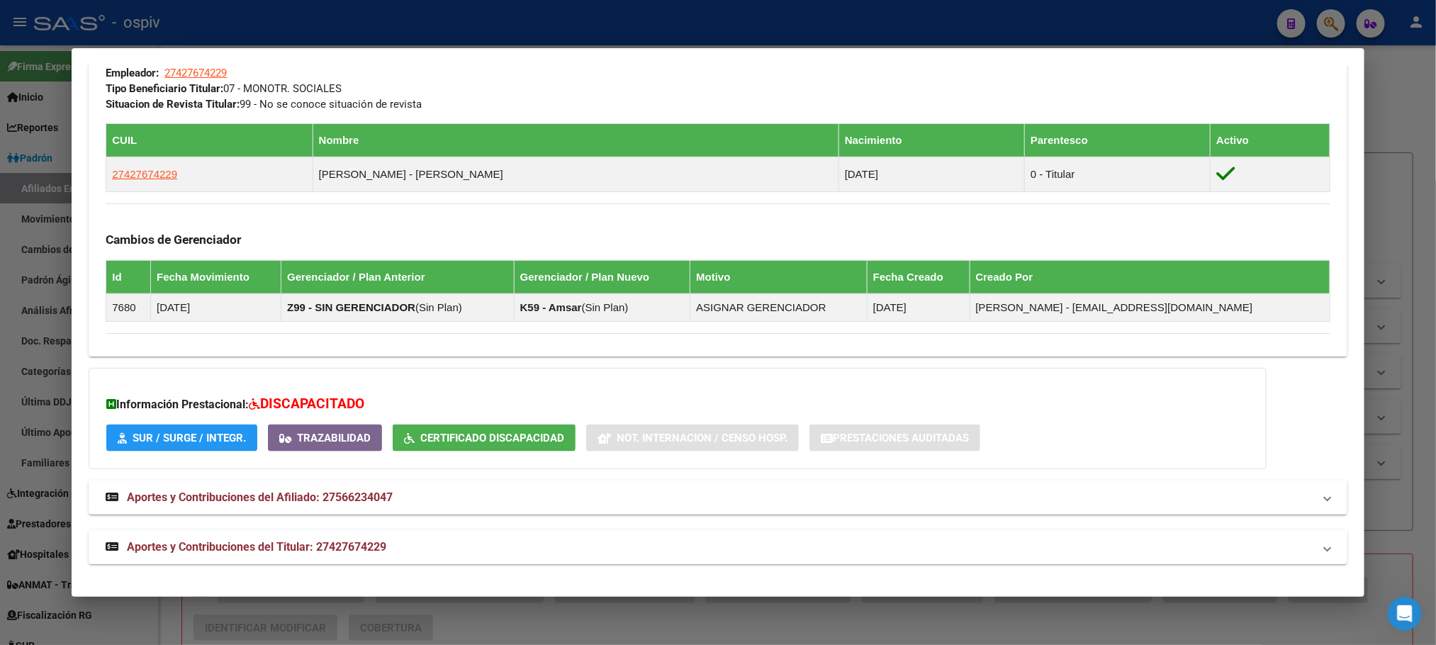
drag, startPoint x: 356, startPoint y: 549, endPoint x: 383, endPoint y: 530, distance: 33.0
click at [356, 549] on span "Aportes y Contribuciones del Titular: 27427674229" at bounding box center [256, 546] width 259 height 13
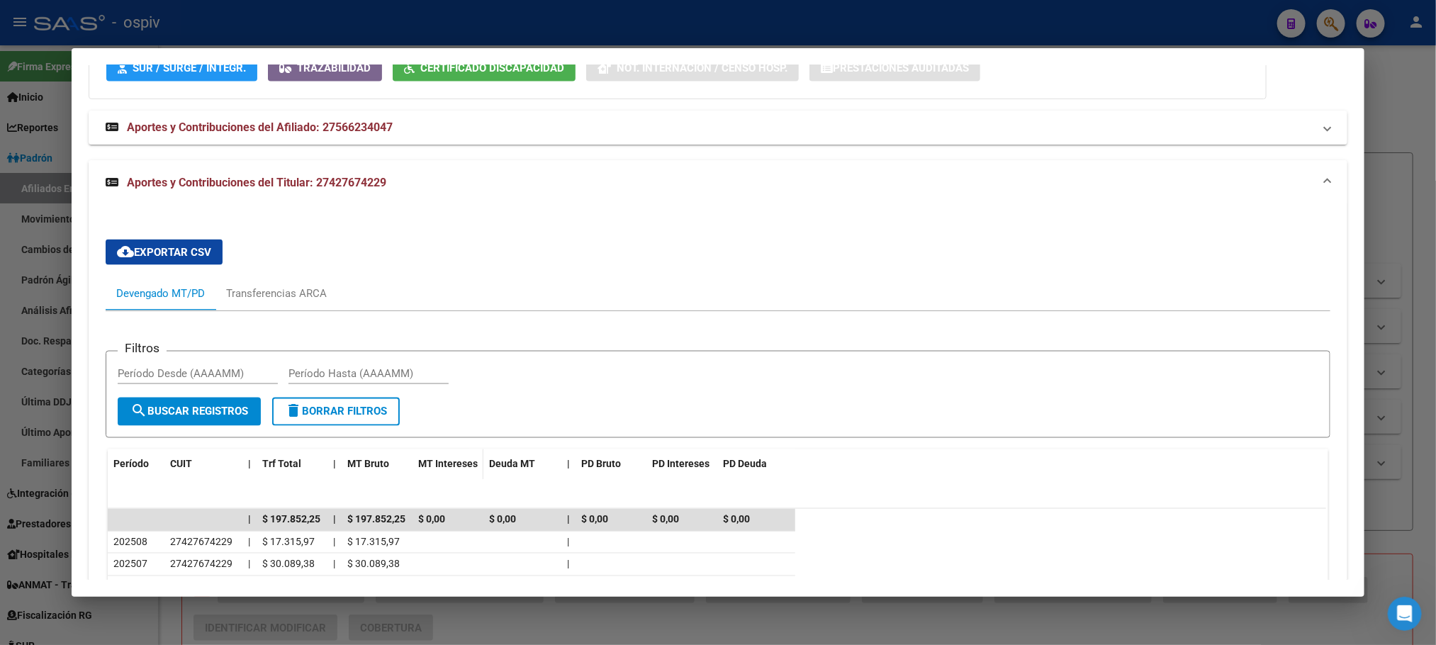
scroll to position [1317, 0]
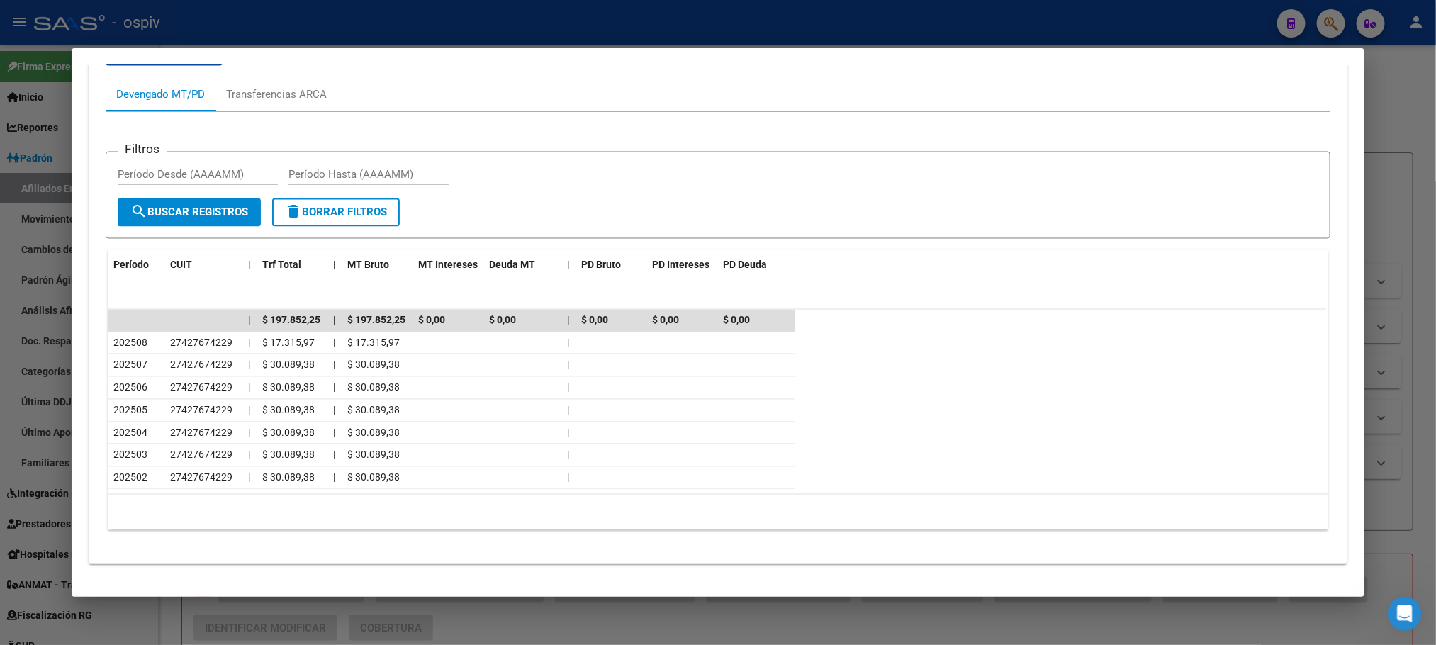
click at [287, 16] on div at bounding box center [718, 322] width 1436 height 645
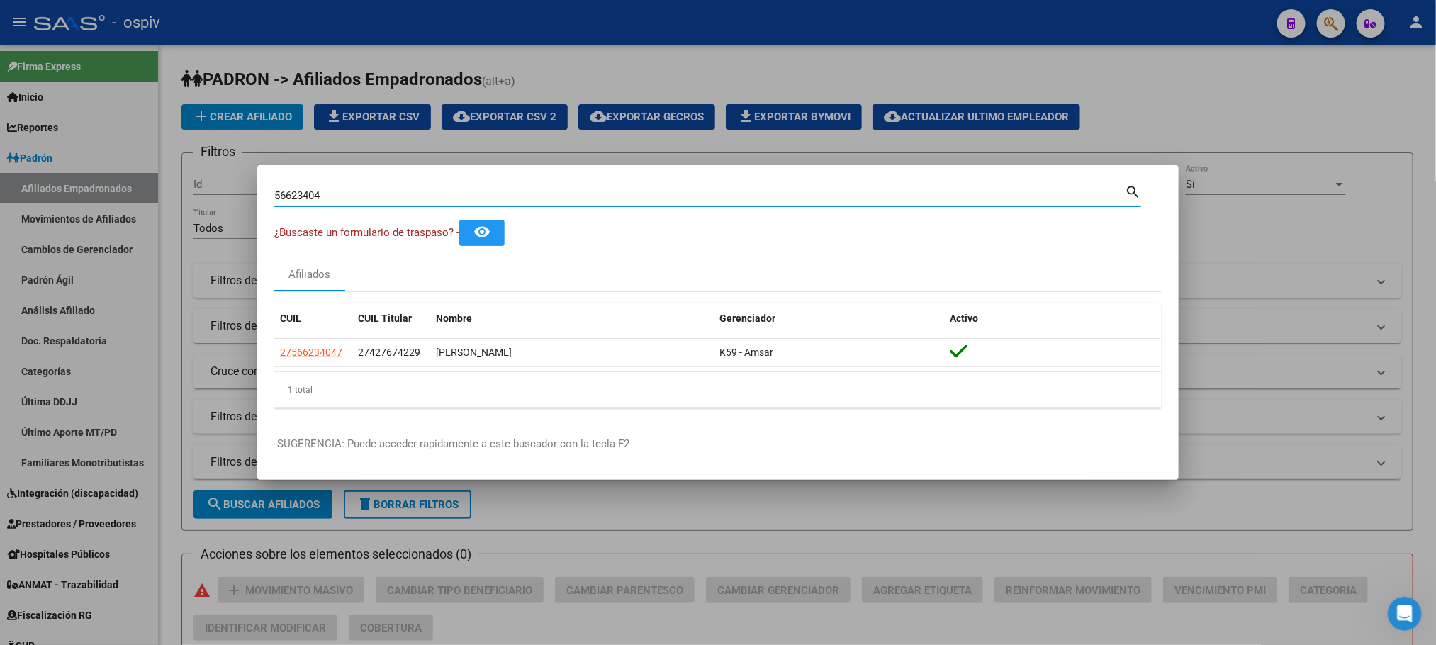
drag, startPoint x: 324, startPoint y: 196, endPoint x: 177, endPoint y: 167, distance: 149.6
click at [171, 189] on div "56623404 Buscar (apellido, dni, cuil, nro traspaso, cuit, obra social) search ¿…" at bounding box center [718, 322] width 1436 height 645
paste input "4371411"
type input "43714114"
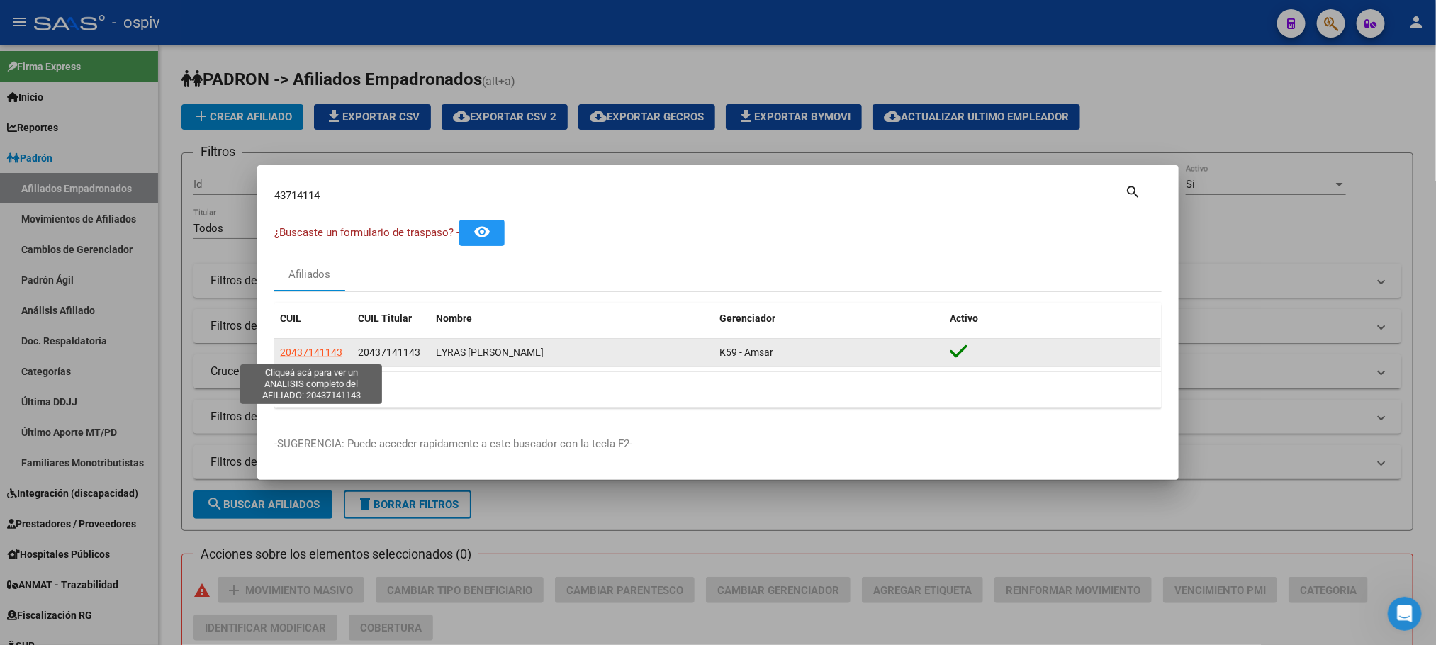
click at [301, 347] on span "20437141143" at bounding box center [311, 352] width 62 height 11
type textarea "20437141143"
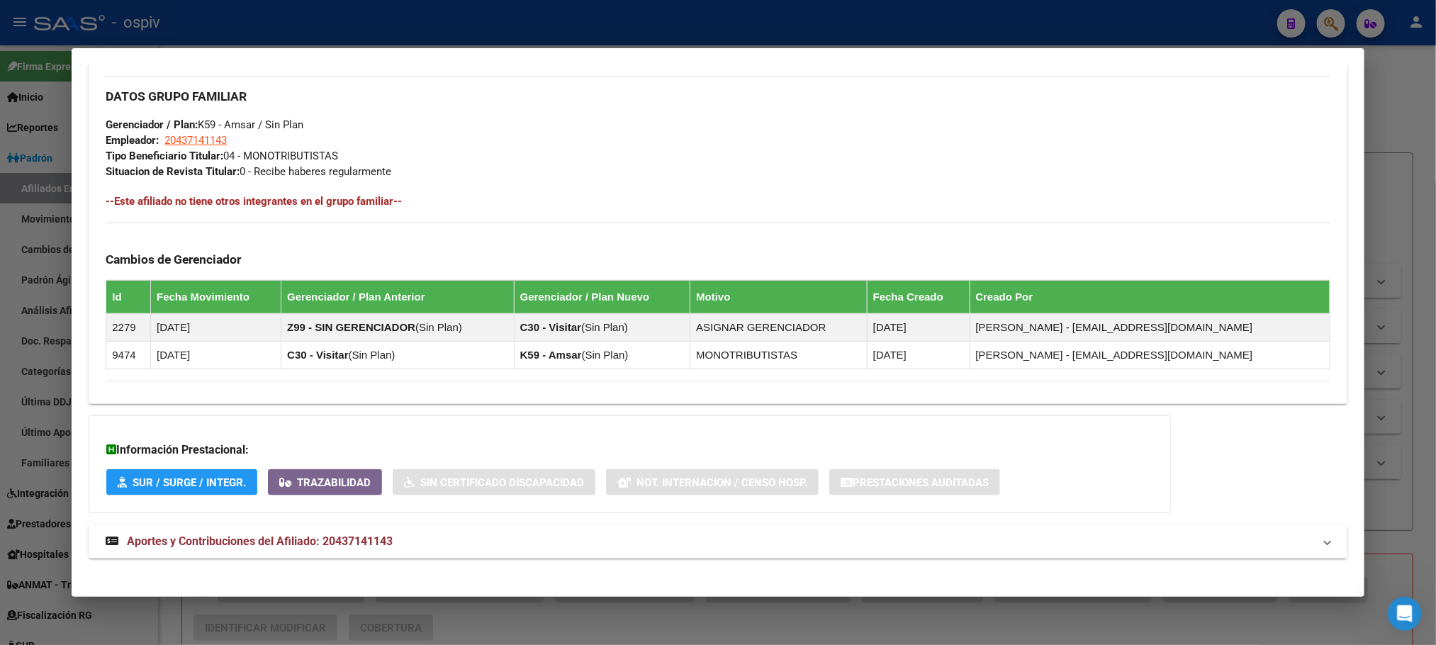
scroll to position [681, 0]
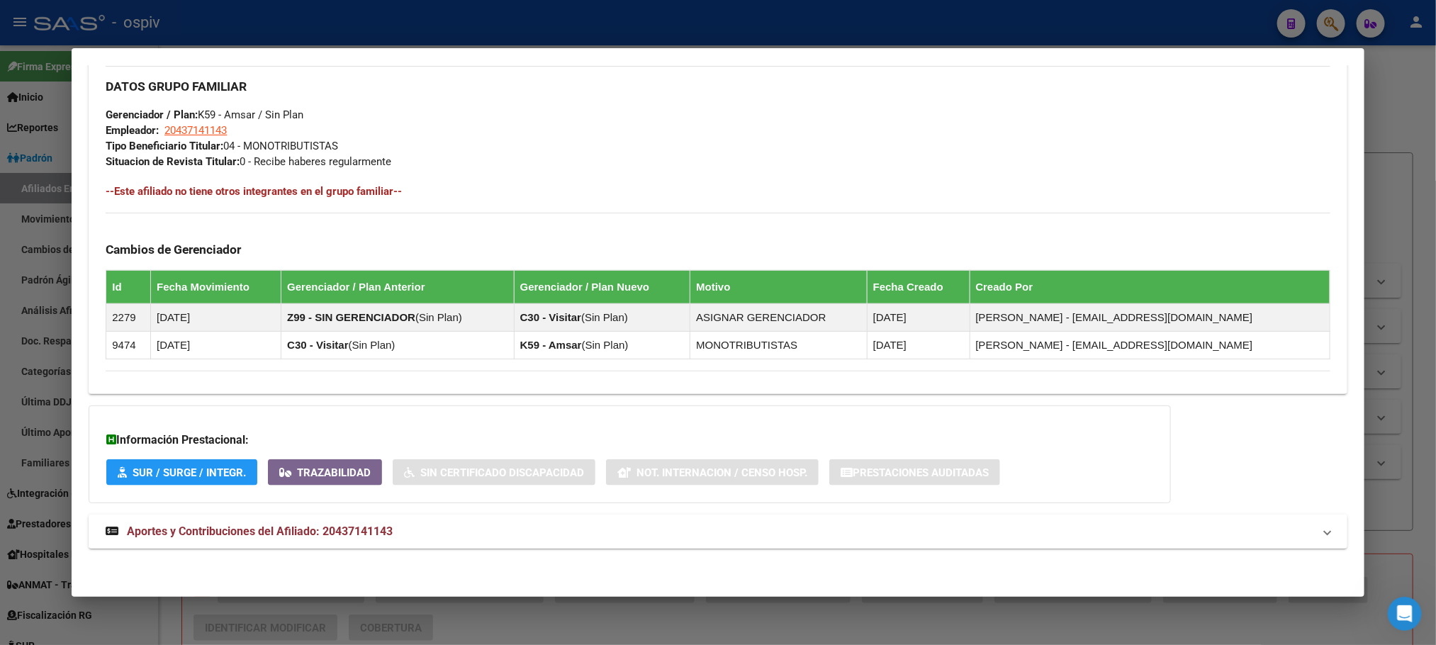
click at [311, 530] on span "Aportes y Contribuciones del Afiliado: 20437141143" at bounding box center [260, 531] width 266 height 13
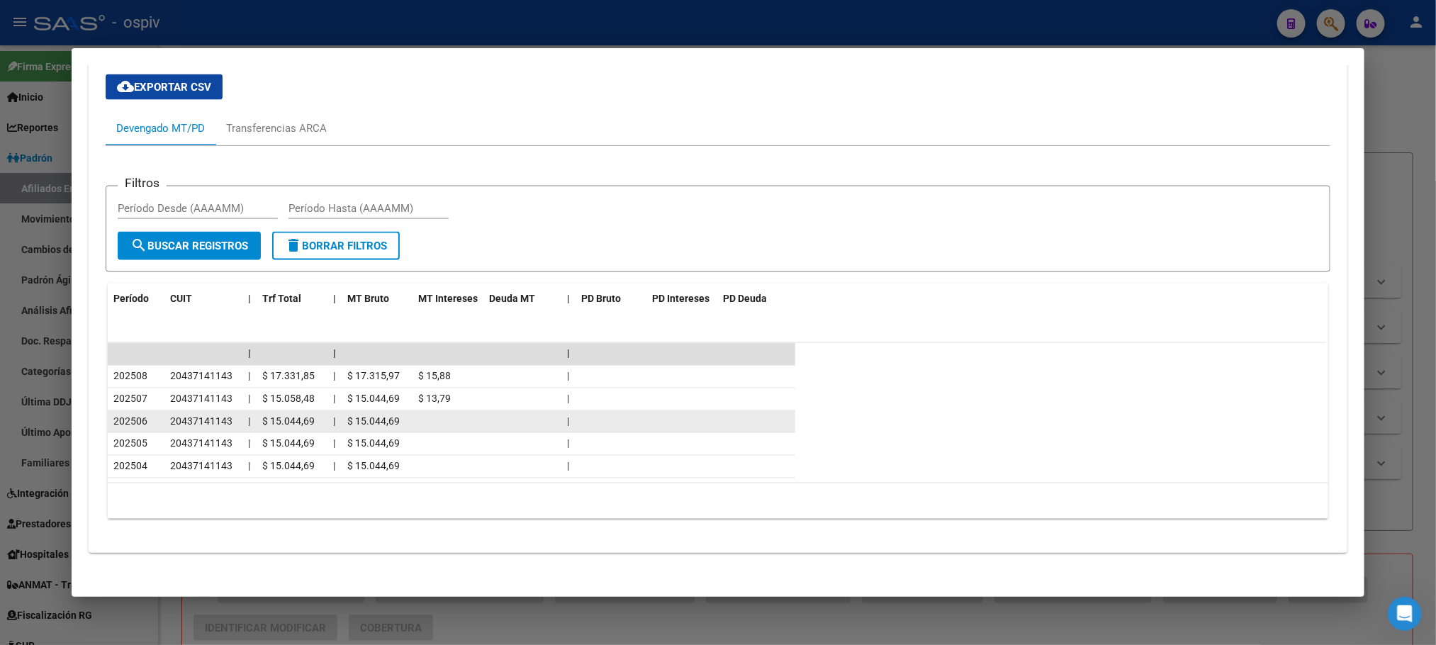
scroll to position [1209, 0]
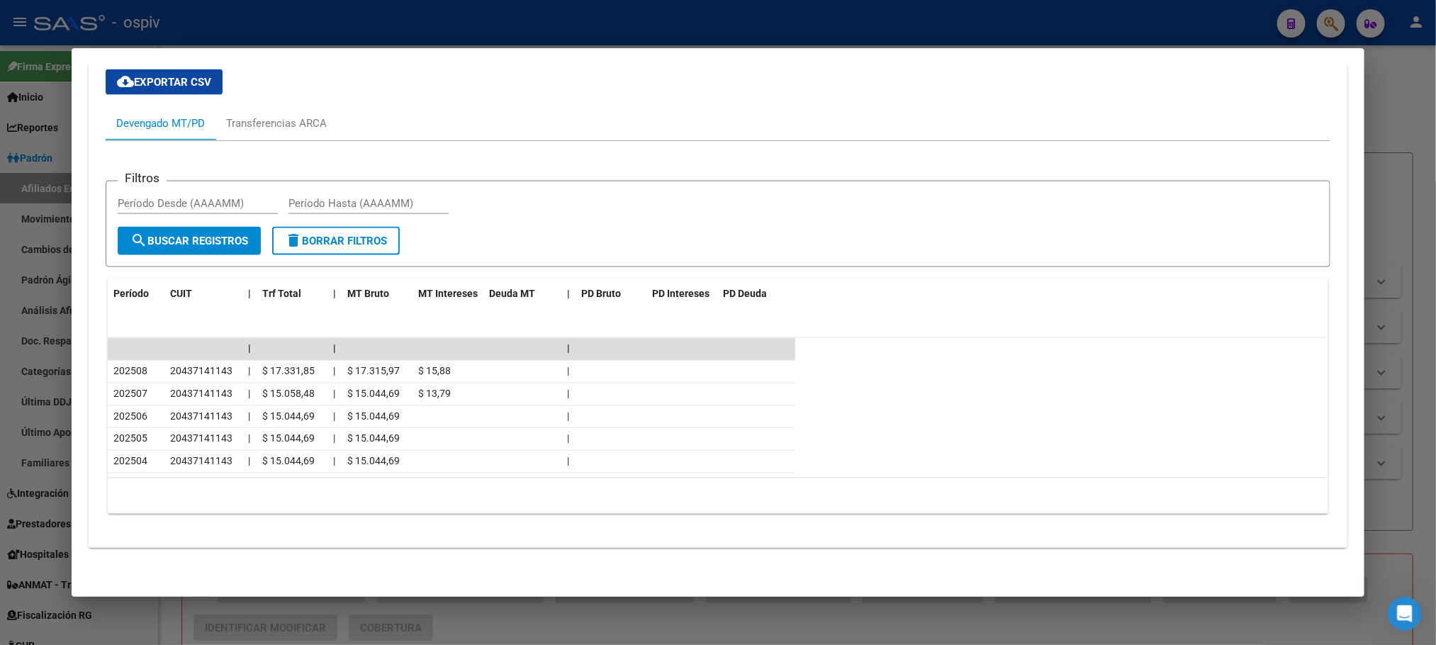
click at [315, 23] on div at bounding box center [718, 322] width 1436 height 645
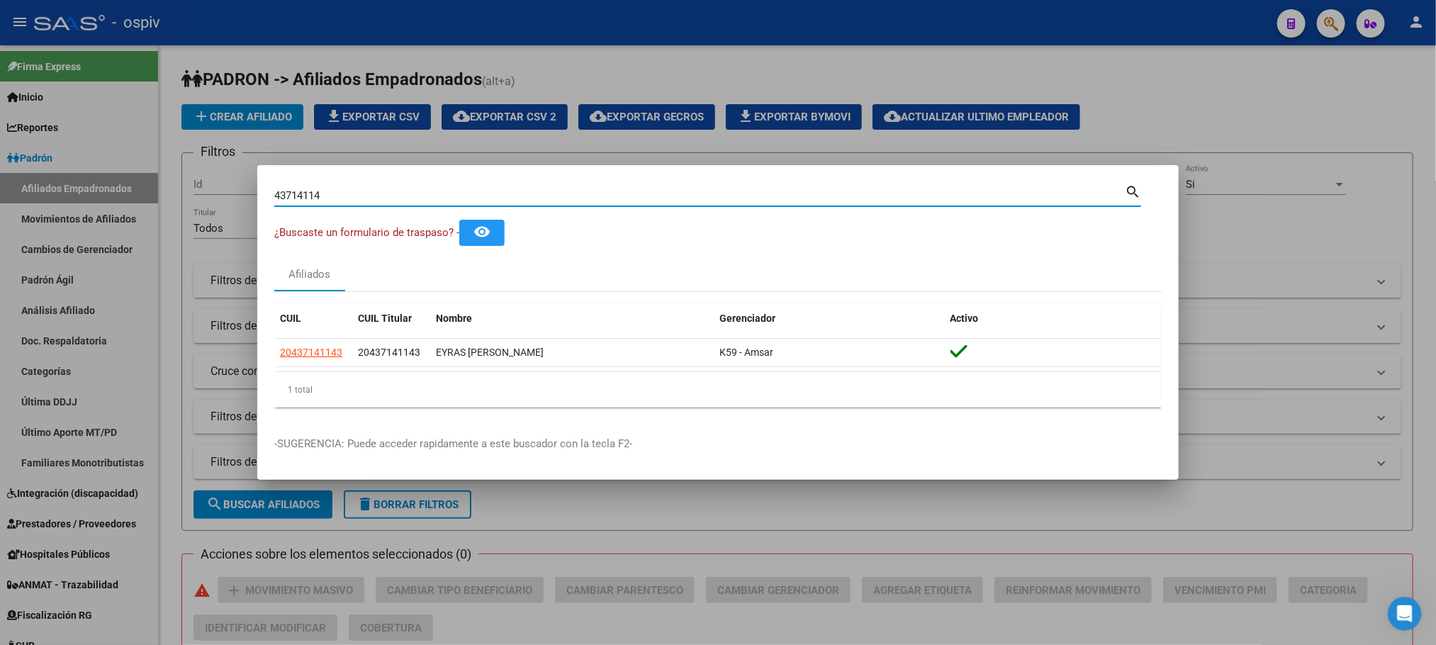
drag, startPoint x: 315, startPoint y: 198, endPoint x: 235, endPoint y: 190, distance: 81.2
click at [235, 190] on div "43714114 Buscar (apellido, dni, cuil, nro traspaso, cuit, obra social) search ¿…" at bounding box center [718, 322] width 1436 height 645
paste input "55718460"
type input "55718460"
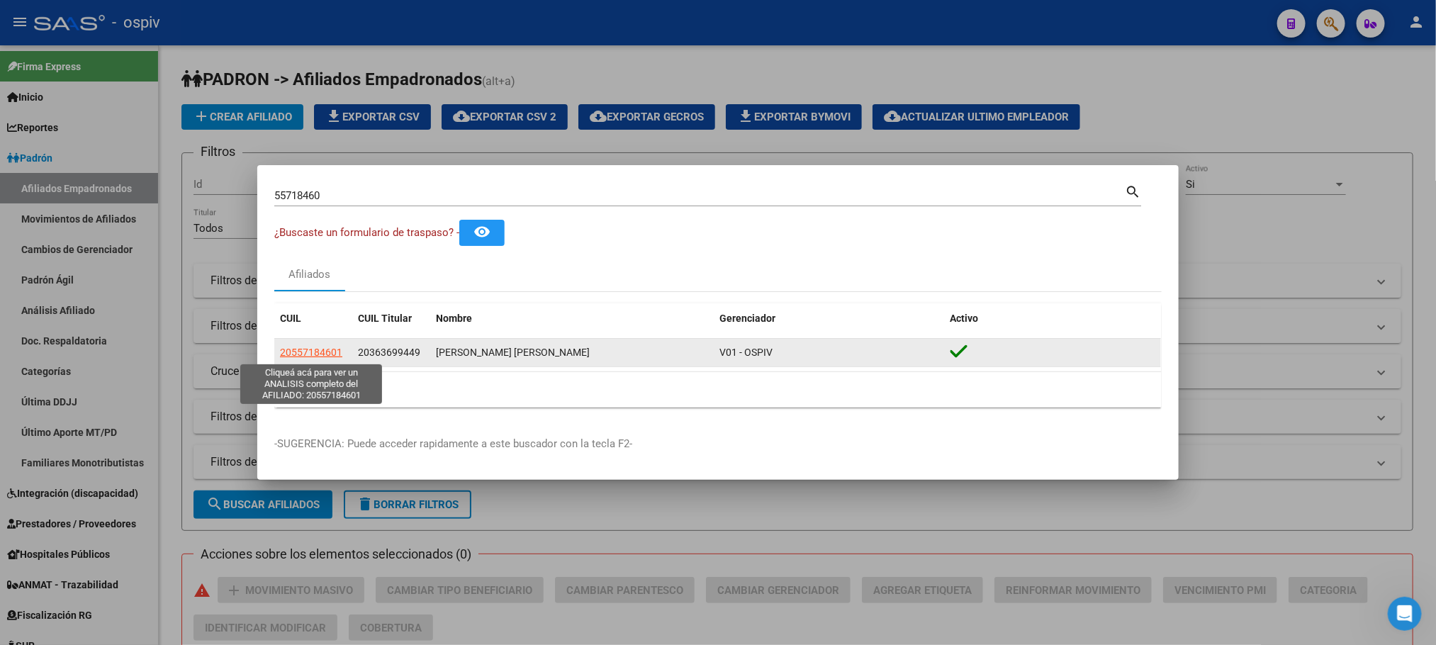
click at [308, 349] on span "20557184601" at bounding box center [311, 352] width 62 height 11
type textarea "20557184601"
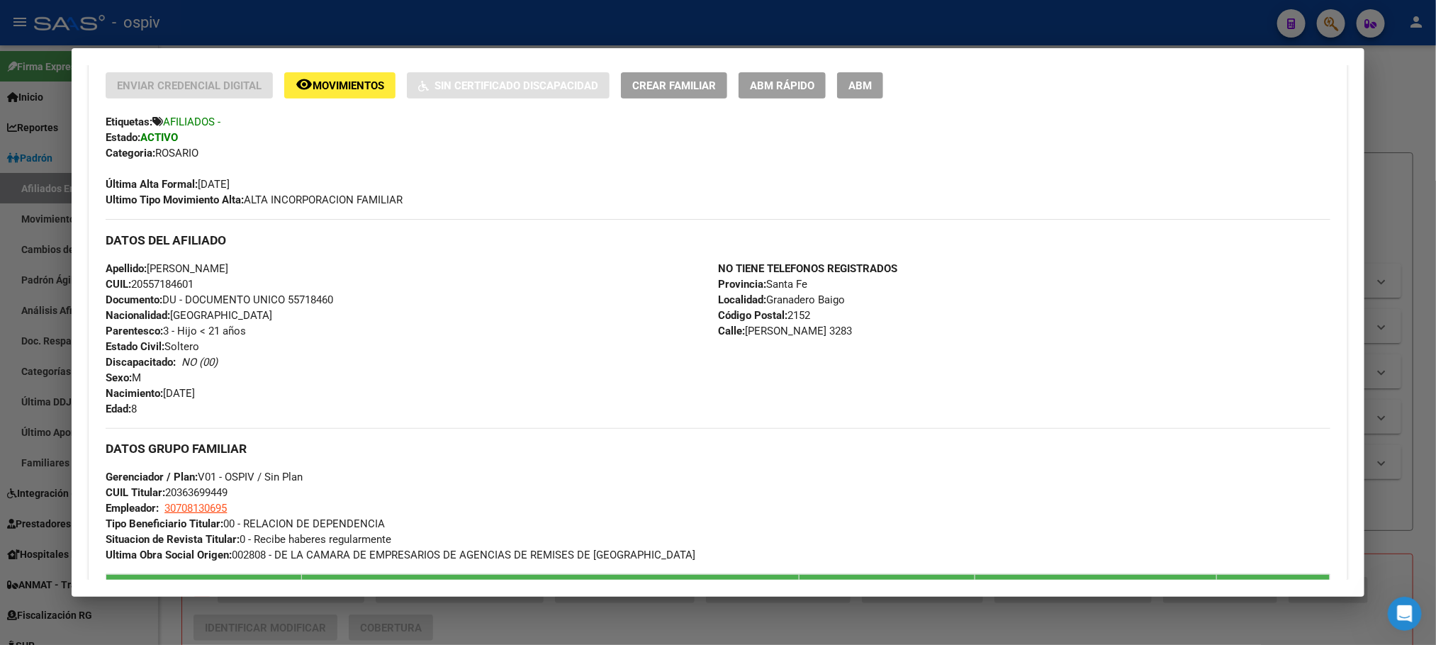
scroll to position [638, 0]
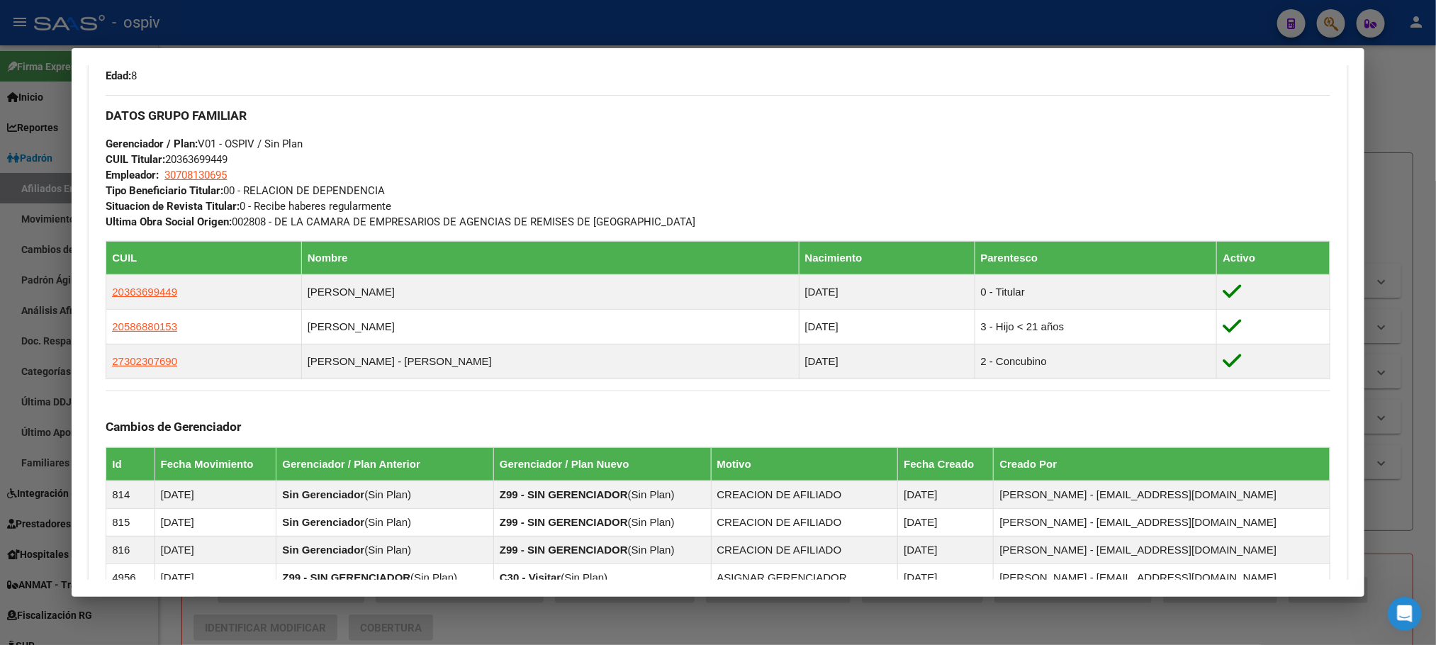
click at [349, 30] on div at bounding box center [718, 322] width 1436 height 645
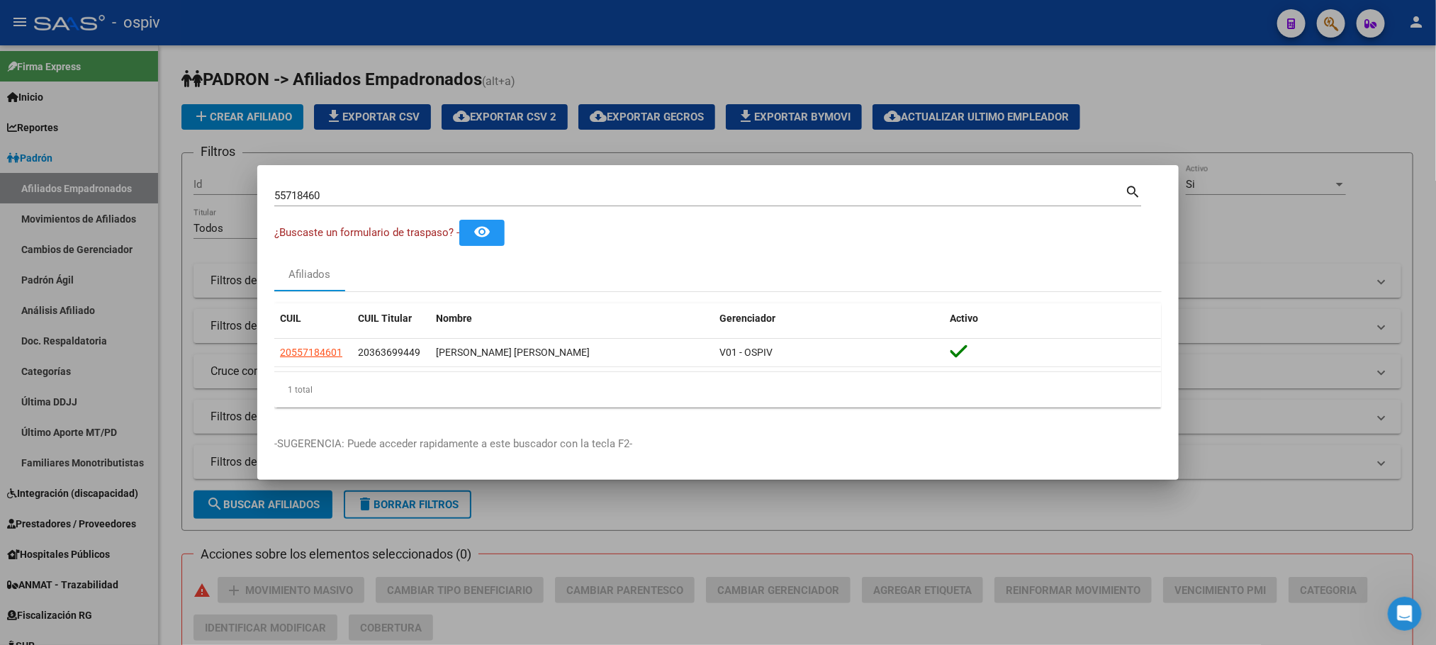
drag, startPoint x: 332, startPoint y: 206, endPoint x: 208, endPoint y: 194, distance: 123.9
click at [208, 194] on div "55718460 Buscar (apellido, dni, cuil, nro traspaso, cuit, obra social) search ¿…" at bounding box center [718, 322] width 1436 height 645
click at [387, 204] on div "55718460 Buscar (apellido, dni, cuil, nro traspaso, cuit, obra social)" at bounding box center [699, 195] width 851 height 21
drag, startPoint x: 400, startPoint y: 194, endPoint x: 253, endPoint y: 190, distance: 146.8
click at [252, 194] on div "55718460 Buscar (apellido, dni, cuil, nro traspaso, cuit, obra social) search ¿…" at bounding box center [718, 322] width 1436 height 645
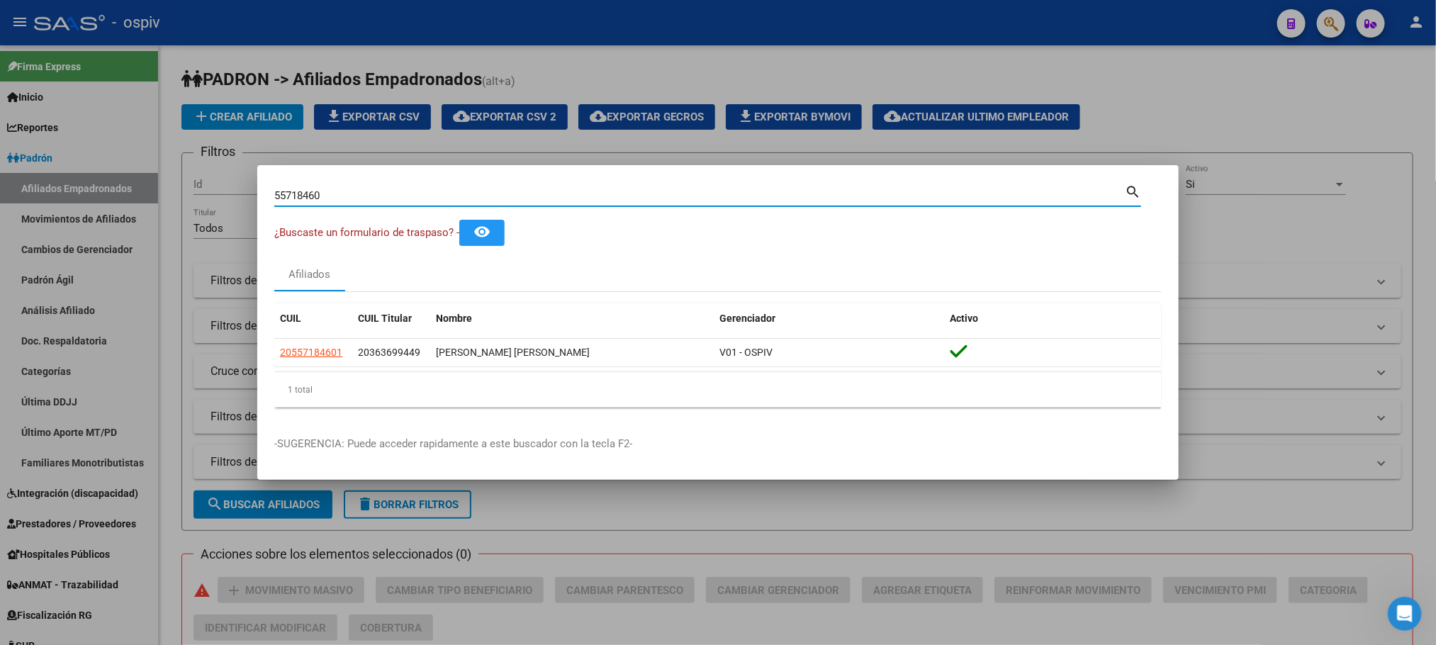
paste input "4504758"
type input "54504758"
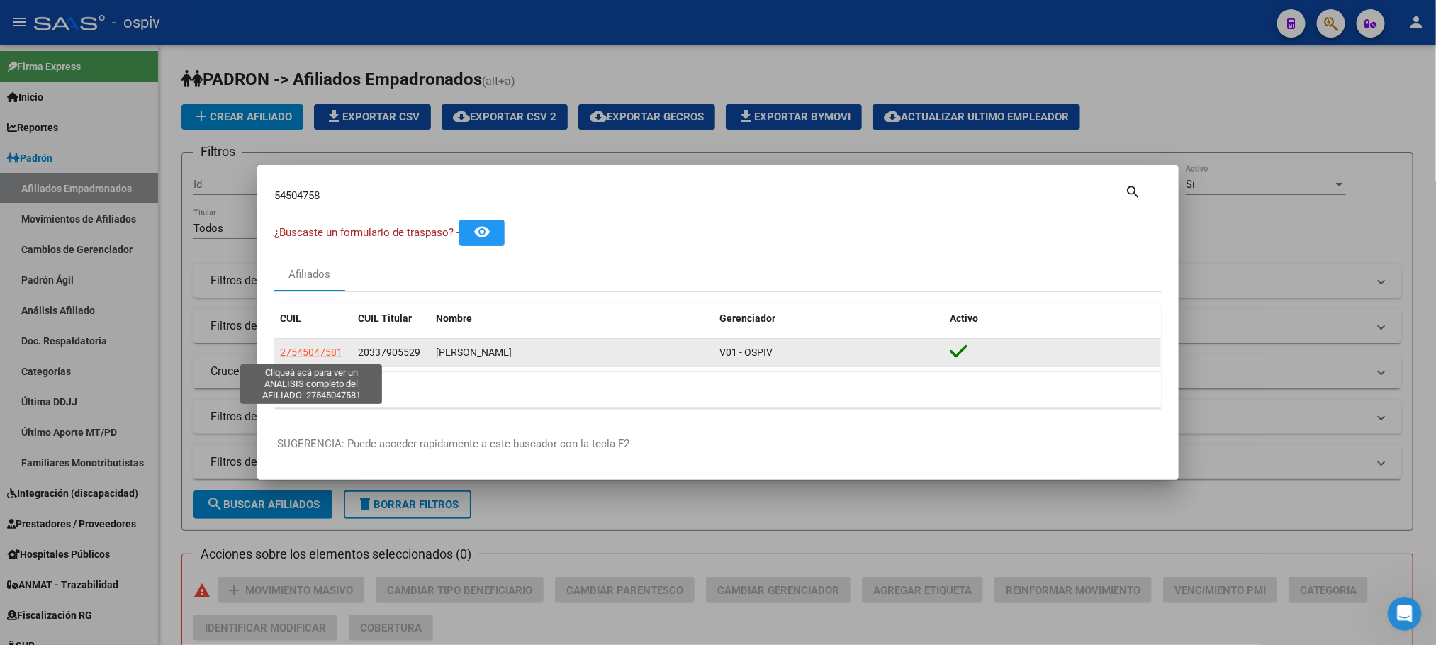
click at [315, 353] on span "27545047581" at bounding box center [311, 352] width 62 height 11
type textarea "27545047581"
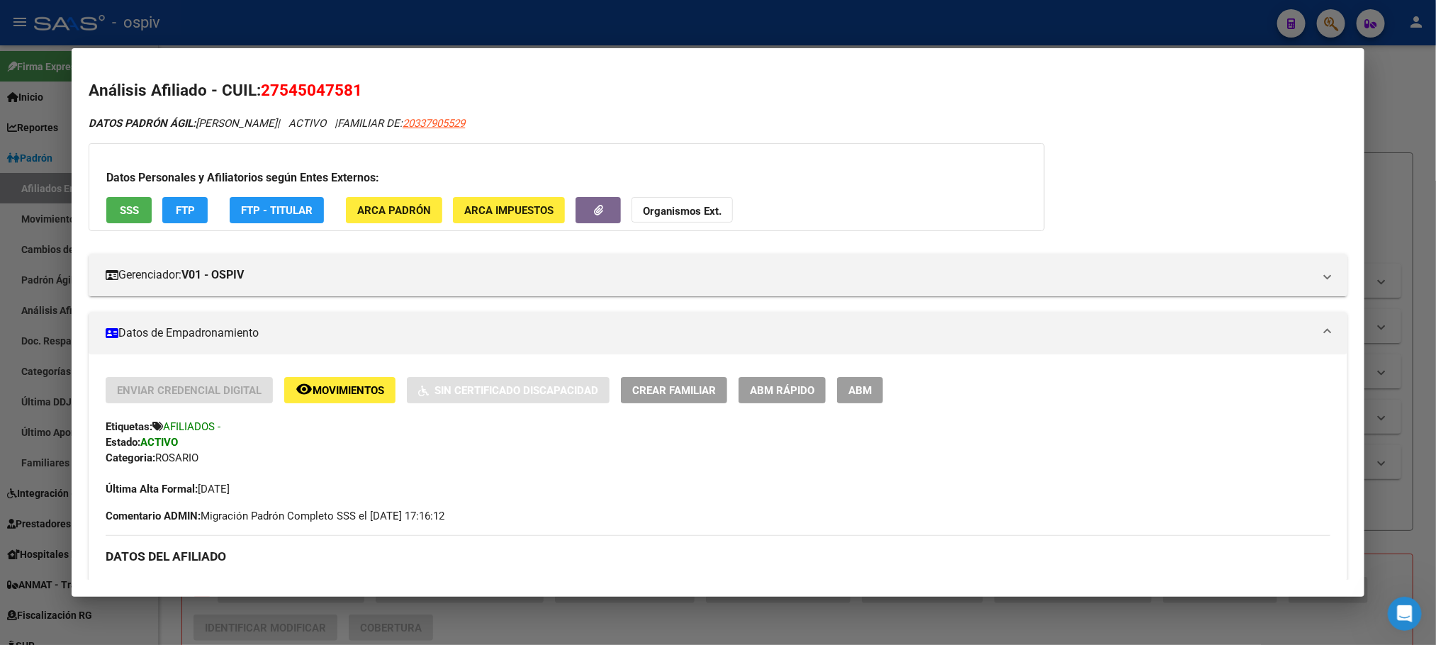
click at [319, 22] on div at bounding box center [718, 322] width 1436 height 645
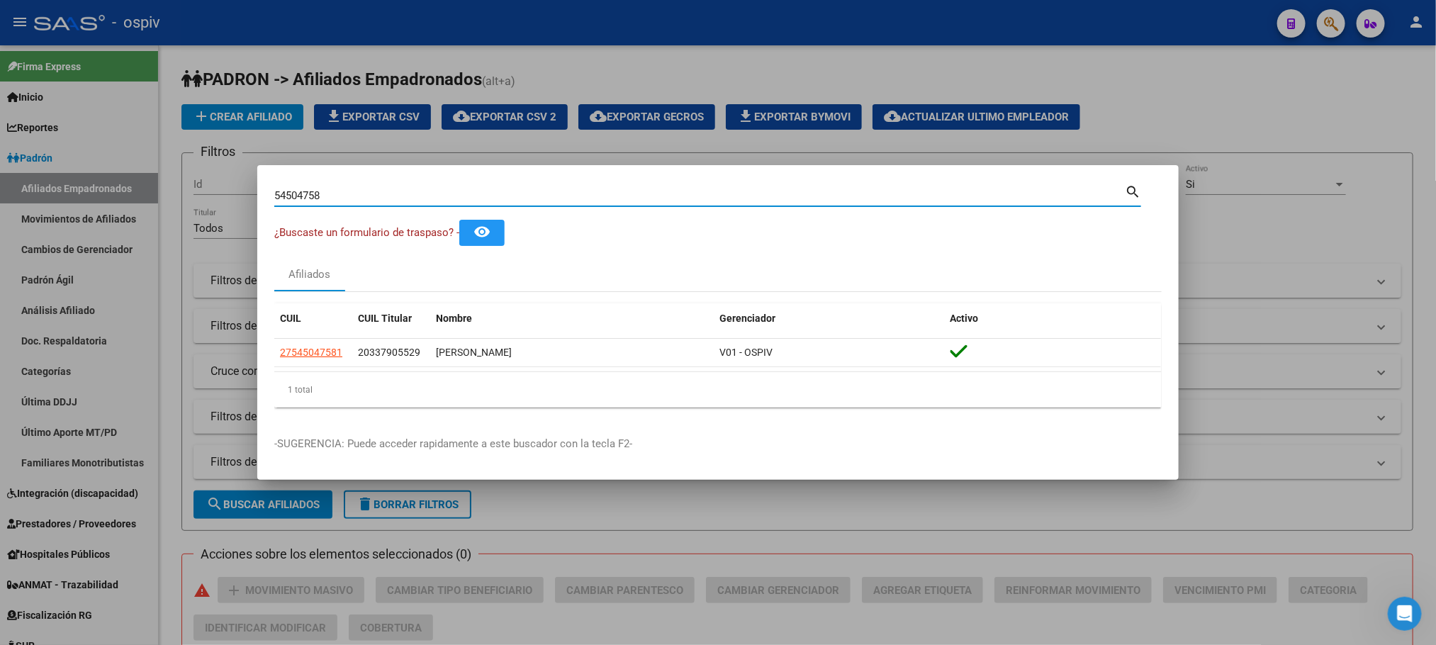
drag, startPoint x: 328, startPoint y: 192, endPoint x: 213, endPoint y: 171, distance: 116.8
click at [190, 194] on div "54504758 Buscar (apellido, dni, cuil, nro traspaso, cuit, obra social) search ¿…" at bounding box center [718, 322] width 1436 height 645
paste input "24116327"
type input "24116327"
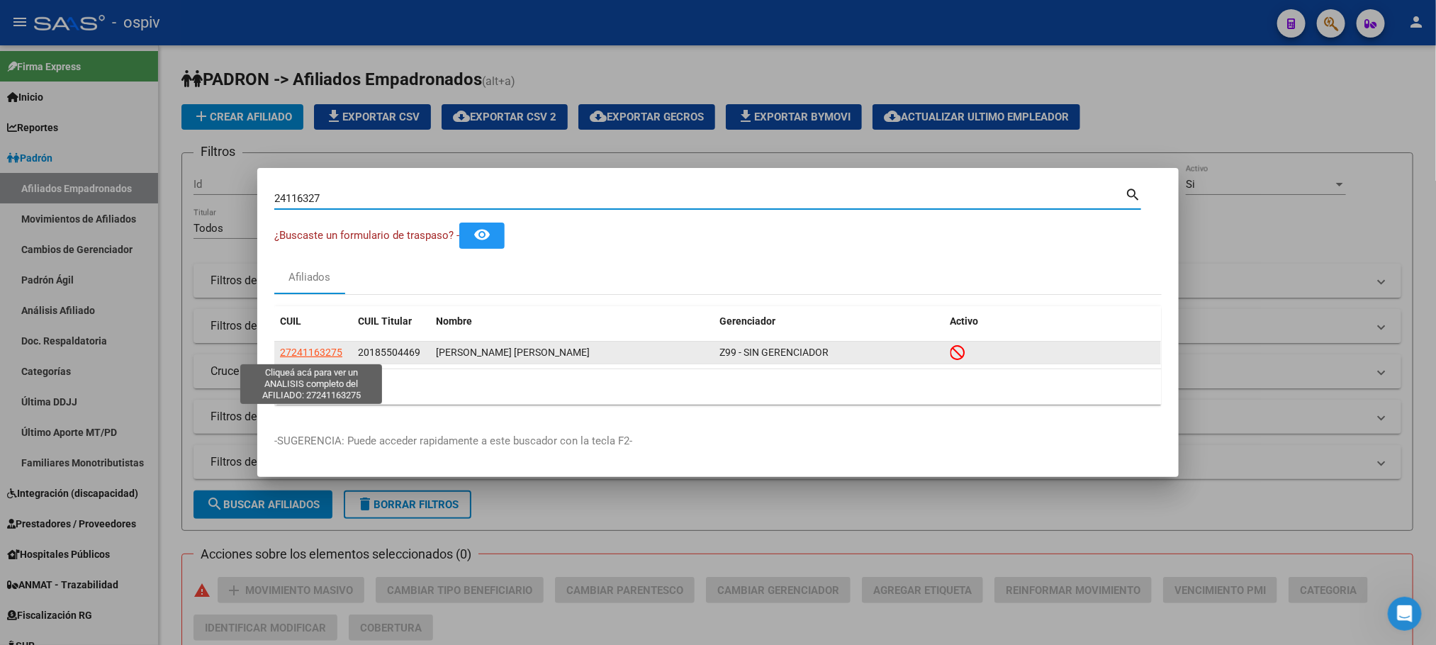
click at [323, 355] on span "27241163275" at bounding box center [311, 352] width 62 height 11
type textarea "27241163275"
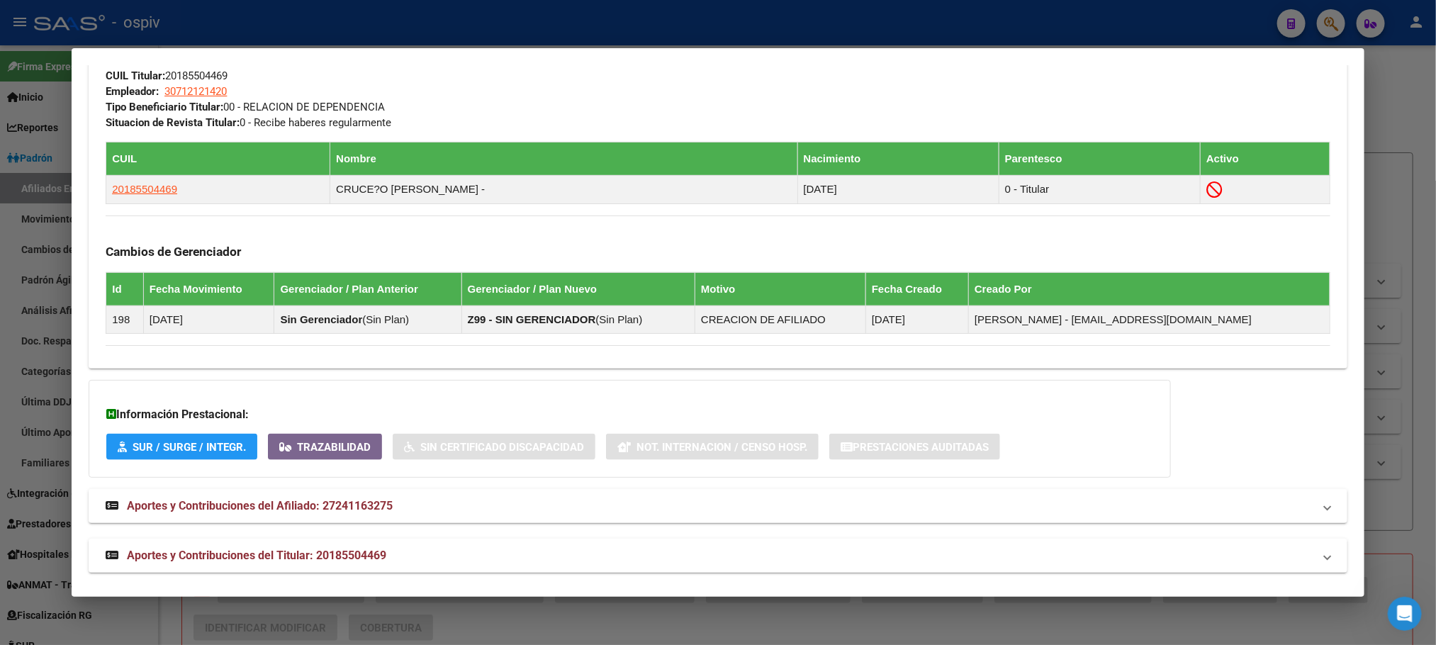
scroll to position [766, 0]
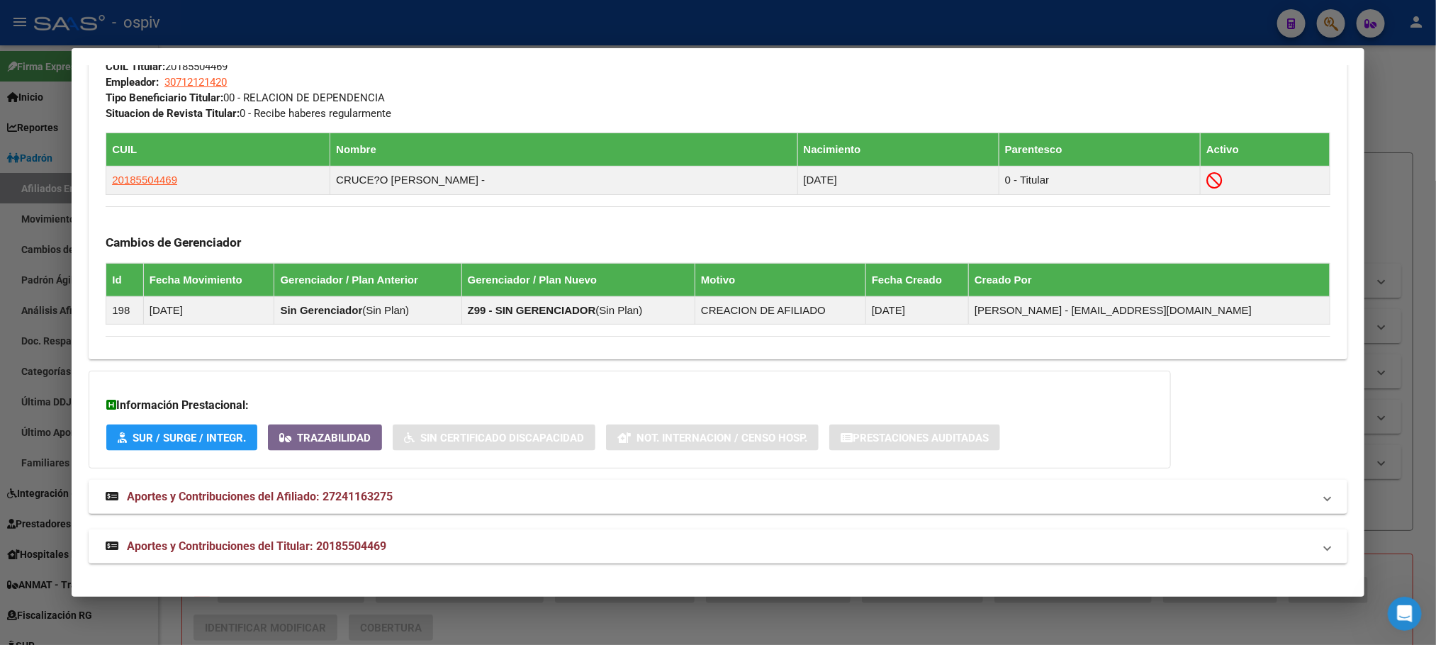
click at [330, 547] on span "Aportes y Contribuciones del Titular: 20185504469" at bounding box center [256, 545] width 259 height 13
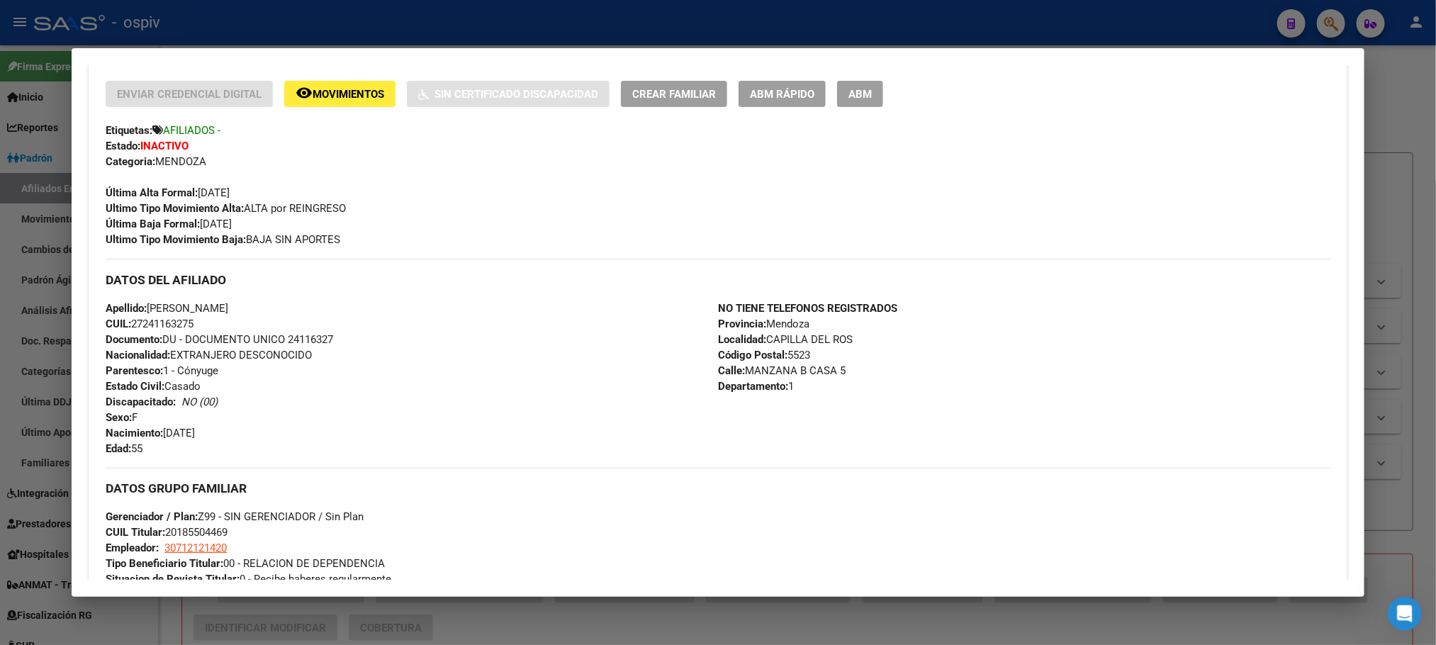
scroll to position [0, 0]
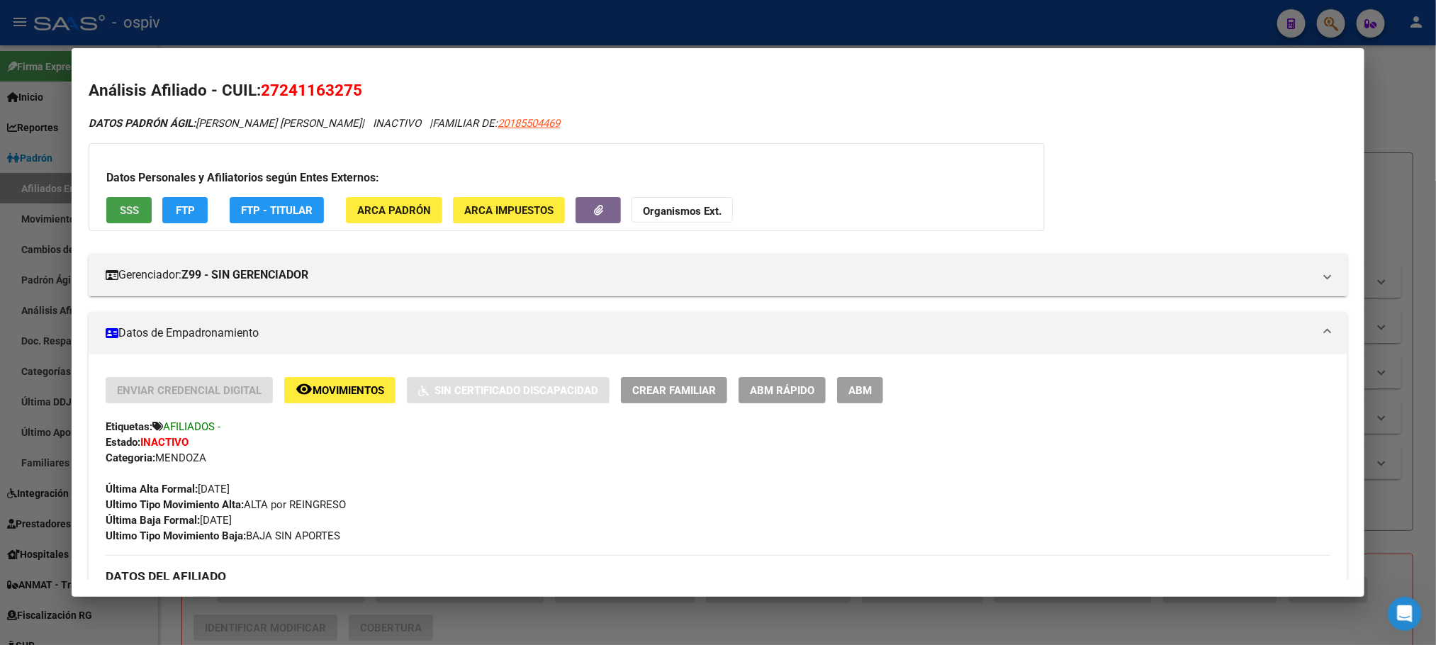
click at [120, 208] on span "SSS" at bounding box center [129, 210] width 19 height 13
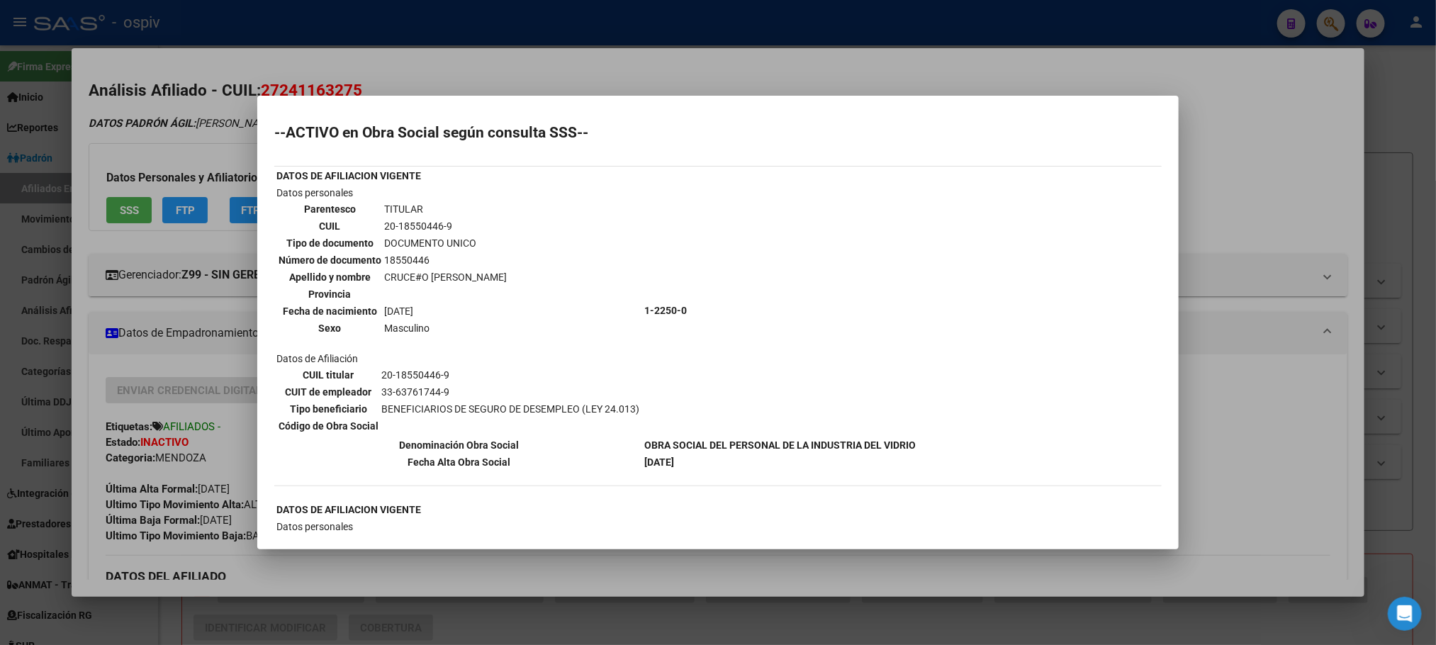
drag, startPoint x: 653, startPoint y: 49, endPoint x: 644, endPoint y: 73, distance: 25.6
click at [653, 51] on div at bounding box center [718, 322] width 1436 height 645
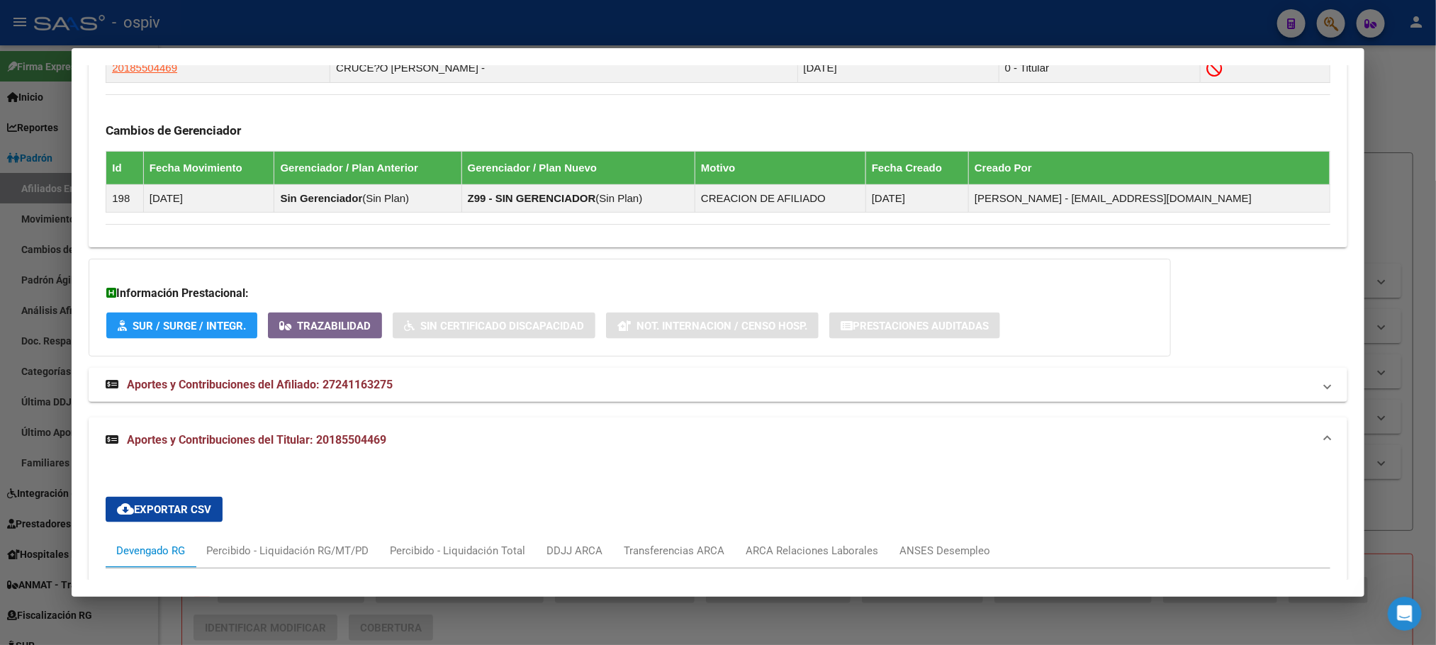
scroll to position [1063, 0]
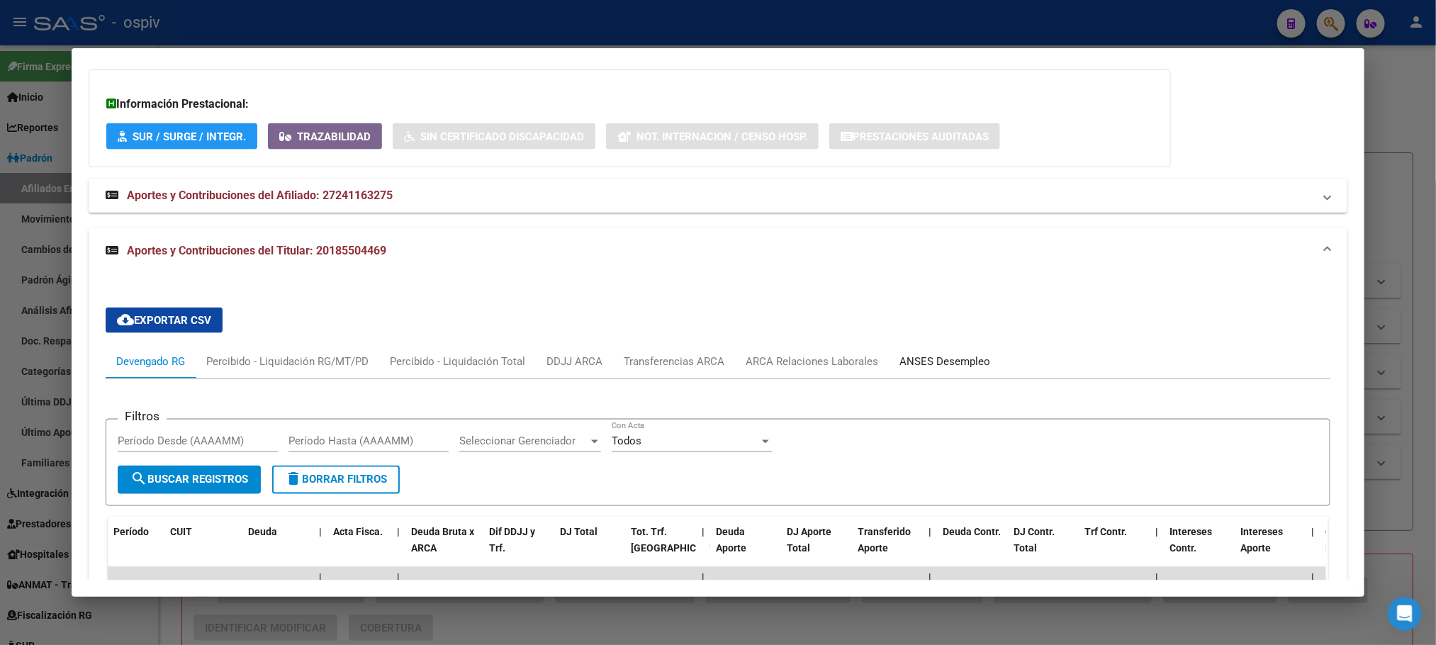
click at [953, 362] on div "ANSES Desempleo" at bounding box center [944, 362] width 91 height 16
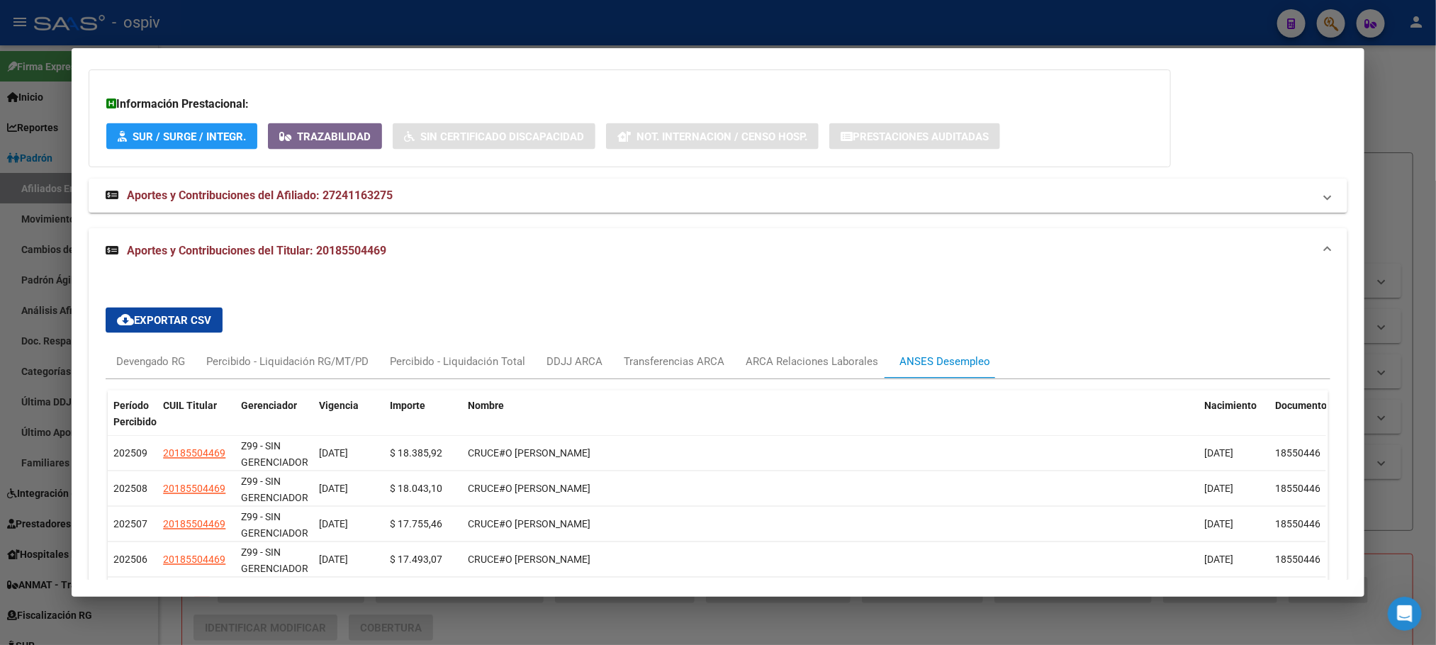
click at [410, 26] on div at bounding box center [718, 322] width 1436 height 645
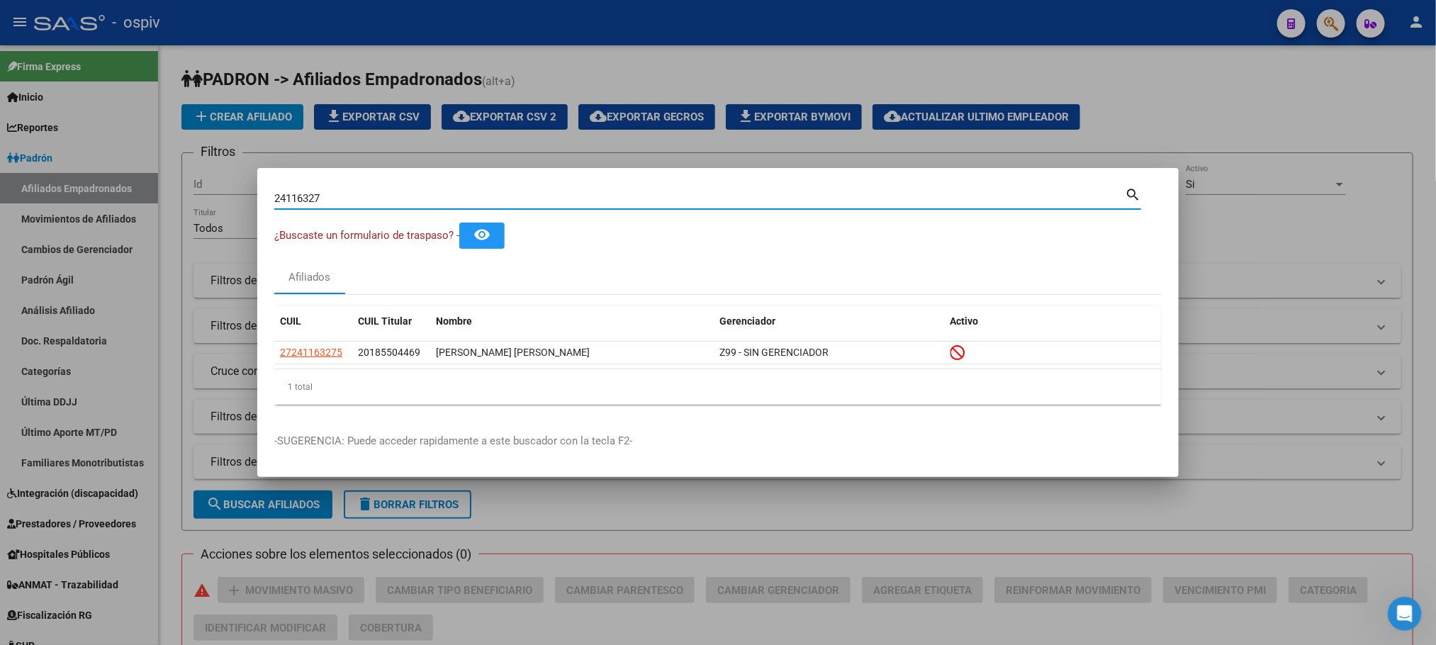
drag, startPoint x: 344, startPoint y: 198, endPoint x: 141, endPoint y: 183, distance: 204.0
click at [141, 183] on div "24116327 Buscar (apellido, dni, cuil, nro traspaso, cuit, obra social) search ¿…" at bounding box center [718, 322] width 1436 height 645
paste input "46059911"
type input "46059911"
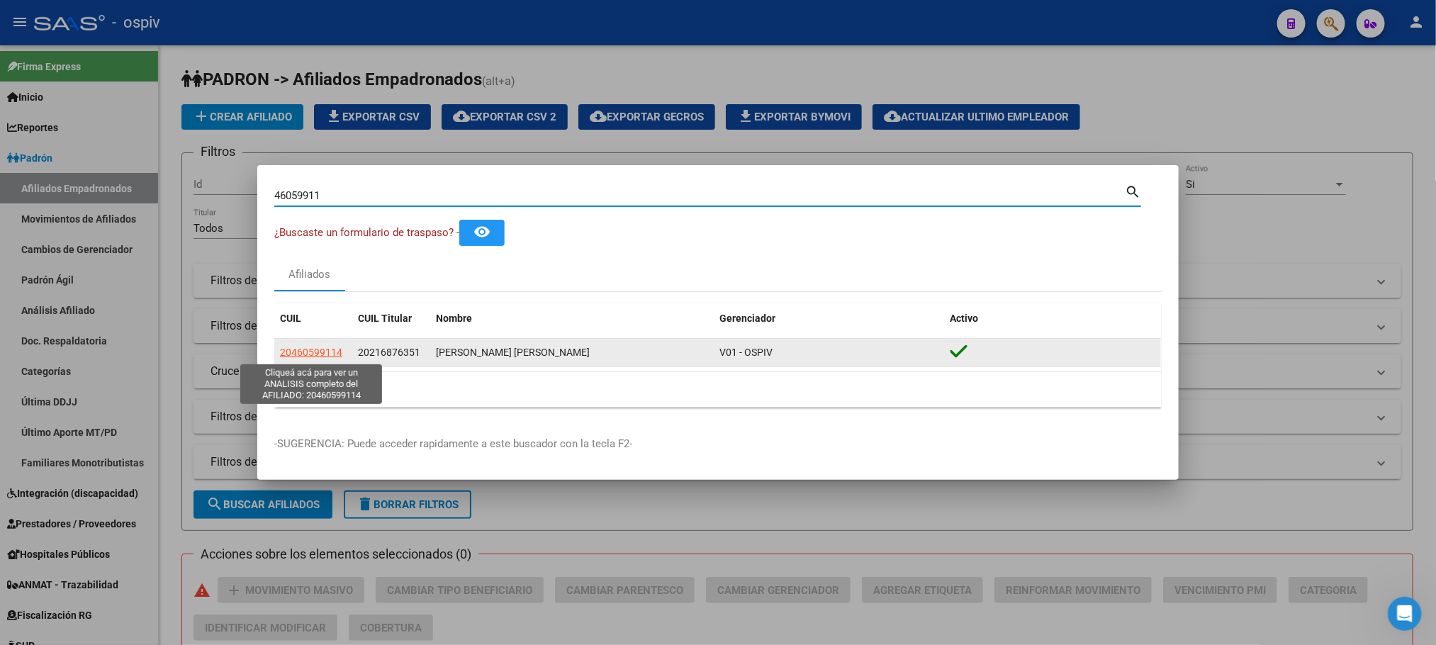
click at [321, 349] on span "20460599114" at bounding box center [311, 352] width 62 height 11
type textarea "20460599114"
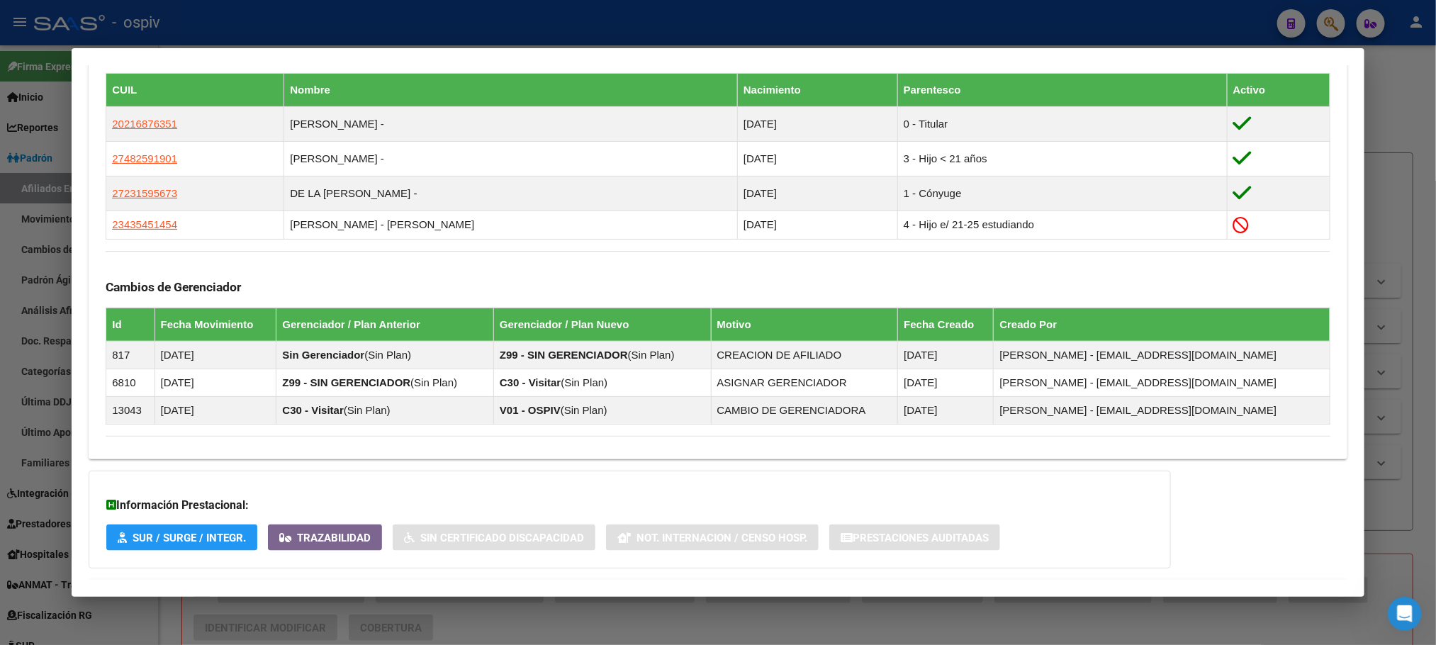
scroll to position [908, 0]
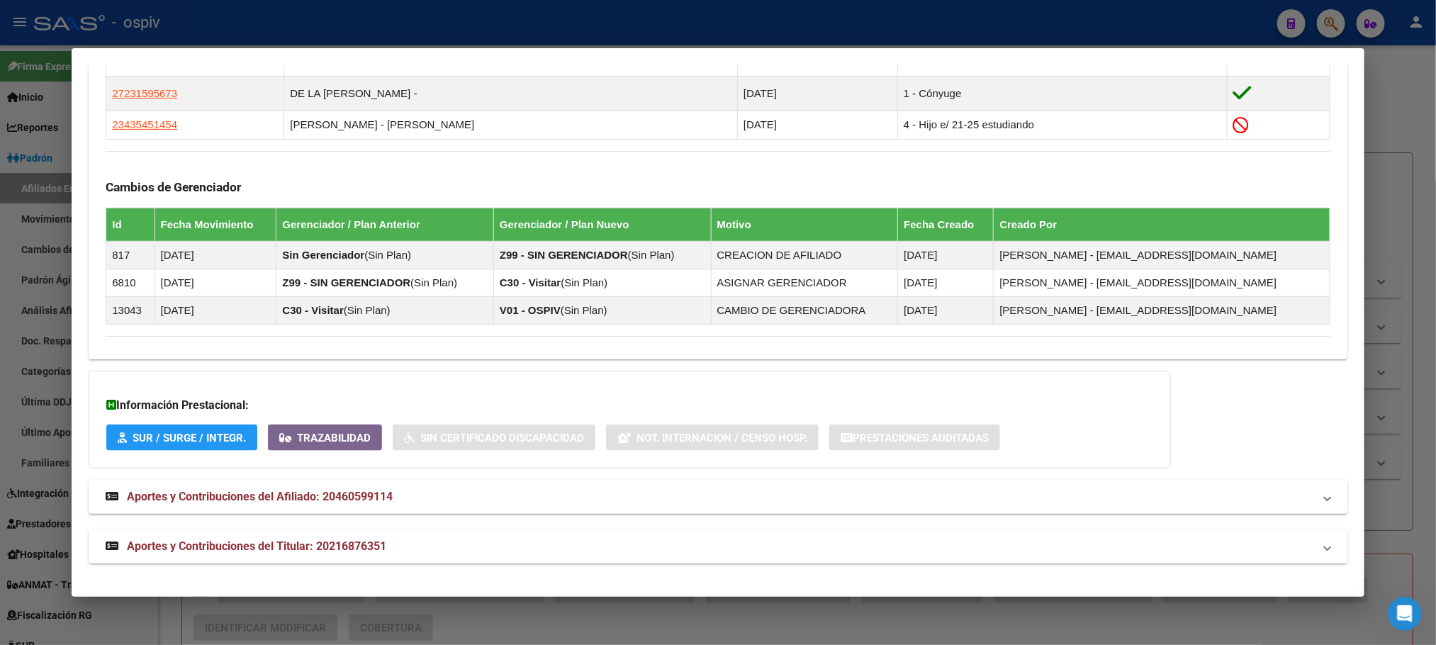
click at [230, 547] on span "Aportes y Contribuciones del Titular: 20216876351" at bounding box center [256, 545] width 259 height 13
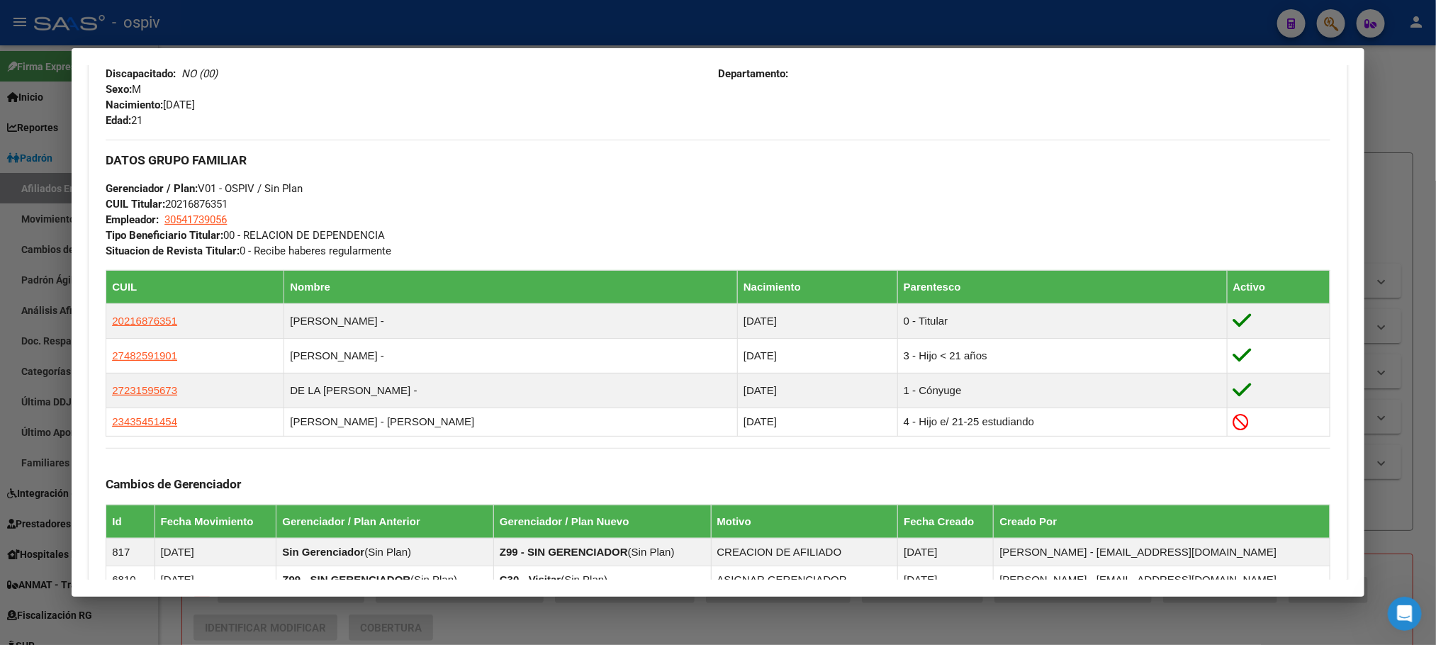
scroll to position [744, 0]
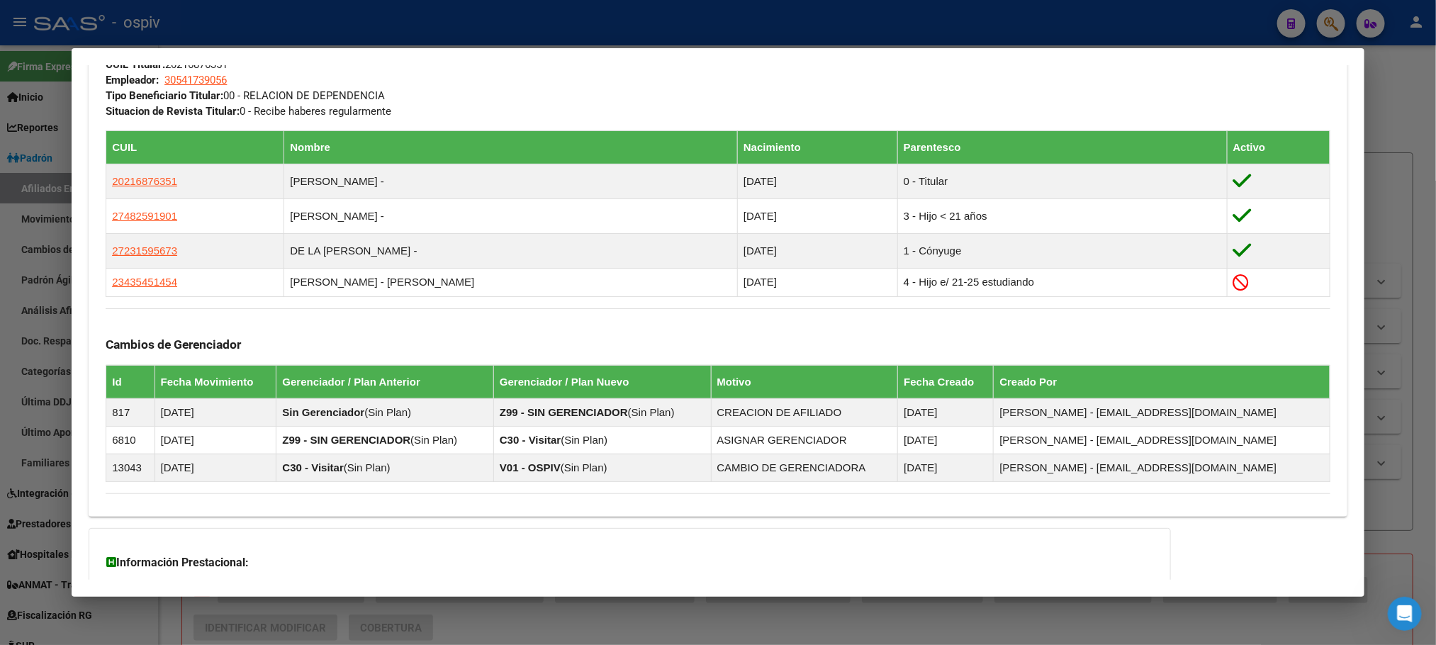
click at [345, 23] on div at bounding box center [718, 322] width 1436 height 645
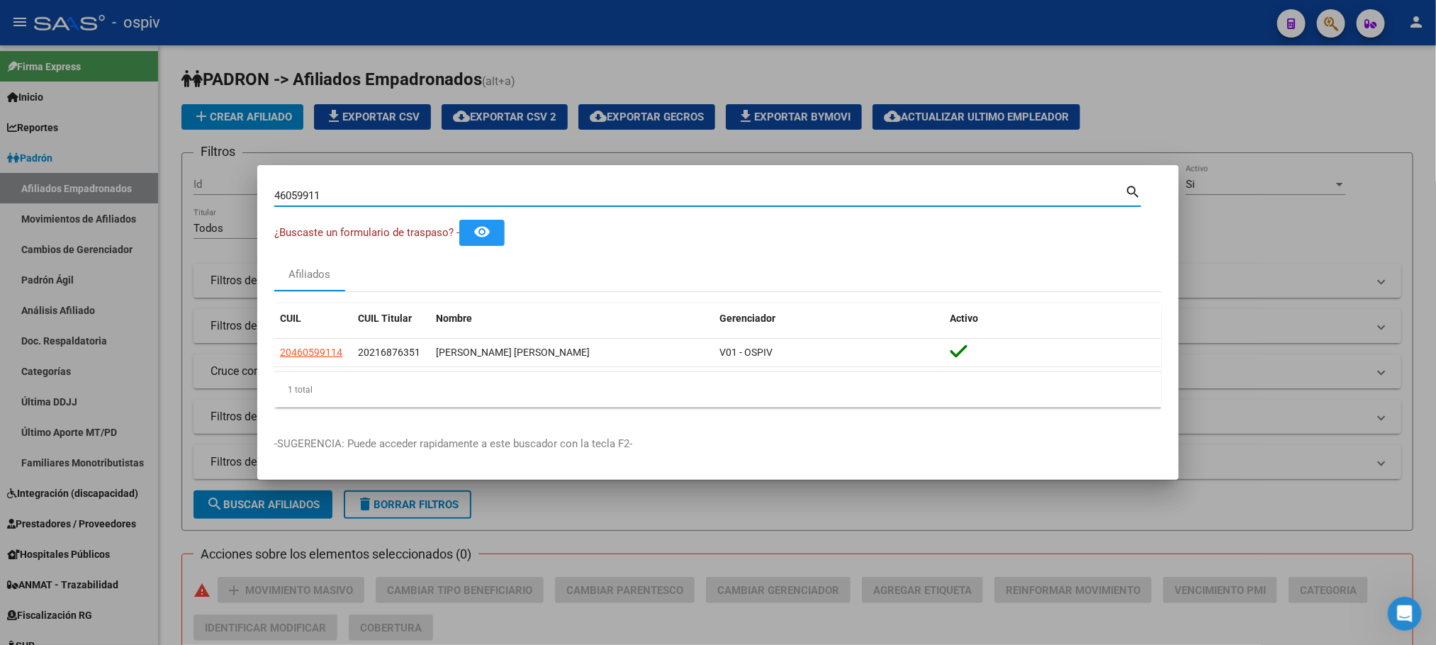
drag, startPoint x: 325, startPoint y: 196, endPoint x: 145, endPoint y: 187, distance: 180.9
click at [145, 187] on div "46059911 Buscar (apellido, dni, cuil, nro traspaso, cuit, obra social) search ¿…" at bounding box center [718, 322] width 1436 height 645
drag, startPoint x: 275, startPoint y: 203, endPoint x: 111, endPoint y: 202, distance: 163.7
click at [111, 202] on div "46059911 Buscar (apellido, dni, cuil, nro traspaso, cuit, obra social) search ¿…" at bounding box center [718, 322] width 1436 height 645
paste input "52516944"
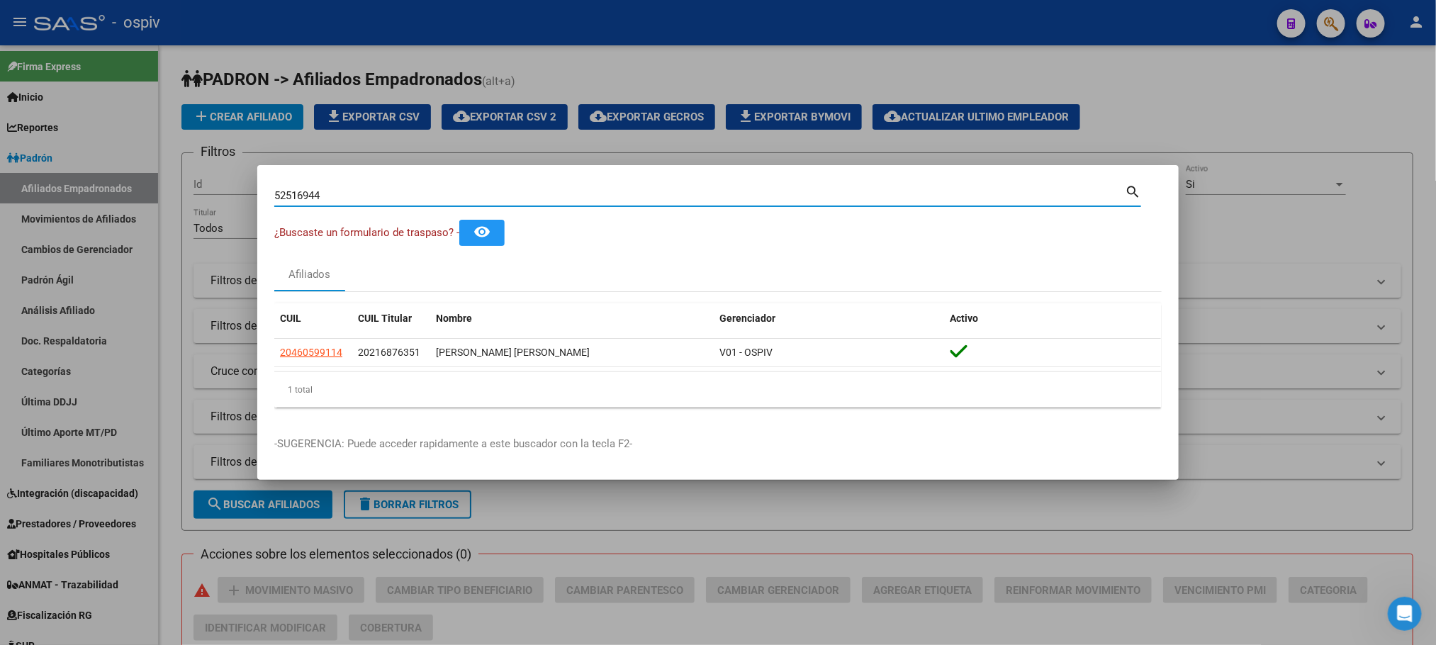
type input "52516944"
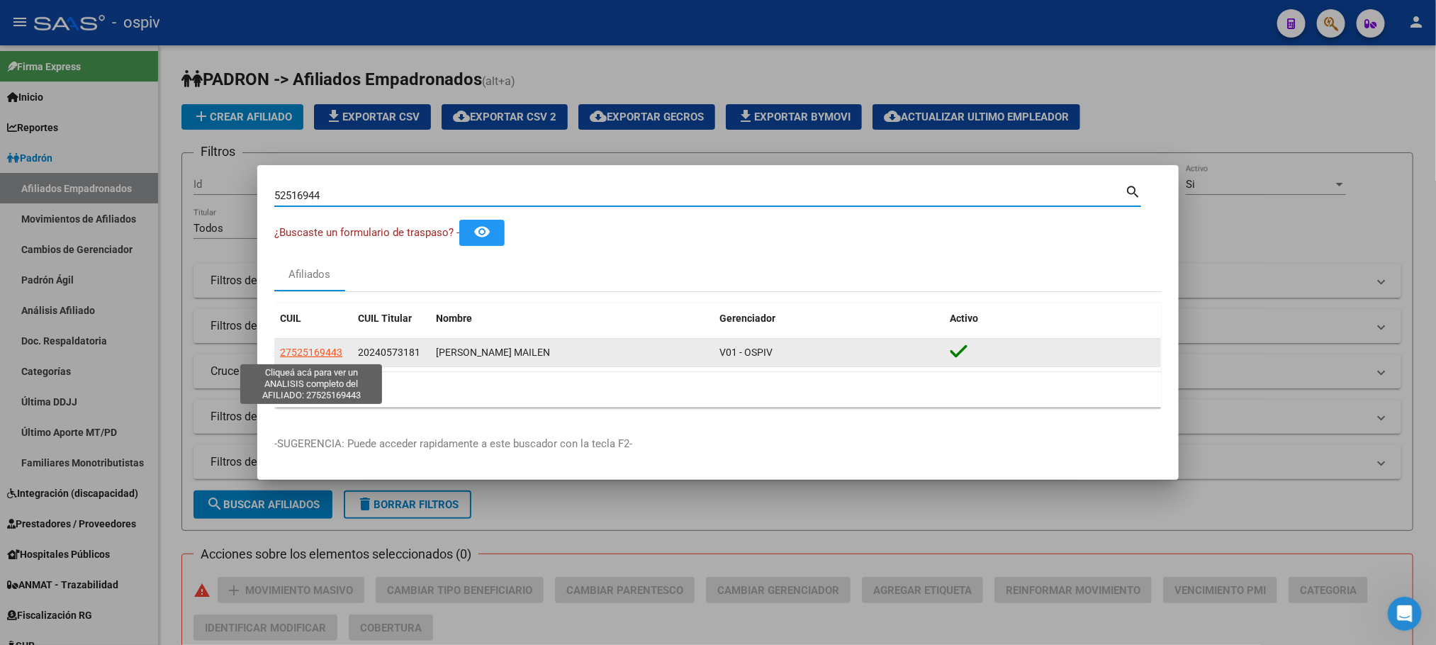
click at [313, 352] on span "27525169443" at bounding box center [311, 352] width 62 height 11
type textarea "27525169443"
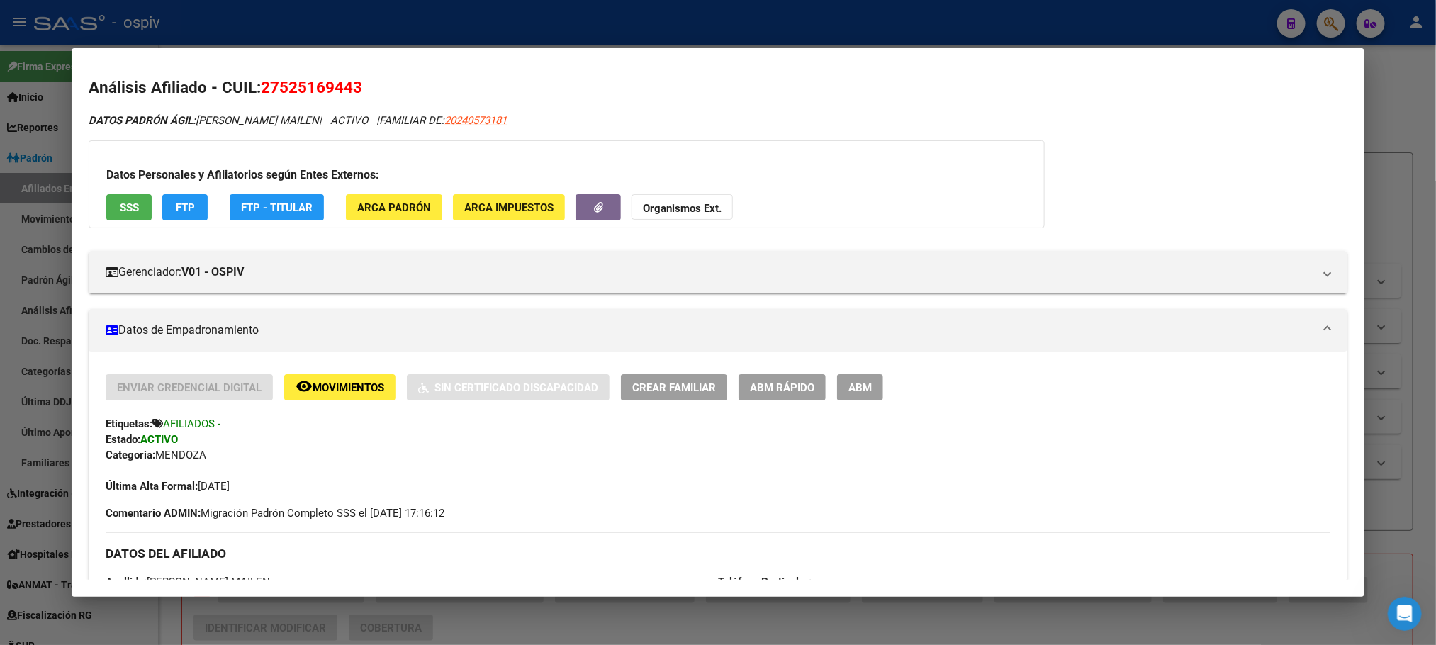
scroll to position [0, 0]
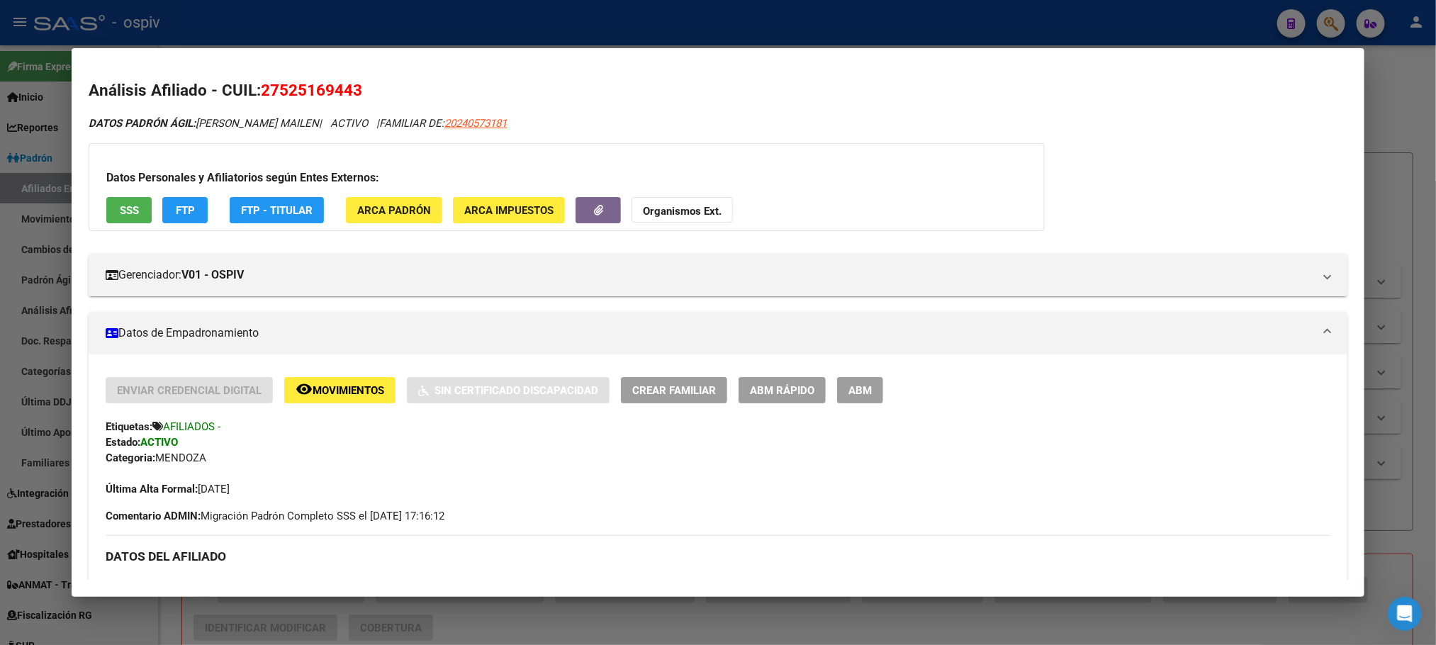
click at [288, 30] on div at bounding box center [718, 322] width 1436 height 645
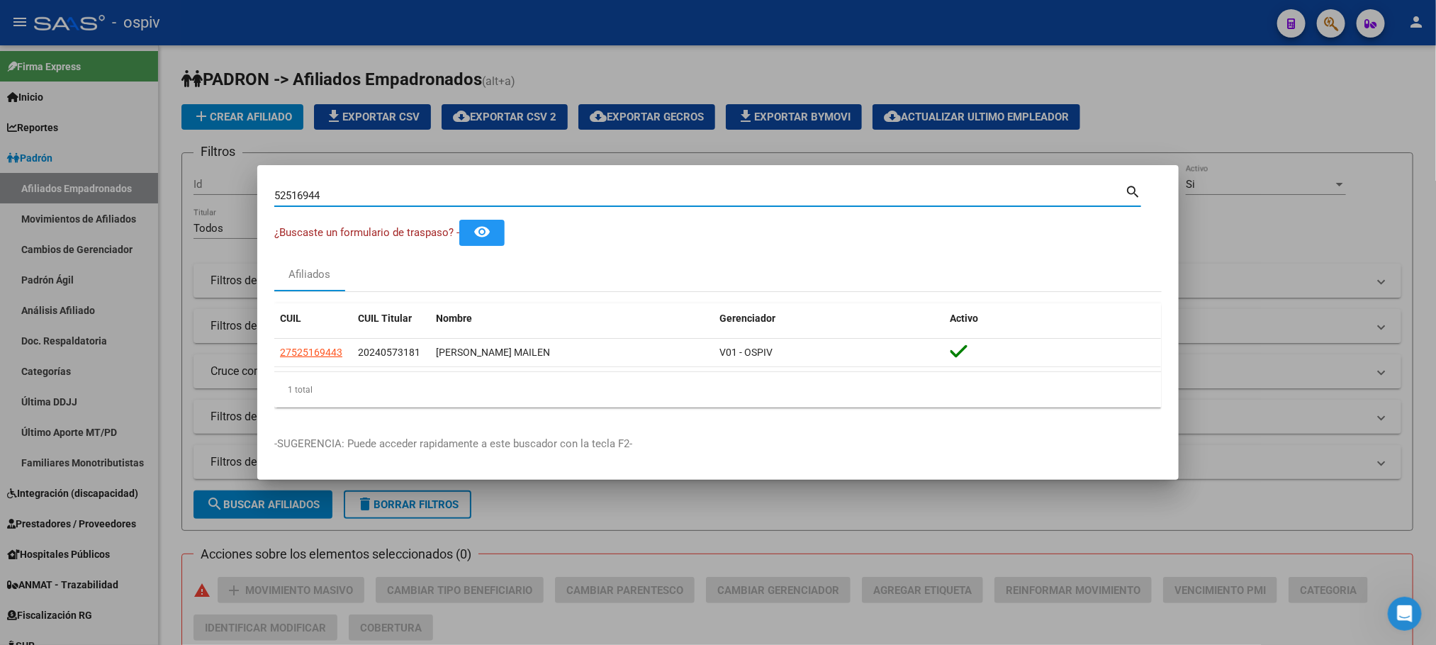
drag, startPoint x: 342, startPoint y: 198, endPoint x: 237, endPoint y: 181, distance: 106.9
click at [237, 181] on div "52516944 Buscar (apellido, dni, cuil, nro traspaso, cuit, obra social) search ¿…" at bounding box center [718, 322] width 1436 height 645
paste input "33310097"
type input "33310097"
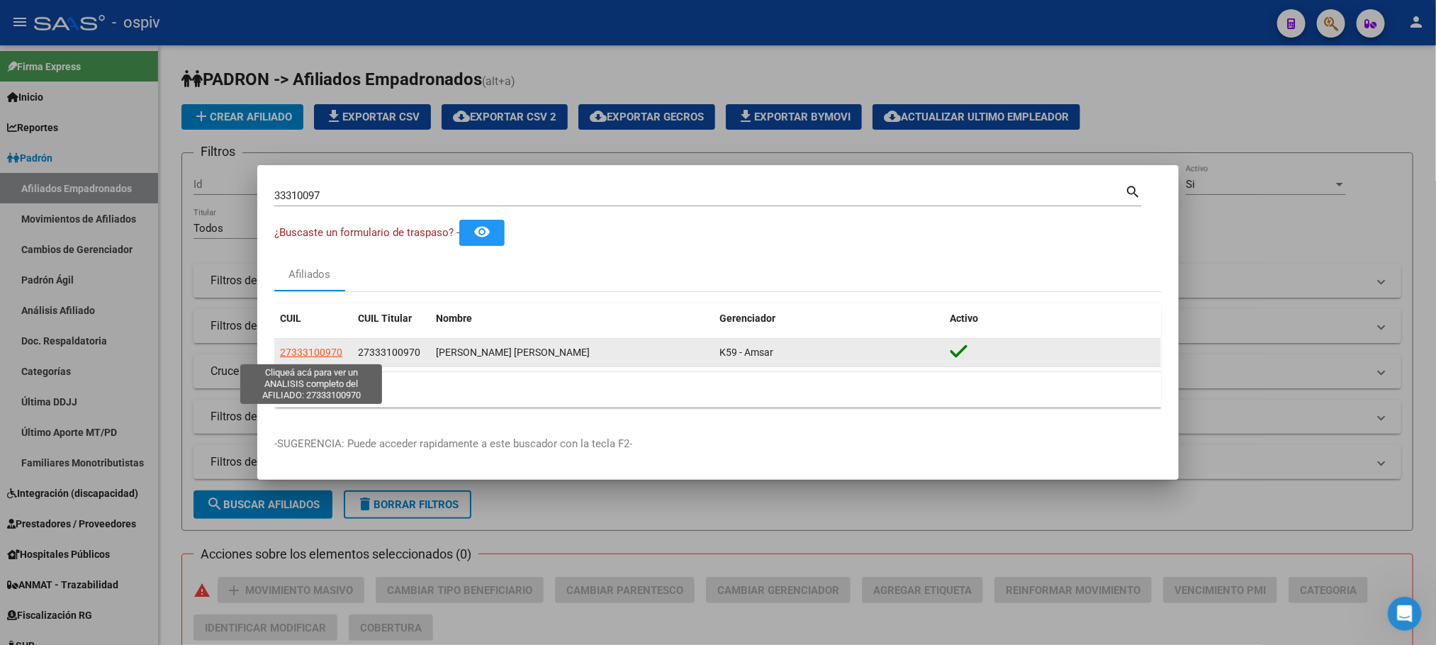
click at [321, 353] on span "27333100970" at bounding box center [311, 352] width 62 height 11
type textarea "27333100970"
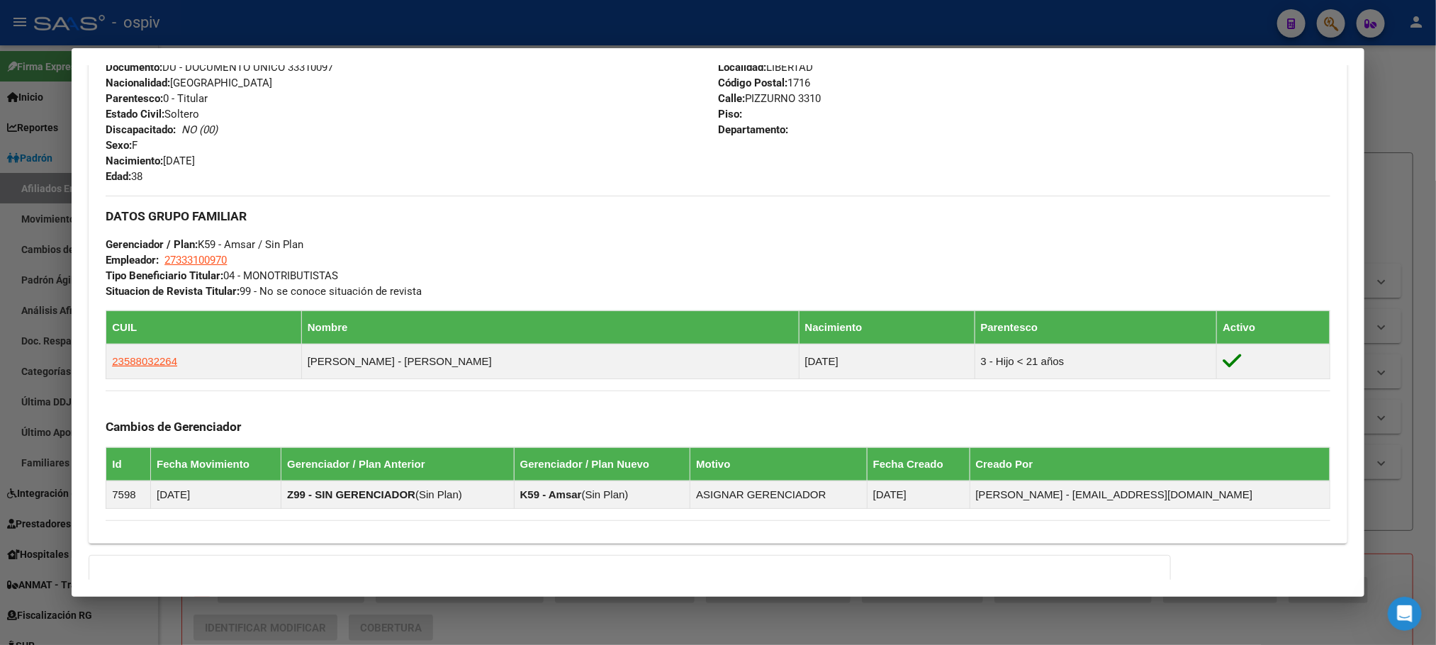
scroll to position [702, 0]
